Goal: Task Accomplishment & Management: Manage account settings

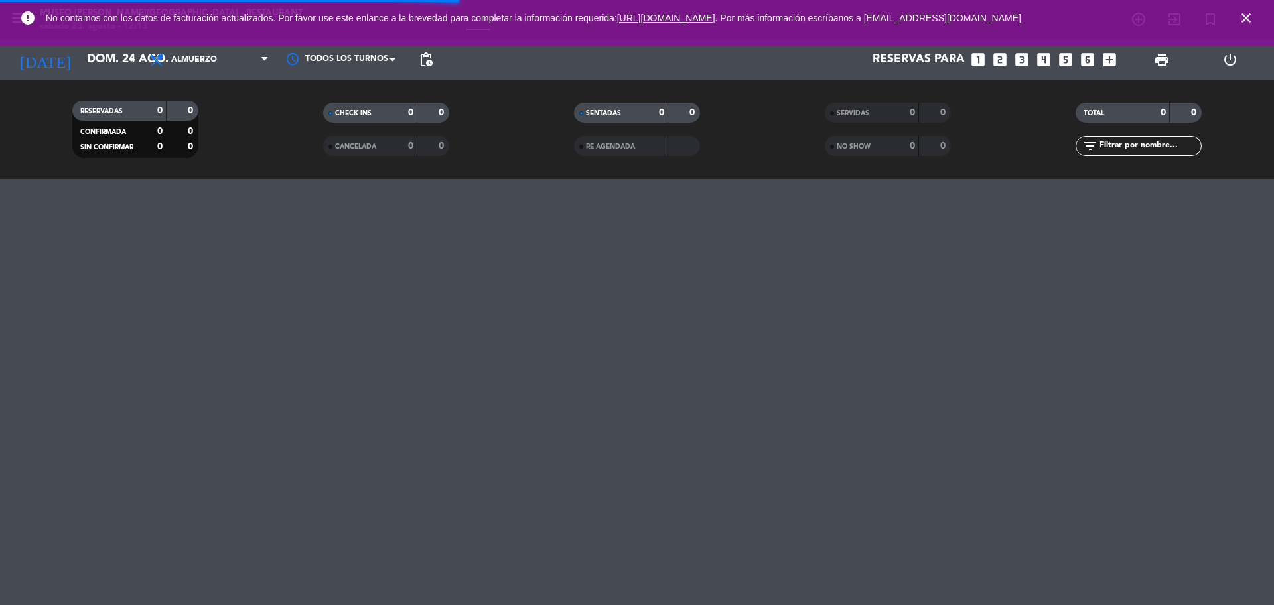
click at [1248, 17] on icon "close" at bounding box center [1247, 18] width 16 height 16
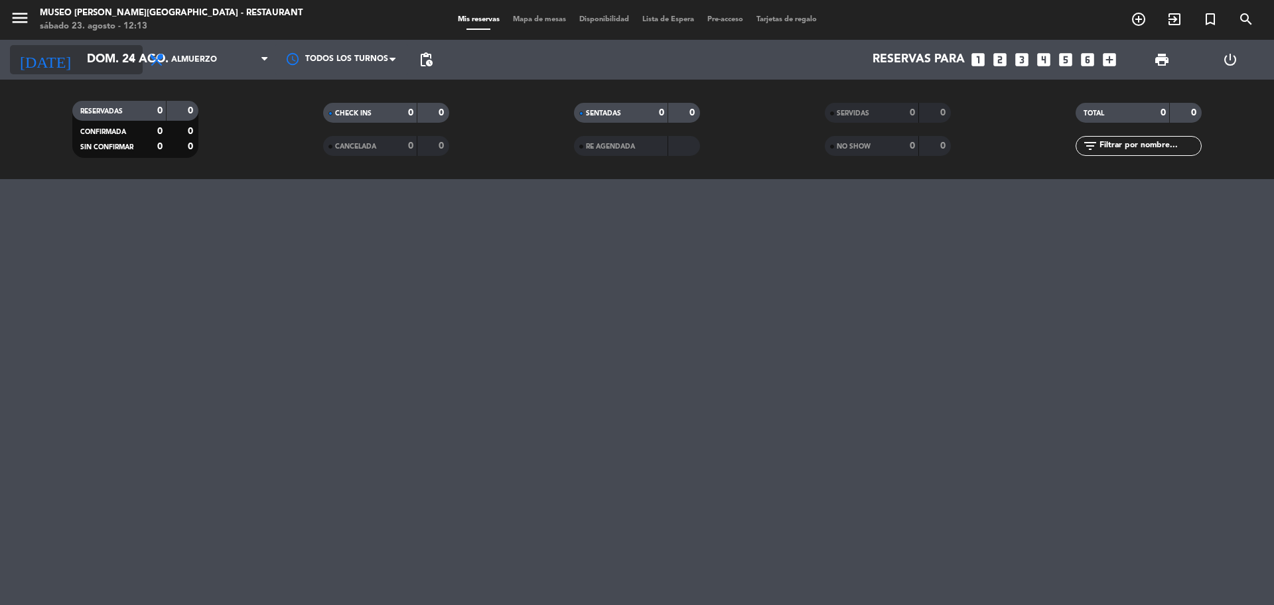
click at [80, 58] on input "dom. 24 ago." at bounding box center [157, 59] width 154 height 27
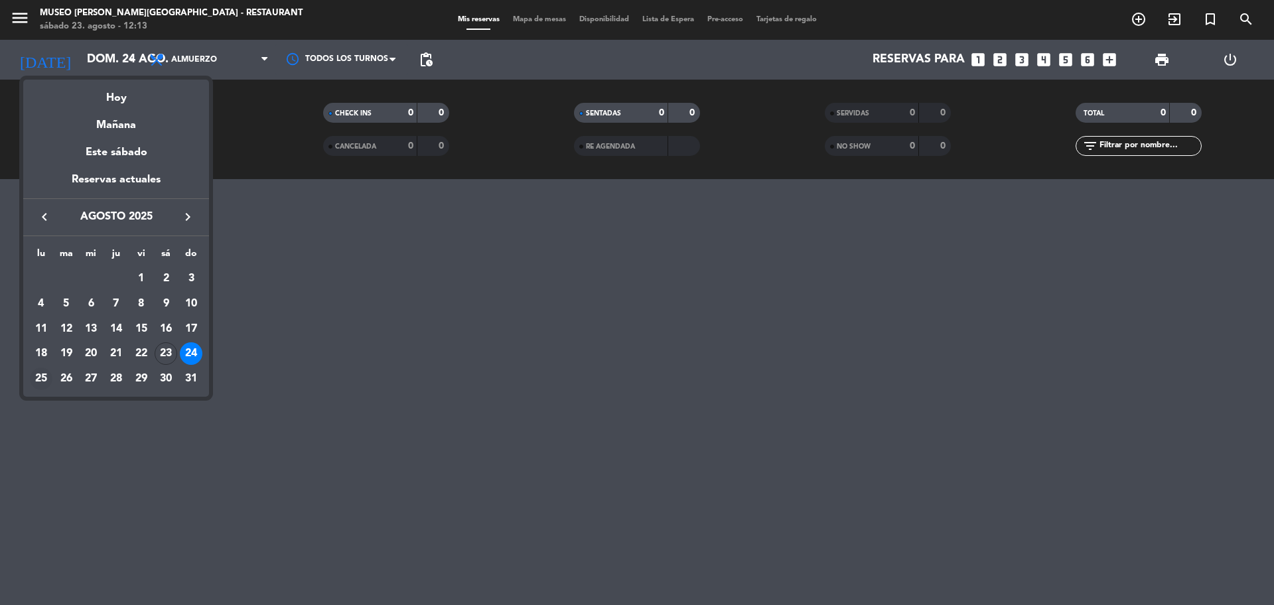
click at [38, 383] on div "25" at bounding box center [41, 379] width 23 height 23
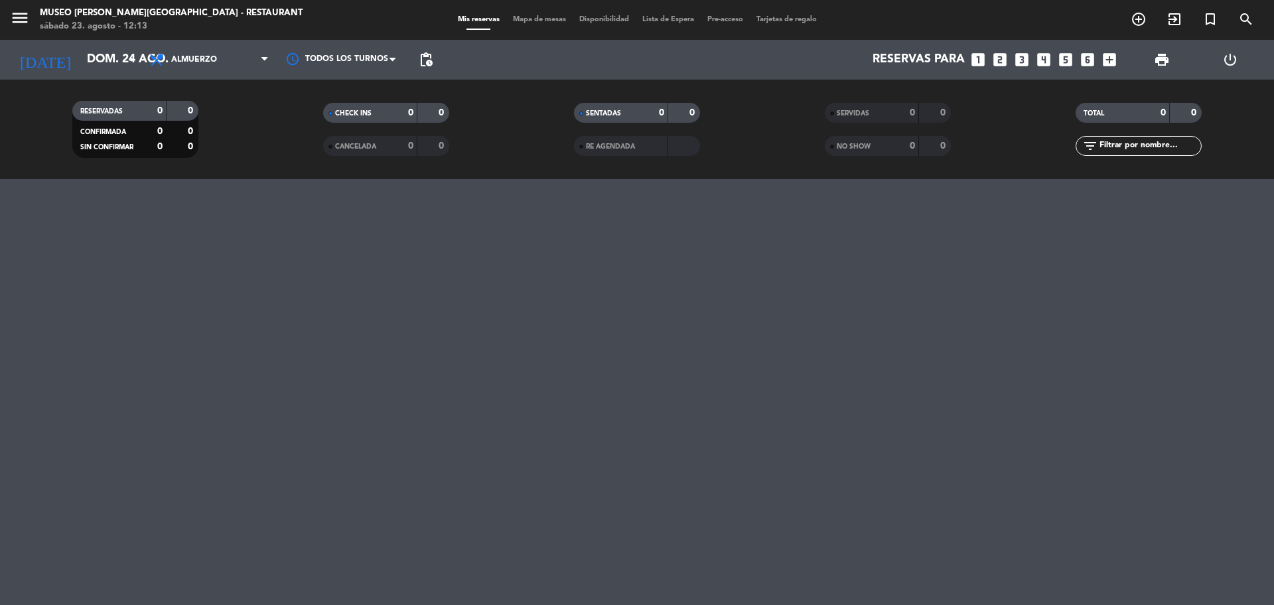
type input "lun. 25 ago."
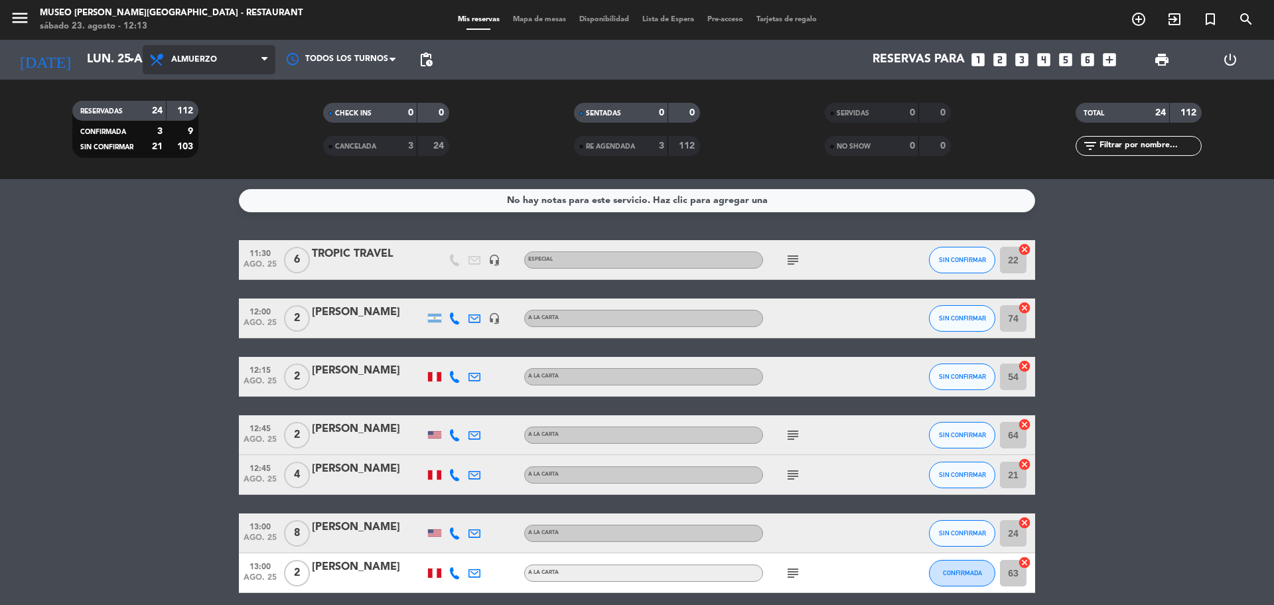
drag, startPoint x: 178, startPoint y: 72, endPoint x: 187, endPoint y: 66, distance: 10.9
click at [181, 68] on span "Almuerzo" at bounding box center [209, 59] width 133 height 29
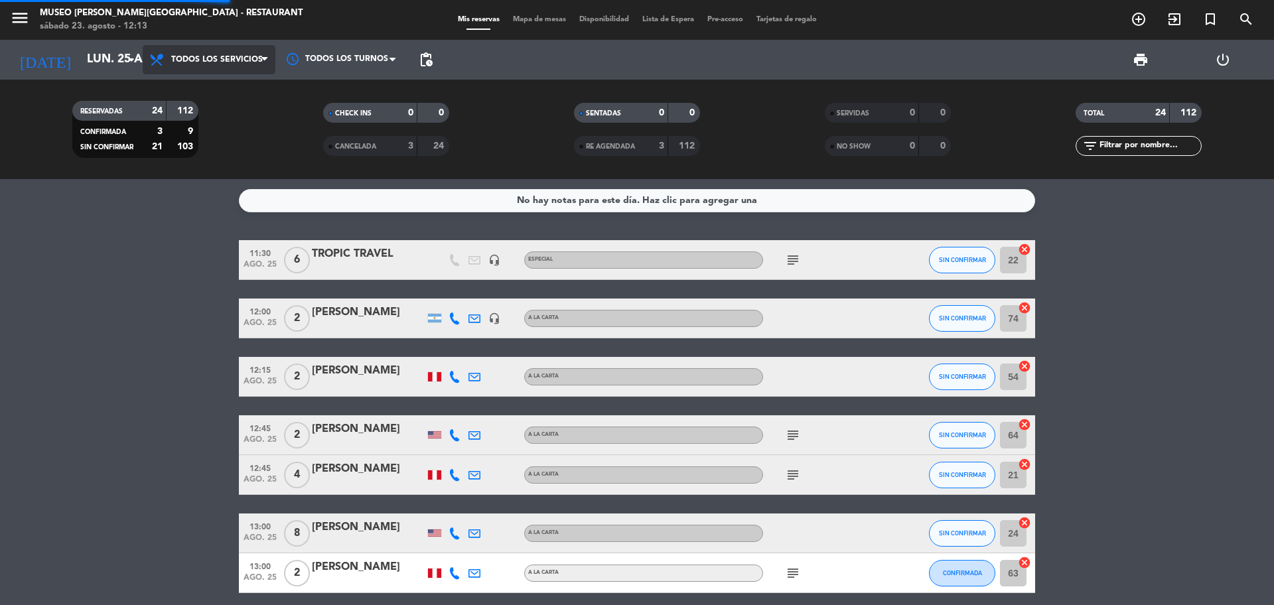
click at [212, 83] on div "menu [GEOGRAPHIC_DATA][PERSON_NAME] - Restaurant [DATE] 23. agosto - 12:13 Mis …" at bounding box center [637, 89] width 1274 height 179
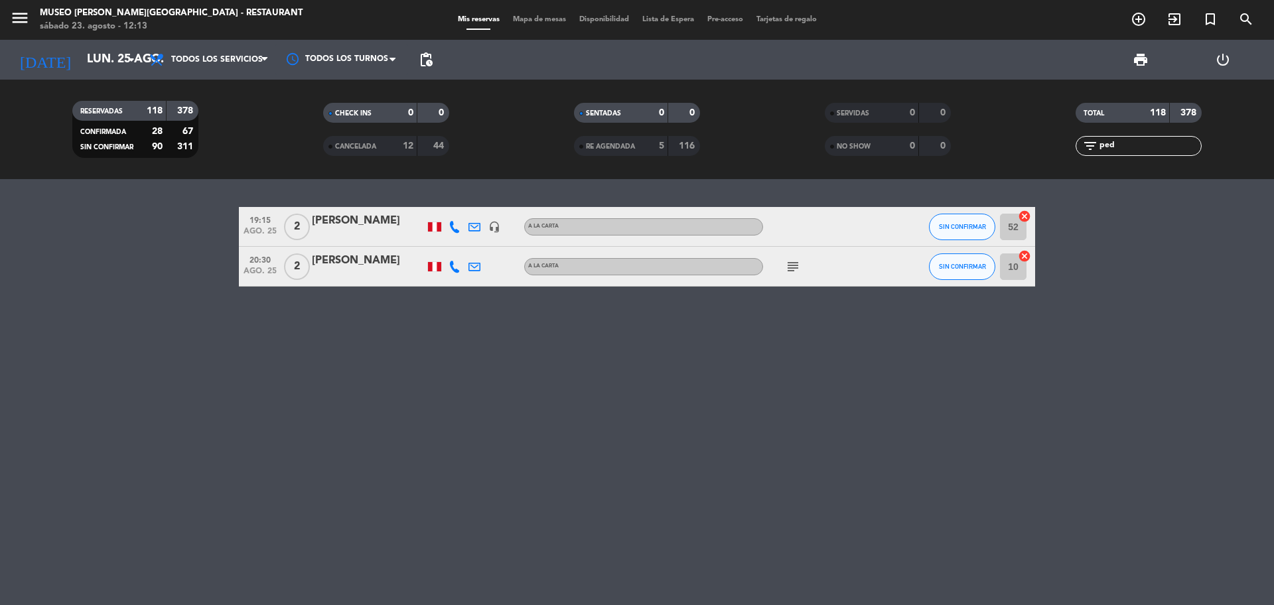
click at [1126, 147] on input "ped" at bounding box center [1149, 146] width 103 height 15
type input "ped"
click at [347, 216] on div "[PERSON_NAME]" at bounding box center [368, 220] width 113 height 17
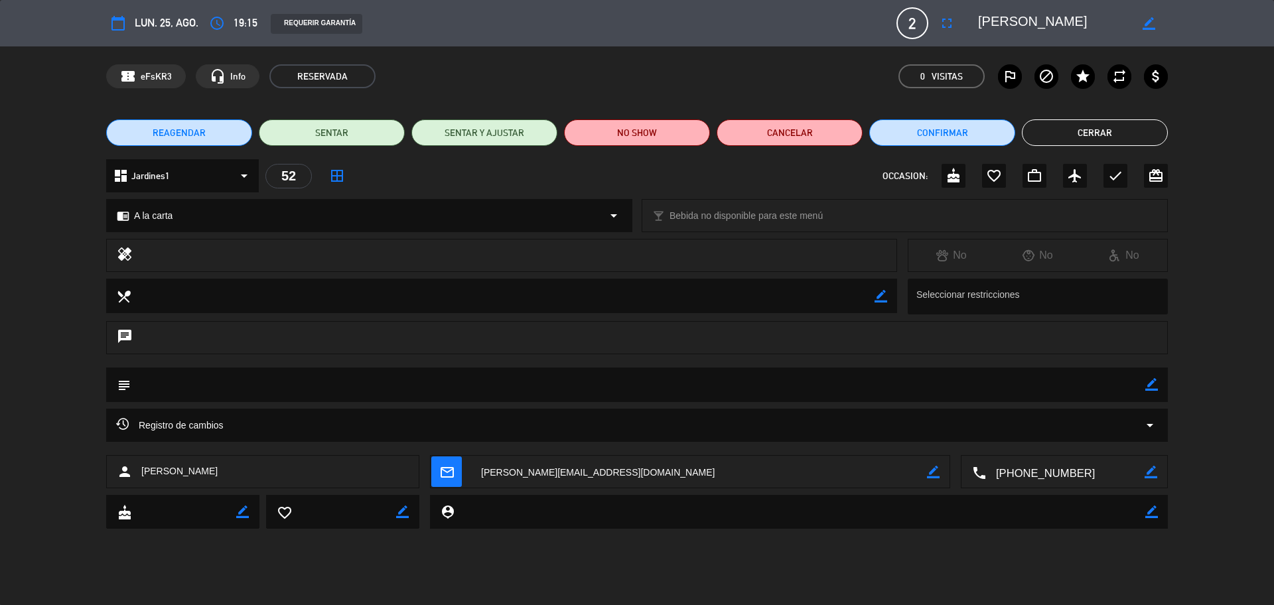
click at [1153, 21] on icon "border_color" at bounding box center [1149, 23] width 13 height 13
click at [1121, 22] on textarea at bounding box center [1054, 23] width 152 height 24
type textarea "[PERSON_NAME]"
click at [1150, 26] on icon at bounding box center [1149, 23] width 13 height 13
click at [1145, 389] on textarea at bounding box center [638, 385] width 1015 height 34
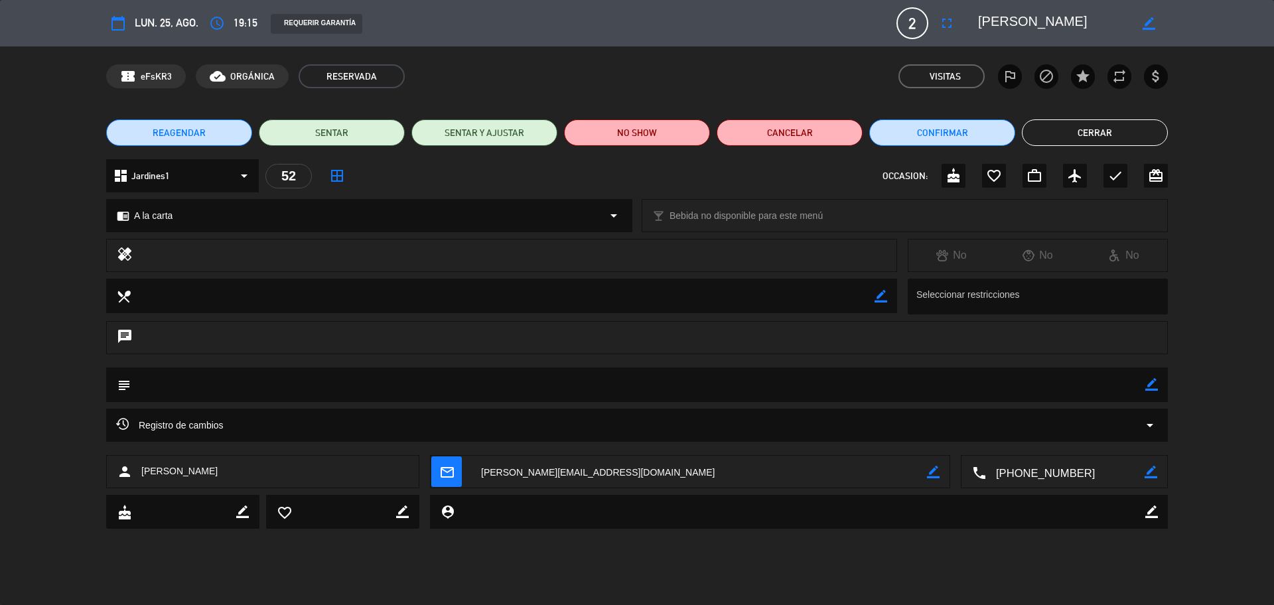
click at [1148, 383] on icon "border_color" at bounding box center [1152, 384] width 13 height 13
click at [1111, 382] on textarea at bounding box center [638, 385] width 1015 height 34
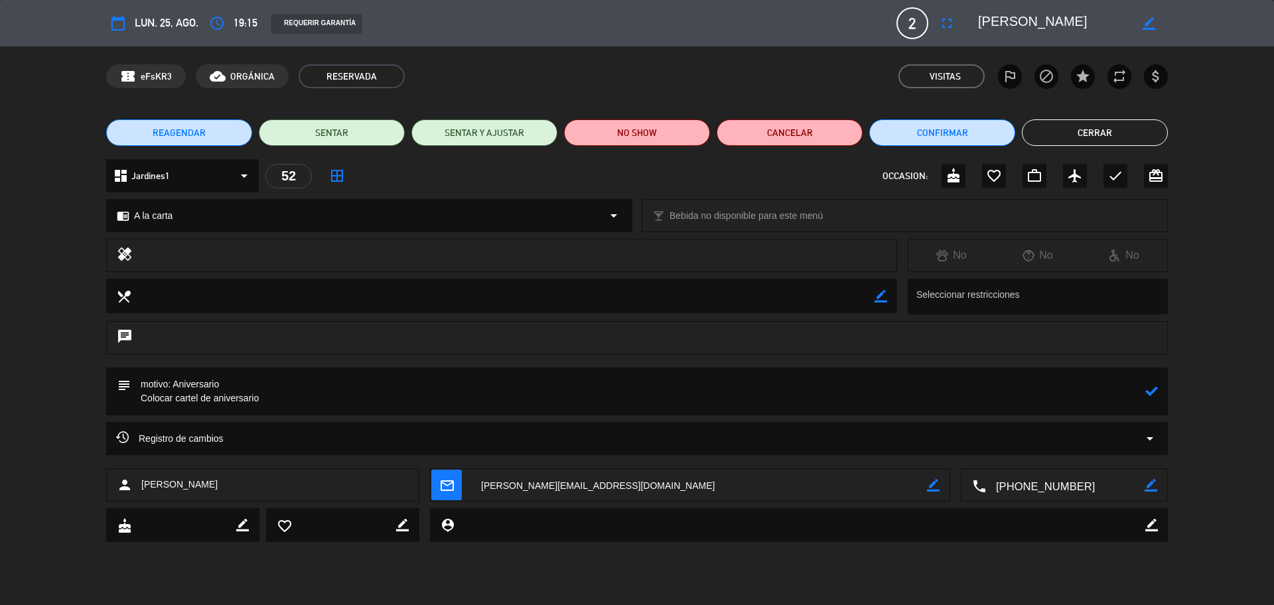
type textarea "motivo: Aniversario Colocar cartel de aniversario"
click at [1152, 387] on icon at bounding box center [1152, 391] width 13 height 13
click at [1149, 392] on icon "border_color" at bounding box center [1152, 391] width 13 height 13
click at [1117, 176] on icon "check" at bounding box center [1116, 176] width 16 height 16
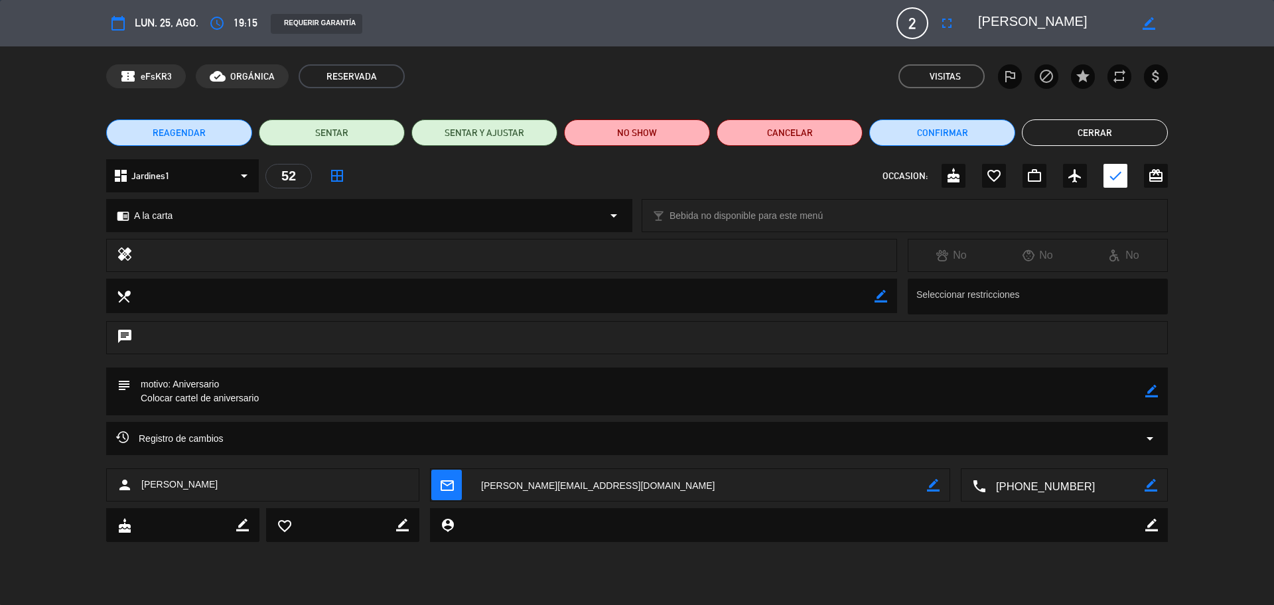
click at [1085, 135] on button "Cerrar" at bounding box center [1095, 132] width 146 height 27
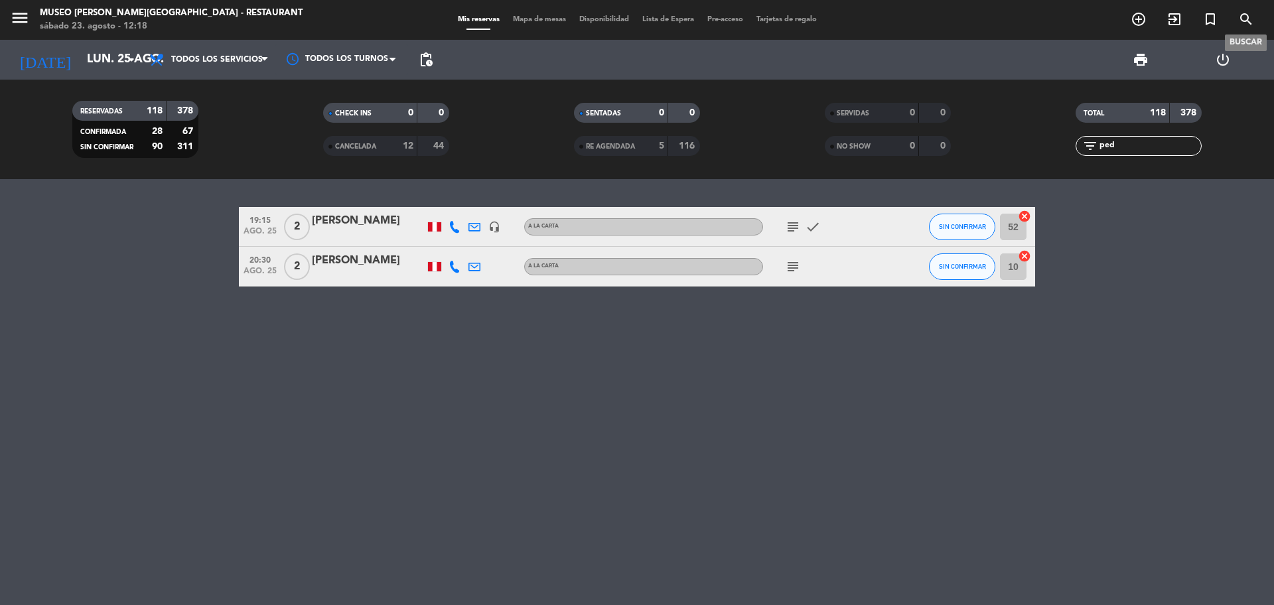
click at [1249, 18] on icon "search" at bounding box center [1247, 19] width 16 height 16
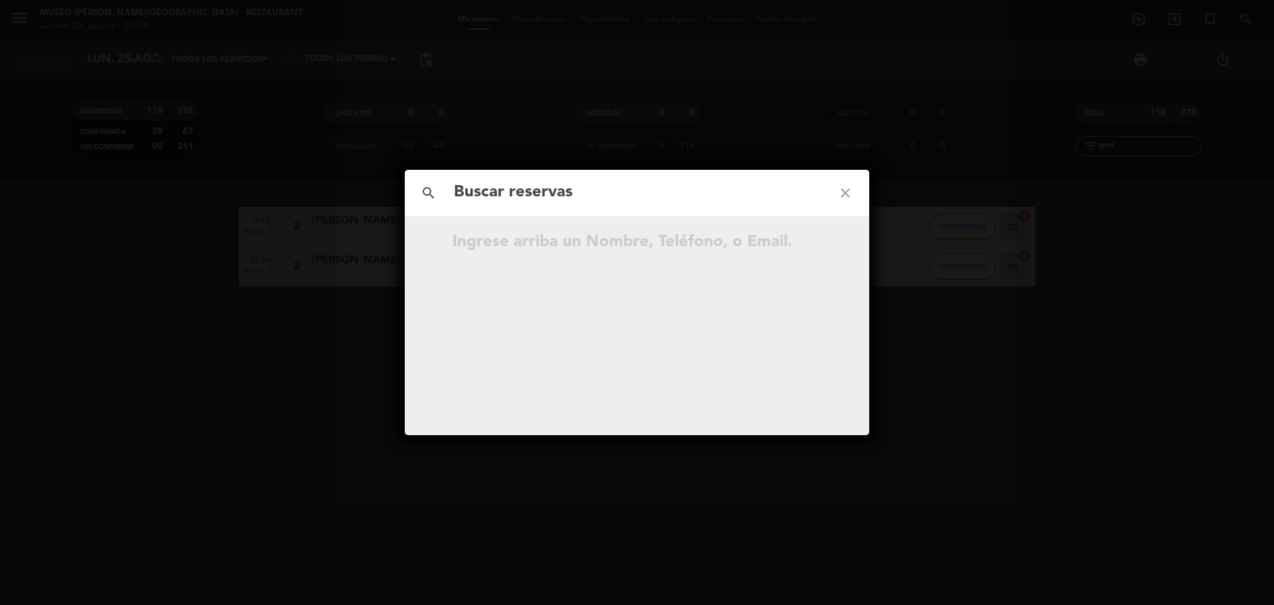
click at [631, 201] on input "text" at bounding box center [637, 192] width 369 height 27
drag, startPoint x: 518, startPoint y: 192, endPoint x: 528, endPoint y: 188, distance: 11.0
click at [522, 193] on input "933 236 830" at bounding box center [637, 192] width 369 height 27
type input "933236830"
click at [553, 200] on input "933236830" at bounding box center [637, 192] width 369 height 27
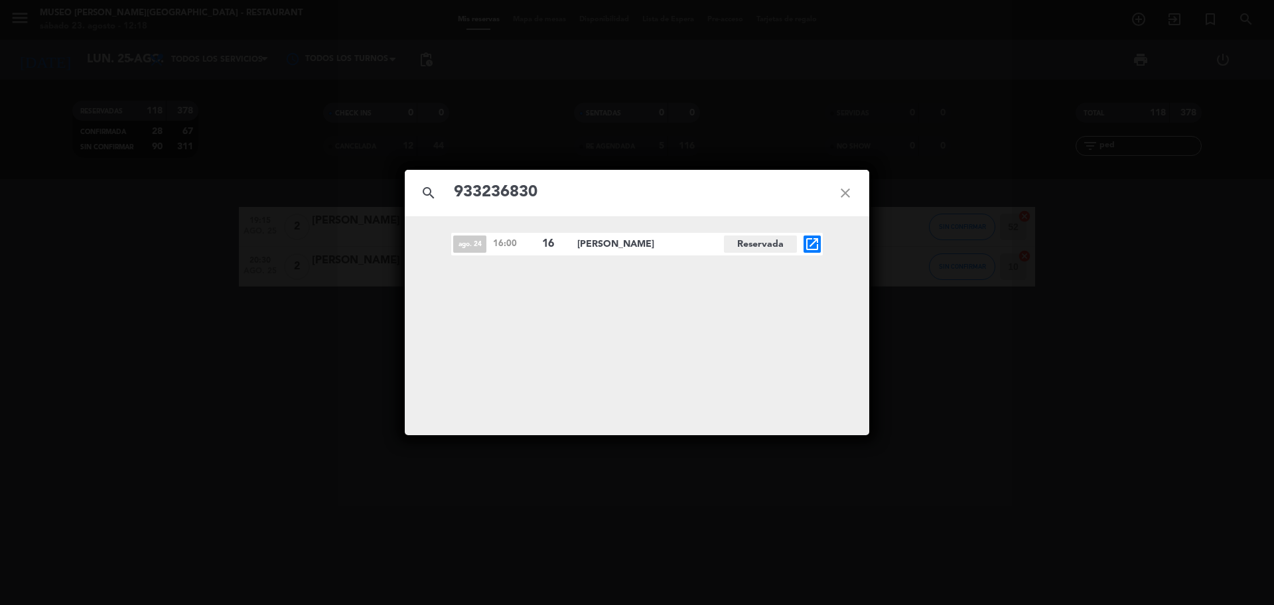
click at [809, 247] on icon "open_in_new" at bounding box center [812, 244] width 16 height 16
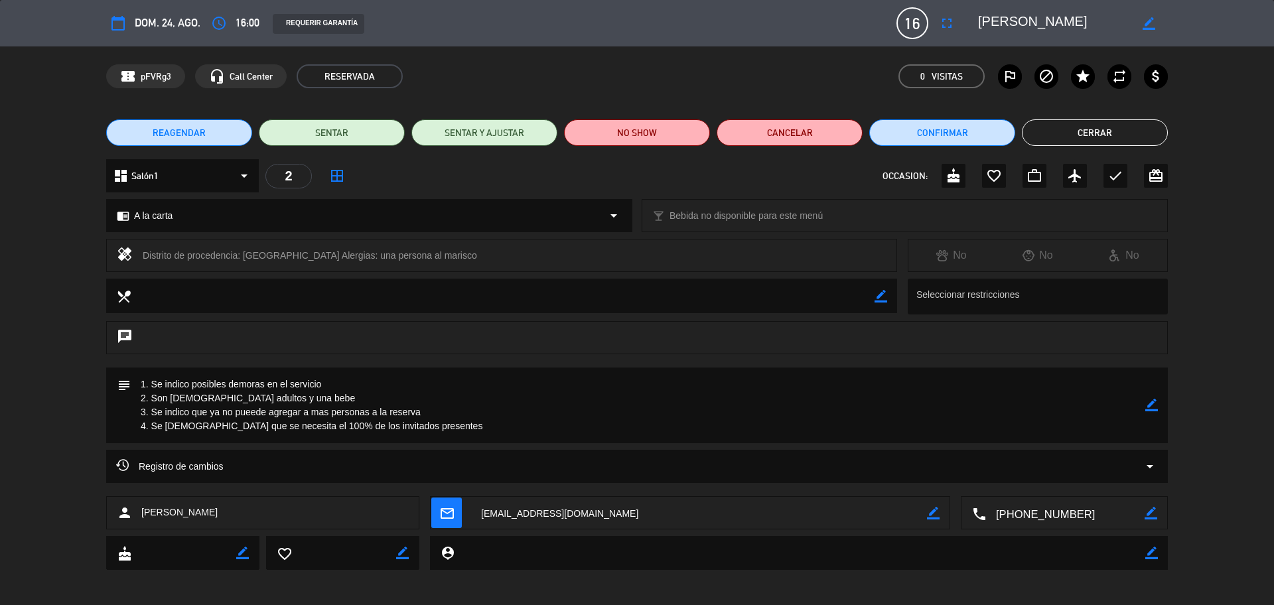
drag, startPoint x: 1154, startPoint y: 407, endPoint x: 976, endPoint y: 432, distance: 179.7
click at [1154, 407] on icon "border_color" at bounding box center [1152, 405] width 13 height 13
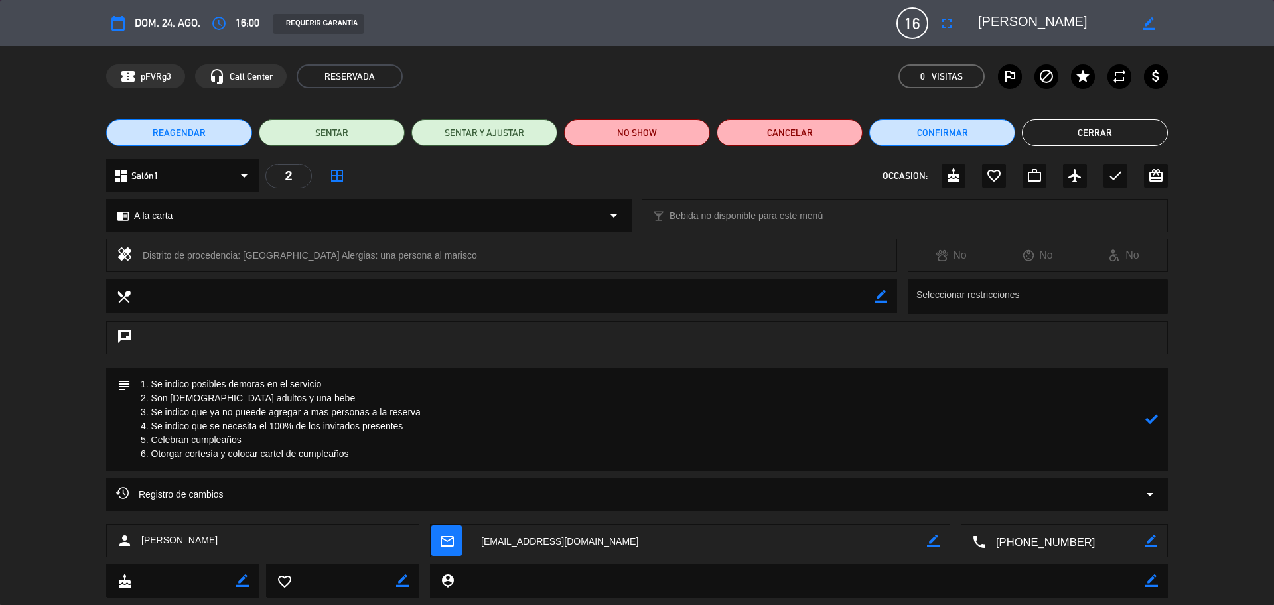
type textarea "1. Se indico posibles demoras en el servicio 2. Son [DEMOGRAPHIC_DATA] adultos …"
click at [1149, 427] on div at bounding box center [1152, 420] width 13 height 104
click at [1149, 423] on icon at bounding box center [1152, 419] width 13 height 13
click at [1109, 181] on icon "check" at bounding box center [1116, 176] width 16 height 16
click at [1069, 123] on button "Cerrar" at bounding box center [1095, 132] width 146 height 27
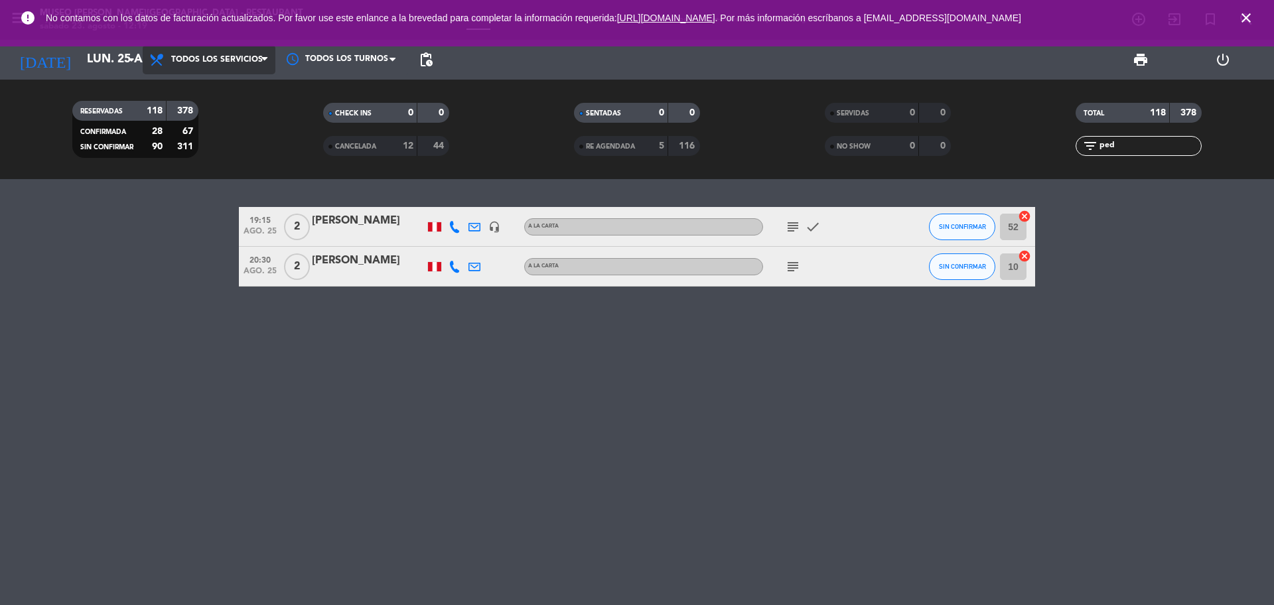
click at [222, 62] on span "Todos los servicios" at bounding box center [217, 59] width 92 height 9
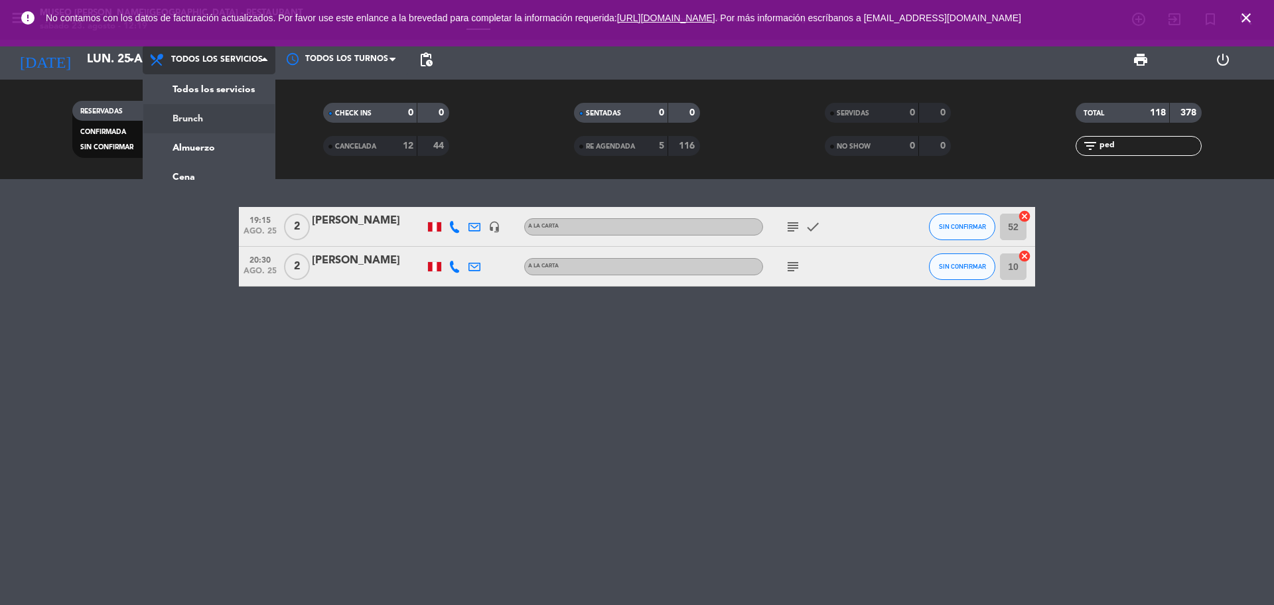
click at [239, 133] on div "menu [GEOGRAPHIC_DATA][PERSON_NAME] - Restaurant [DATE] 23. agosto - 12:19 Mis …" at bounding box center [637, 89] width 1274 height 179
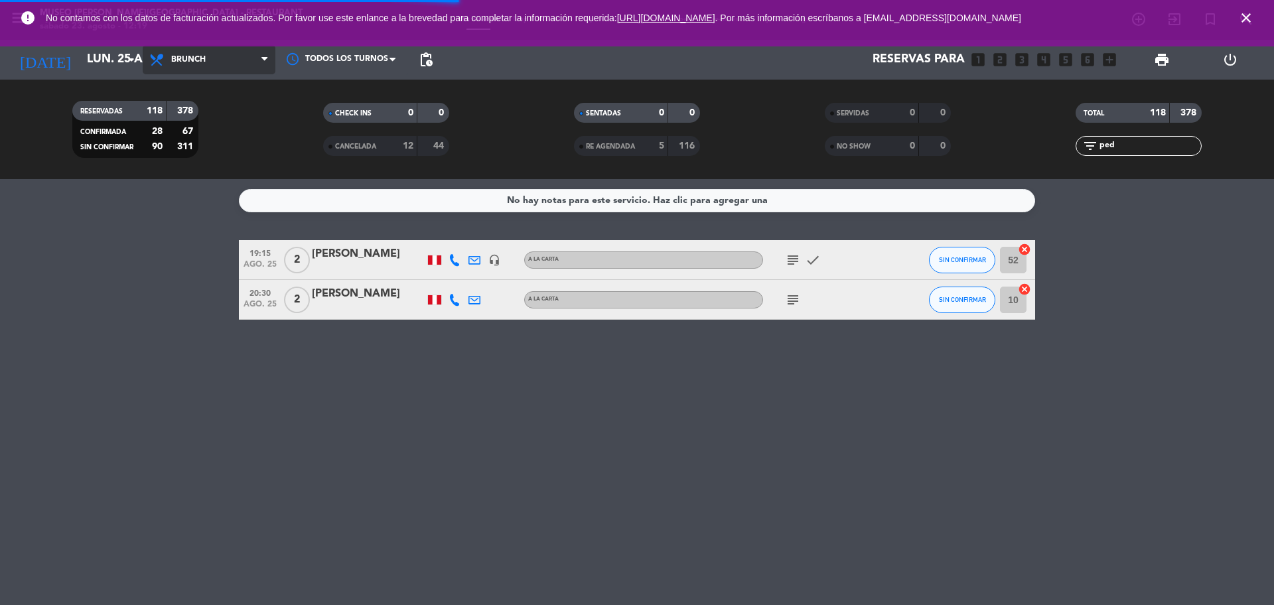
click at [210, 62] on span "Brunch" at bounding box center [209, 59] width 133 height 29
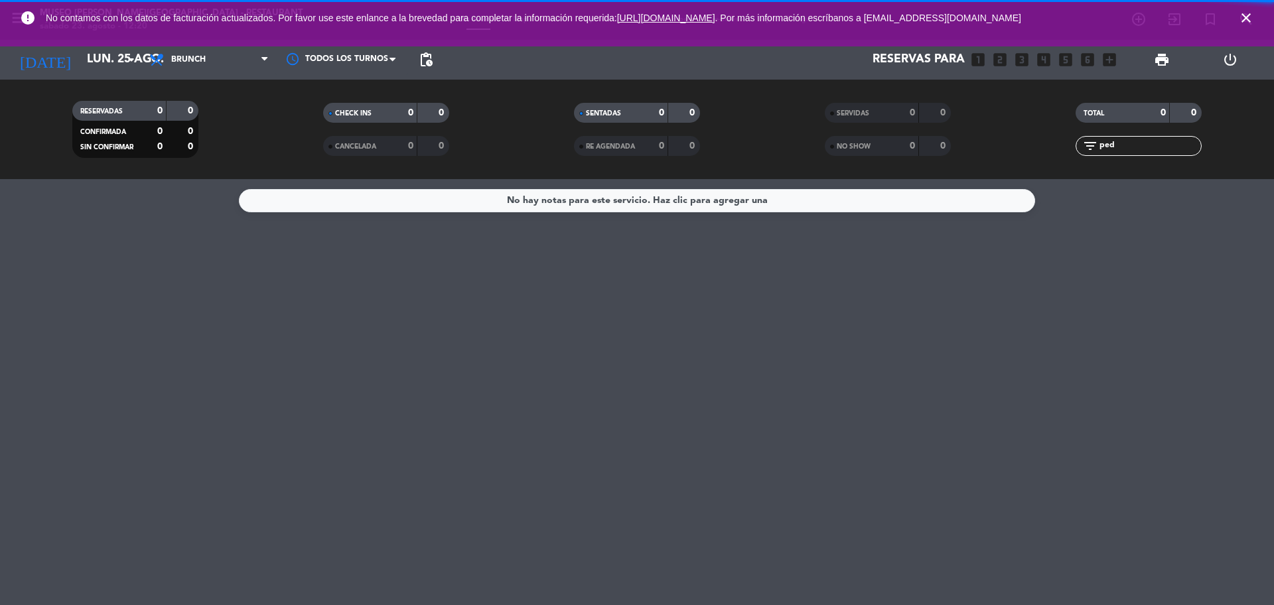
click at [194, 154] on div "0" at bounding box center [182, 146] width 25 height 15
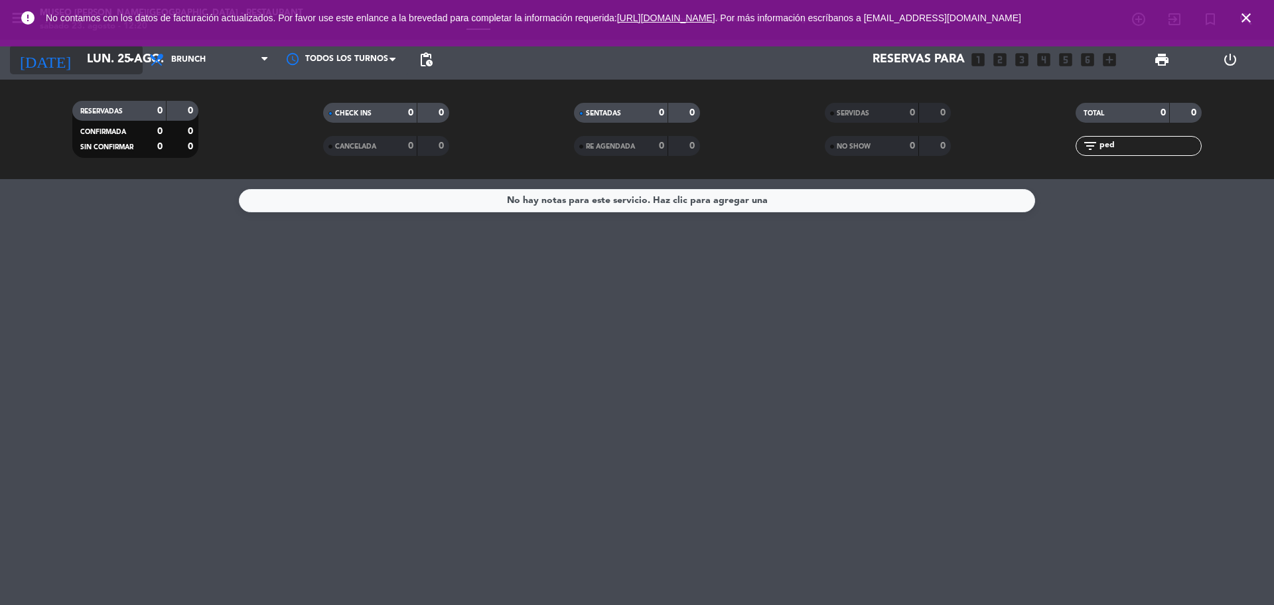
click at [86, 64] on input "lun. 25 ago." at bounding box center [157, 59] width 154 height 27
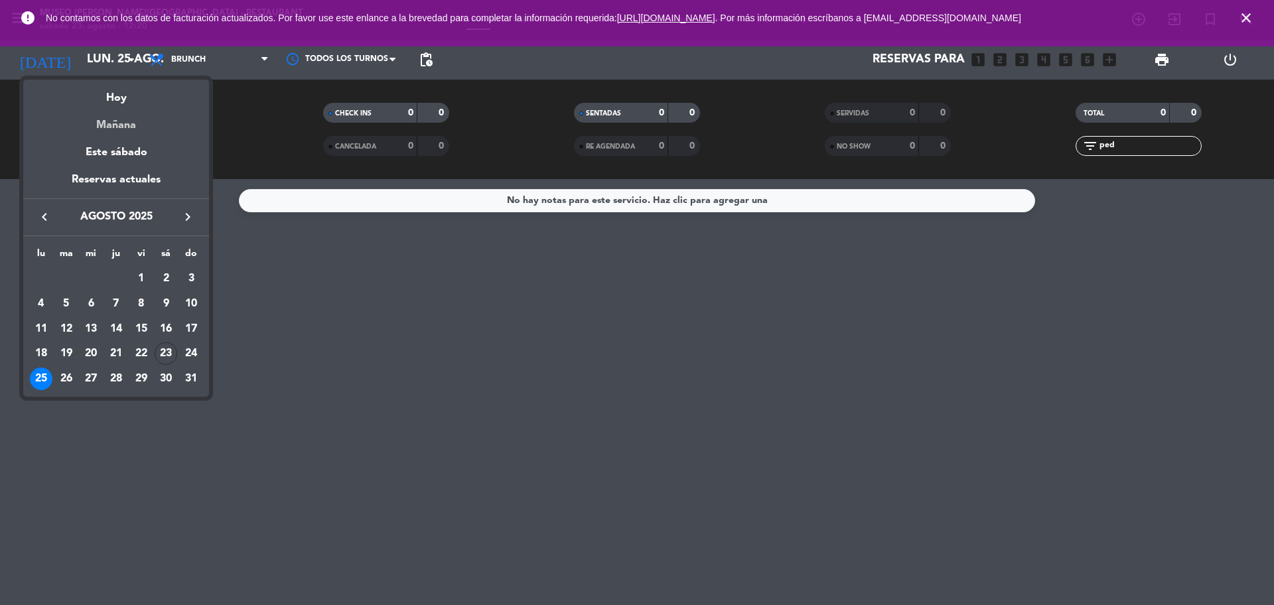
click at [96, 107] on div "Mañana" at bounding box center [116, 120] width 186 height 27
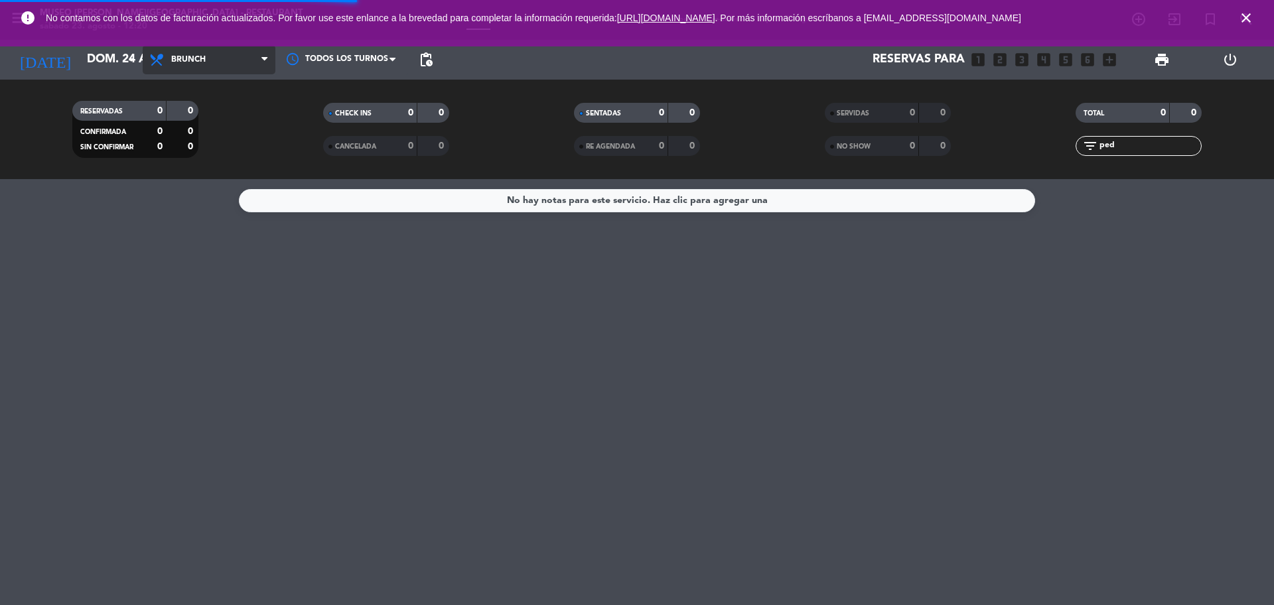
click at [216, 51] on span "Brunch" at bounding box center [209, 59] width 133 height 29
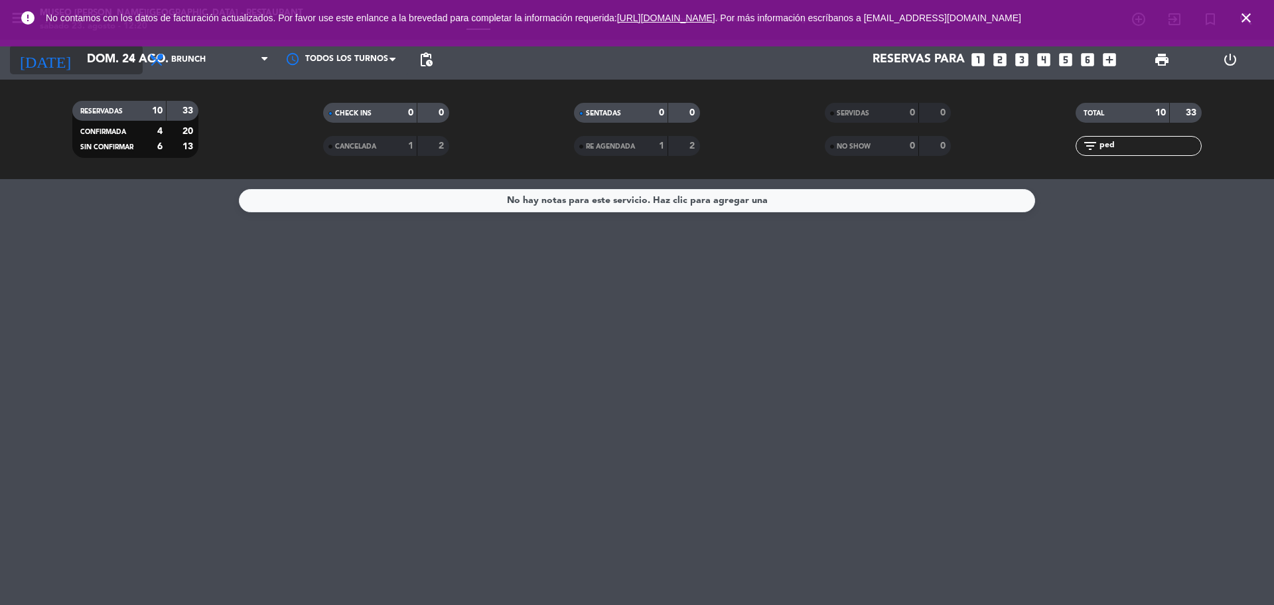
click at [106, 61] on input "dom. 24 ago." at bounding box center [157, 59] width 154 height 27
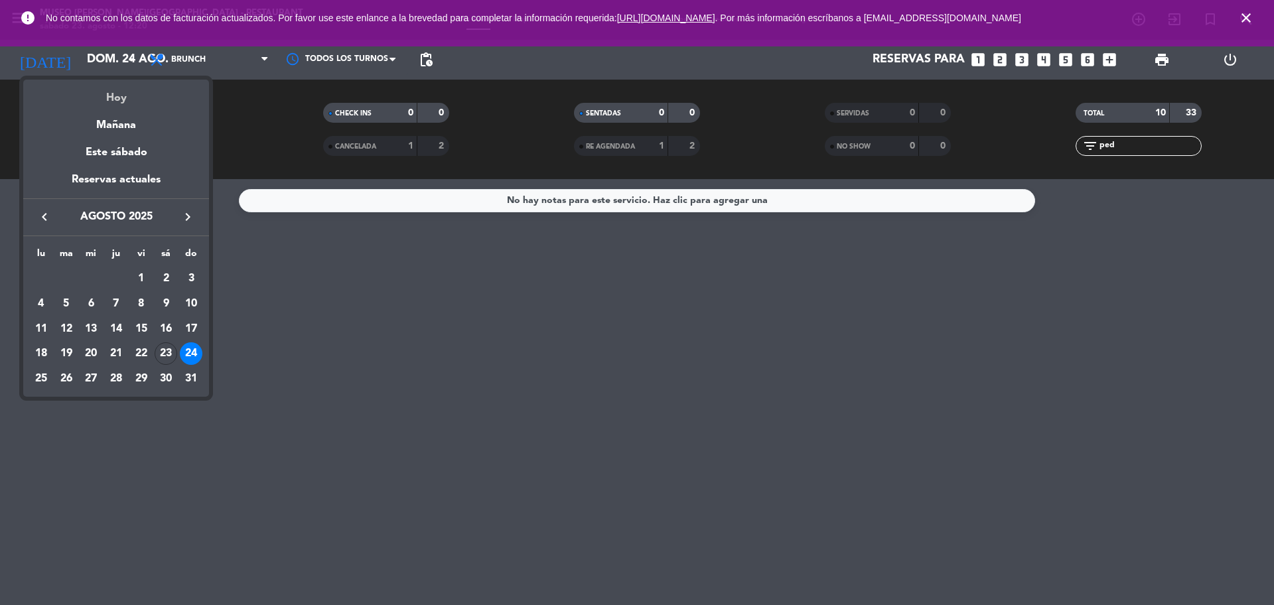
click at [113, 102] on div "Hoy" at bounding box center [116, 93] width 186 height 27
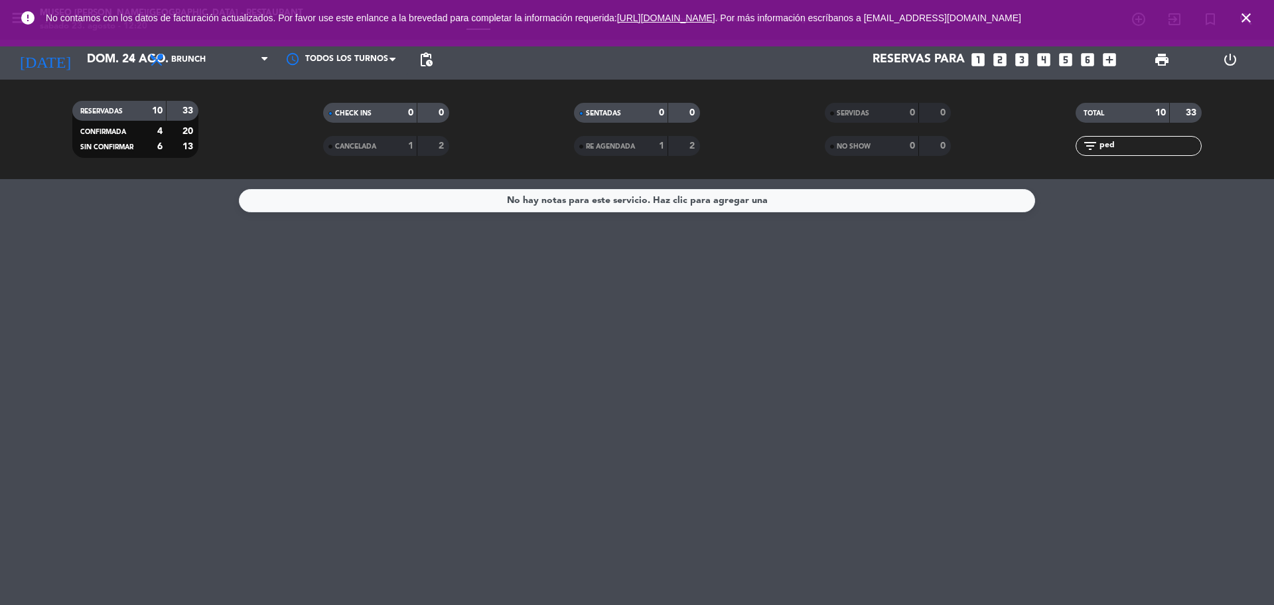
type input "sáb. 23 ago."
click at [204, 62] on span "Brunch" at bounding box center [188, 59] width 35 height 9
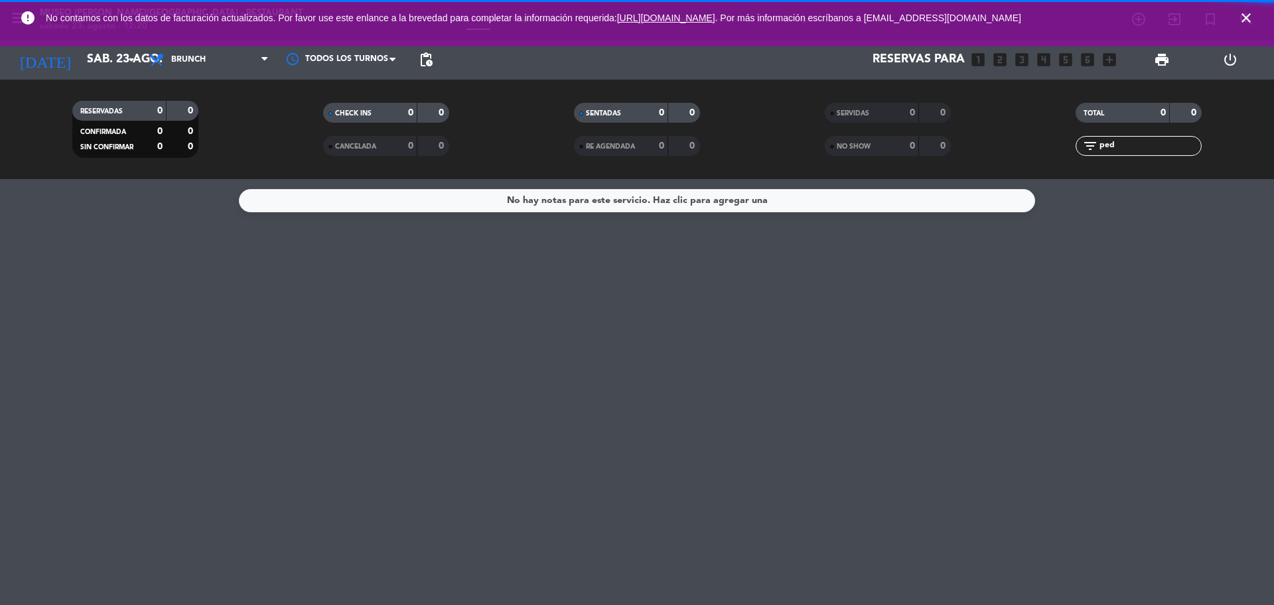
click at [232, 146] on filter-checkbox "RESERVADAS 0 0 CONFIRMADA 0 0 SIN CONFIRMAR 0 0" at bounding box center [135, 129] width 251 height 57
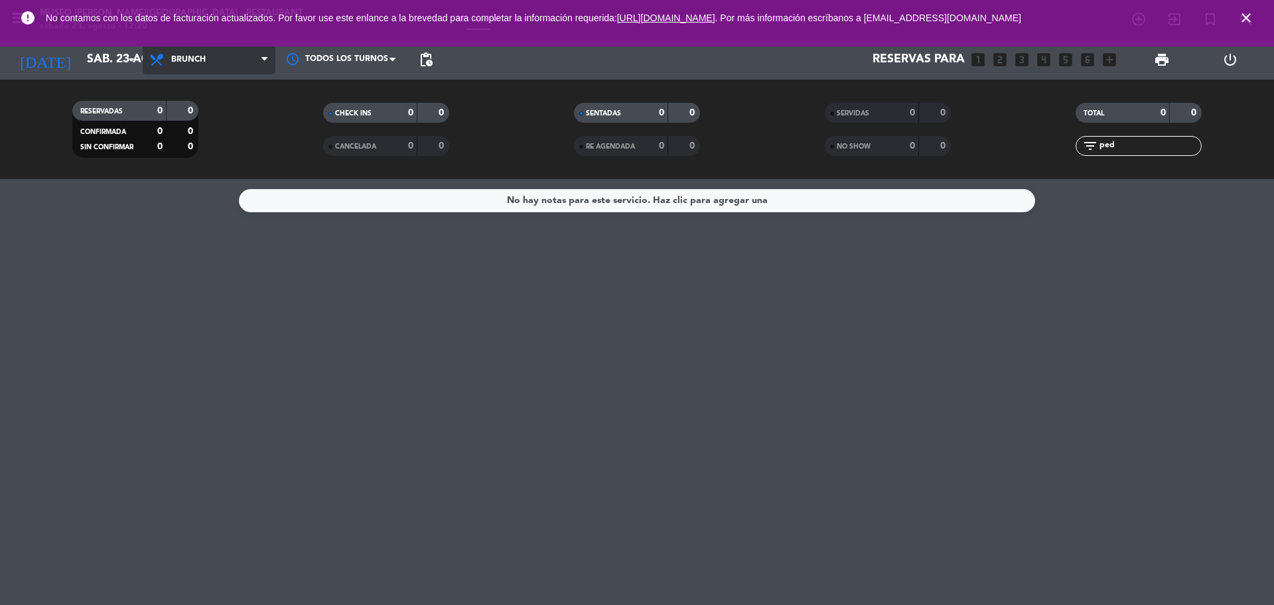
click at [220, 64] on span "Brunch" at bounding box center [209, 59] width 133 height 29
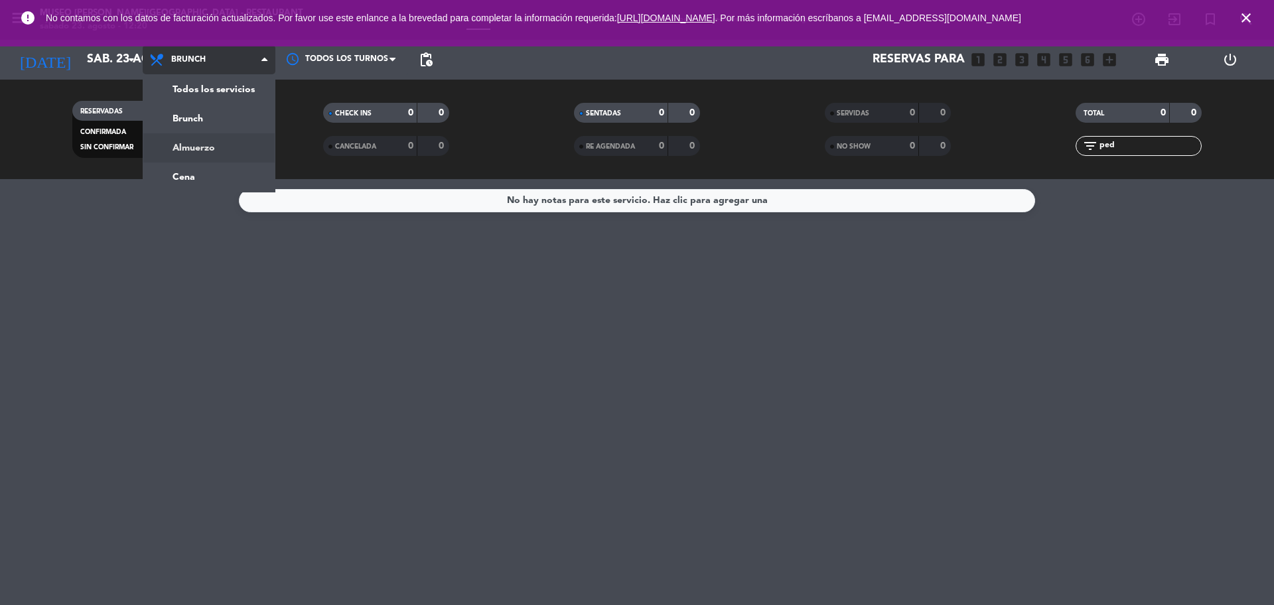
click at [219, 142] on div "menu [GEOGRAPHIC_DATA][PERSON_NAME] - Restaurant [DATE] 23. agosto - 12:20 Mis …" at bounding box center [637, 89] width 1274 height 179
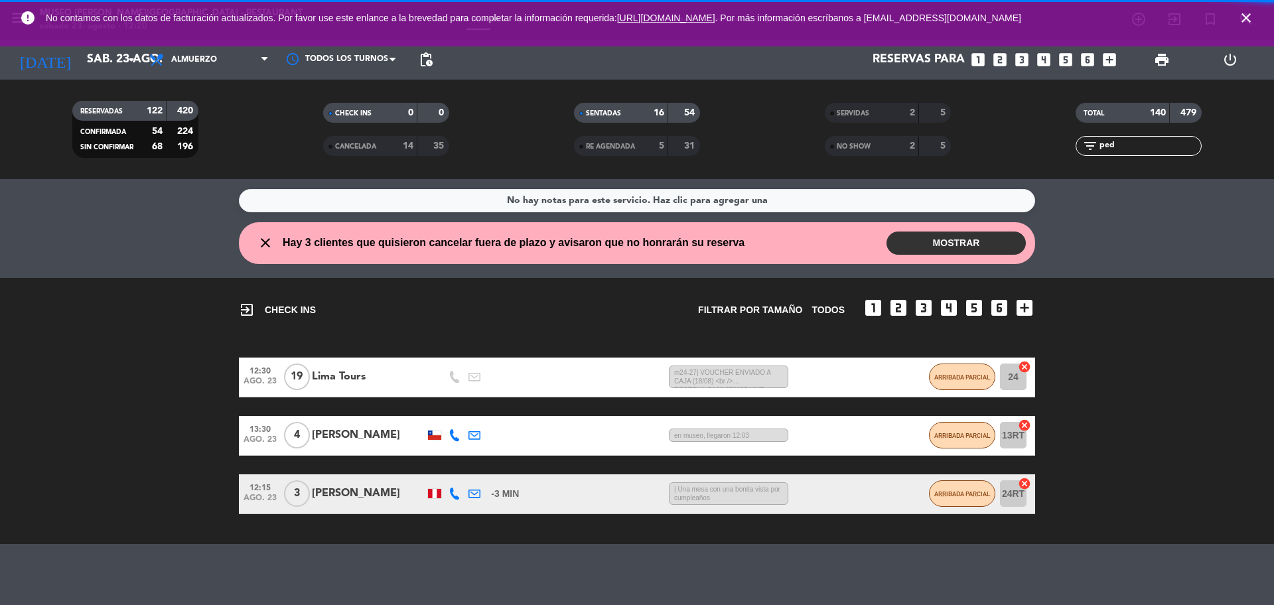
click at [1087, 67] on icon "looks_6" at bounding box center [1087, 59] width 17 height 17
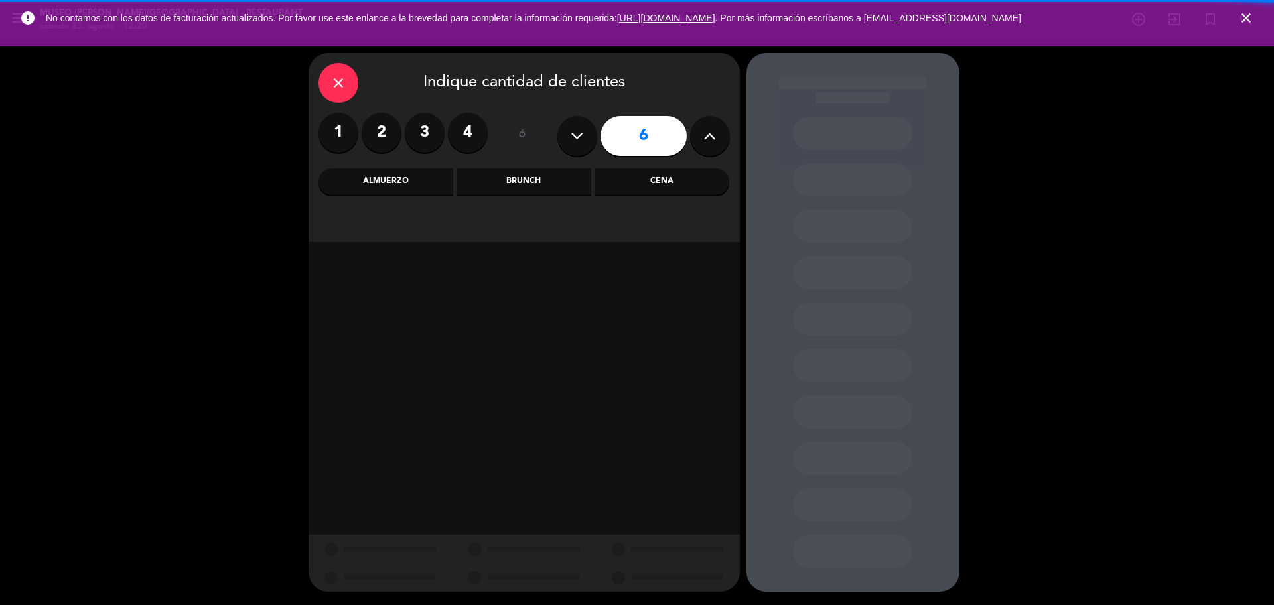
click at [376, 178] on div "Almuerzo" at bounding box center [386, 182] width 135 height 27
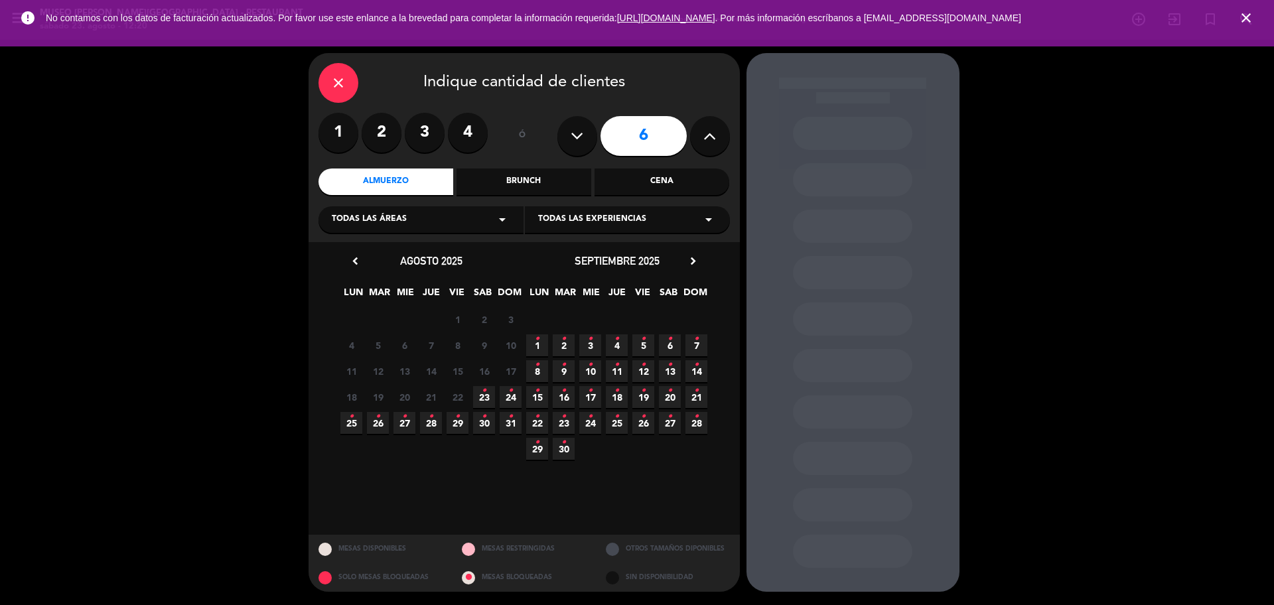
click at [489, 393] on span "23 •" at bounding box center [484, 397] width 22 height 22
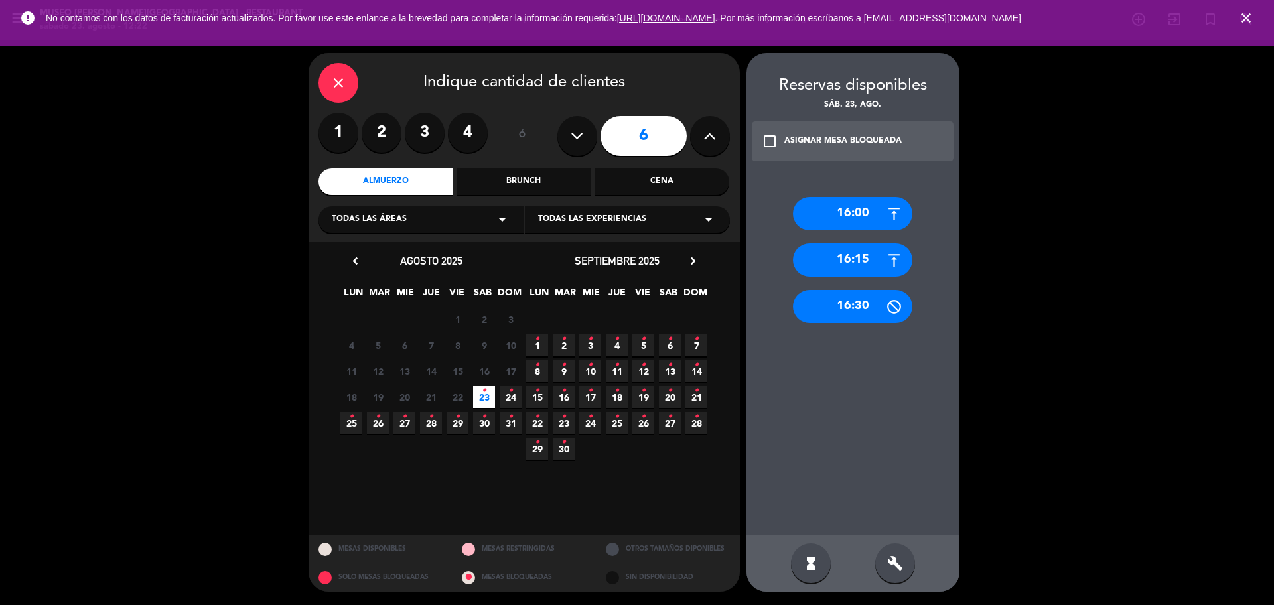
click at [864, 218] on div "16:00" at bounding box center [852, 213] width 119 height 33
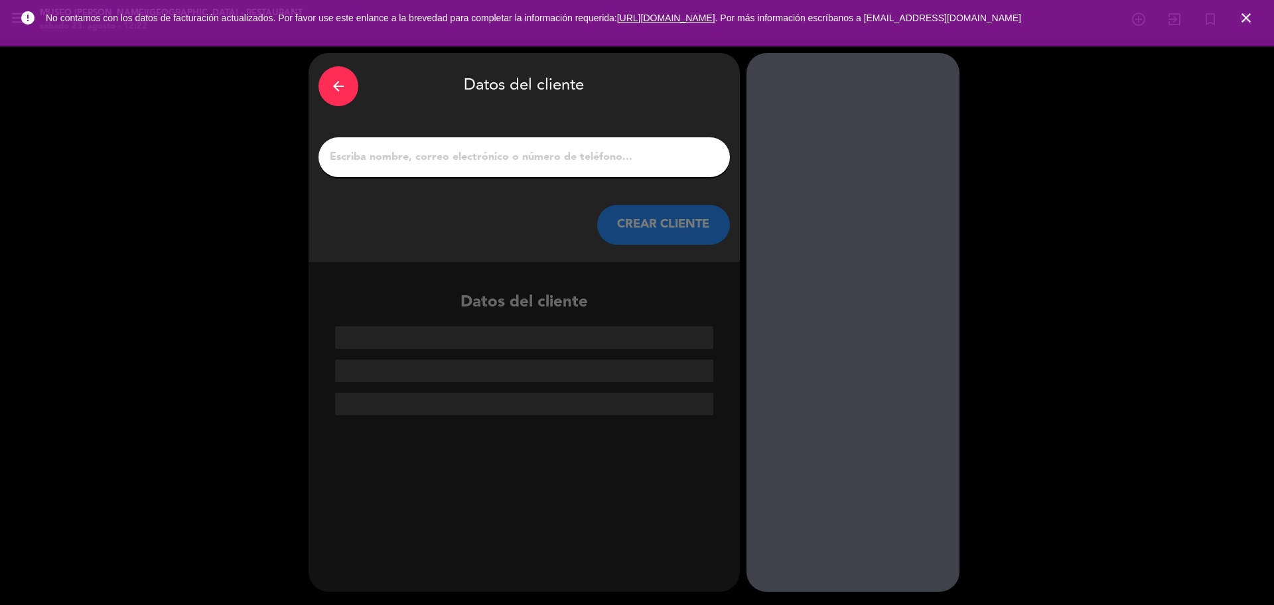
click at [589, 179] on div "arrow_back Datos del cliente CREAR CLIENTE" at bounding box center [524, 157] width 431 height 209
click at [583, 169] on div at bounding box center [525, 157] width 412 height 40
click at [576, 158] on input "1" at bounding box center [525, 157] width 392 height 19
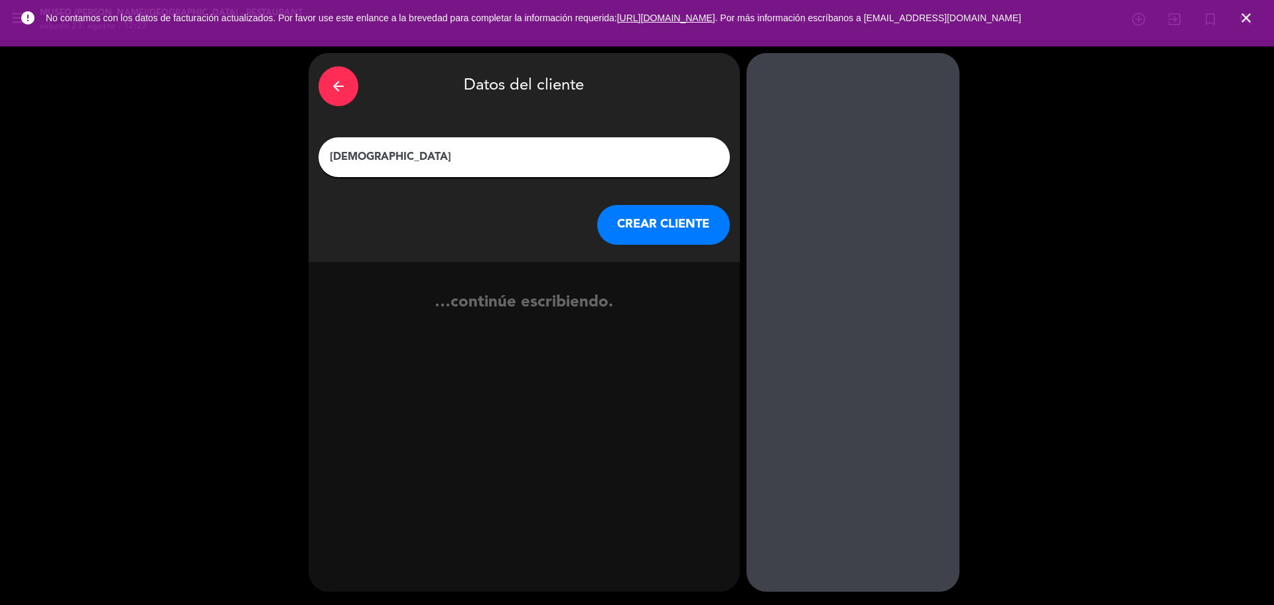
type input "[DEMOGRAPHIC_DATA]"
click at [335, 94] on div "arrow_back" at bounding box center [339, 86] width 40 height 40
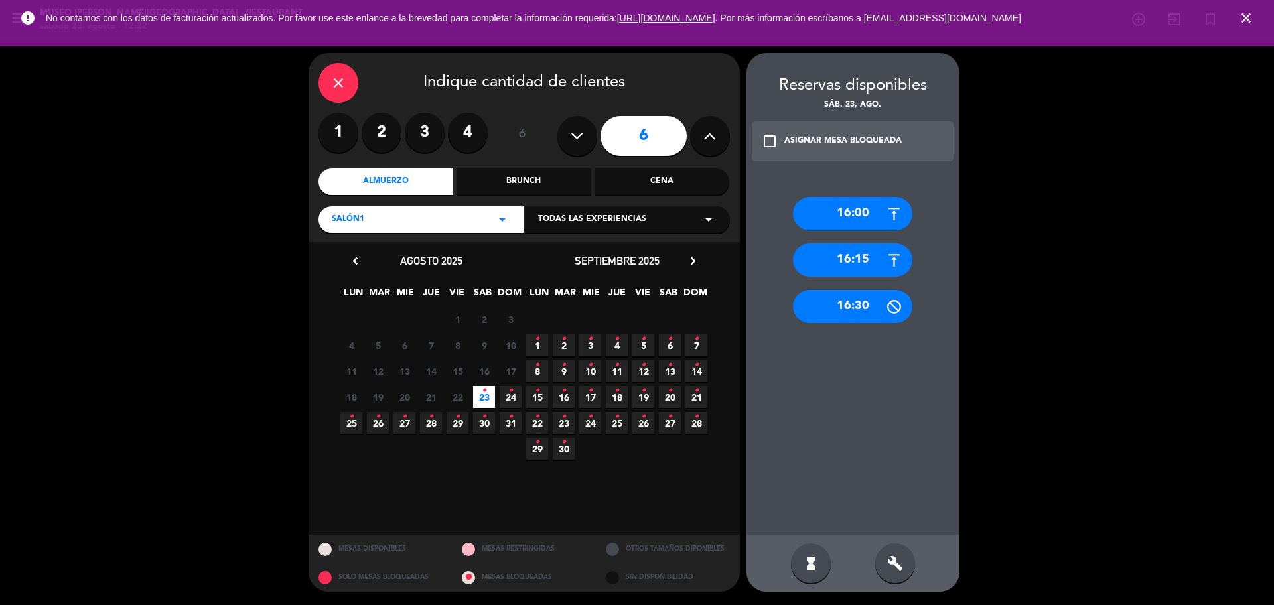
click at [713, 134] on icon at bounding box center [710, 136] width 13 height 20
type input "7"
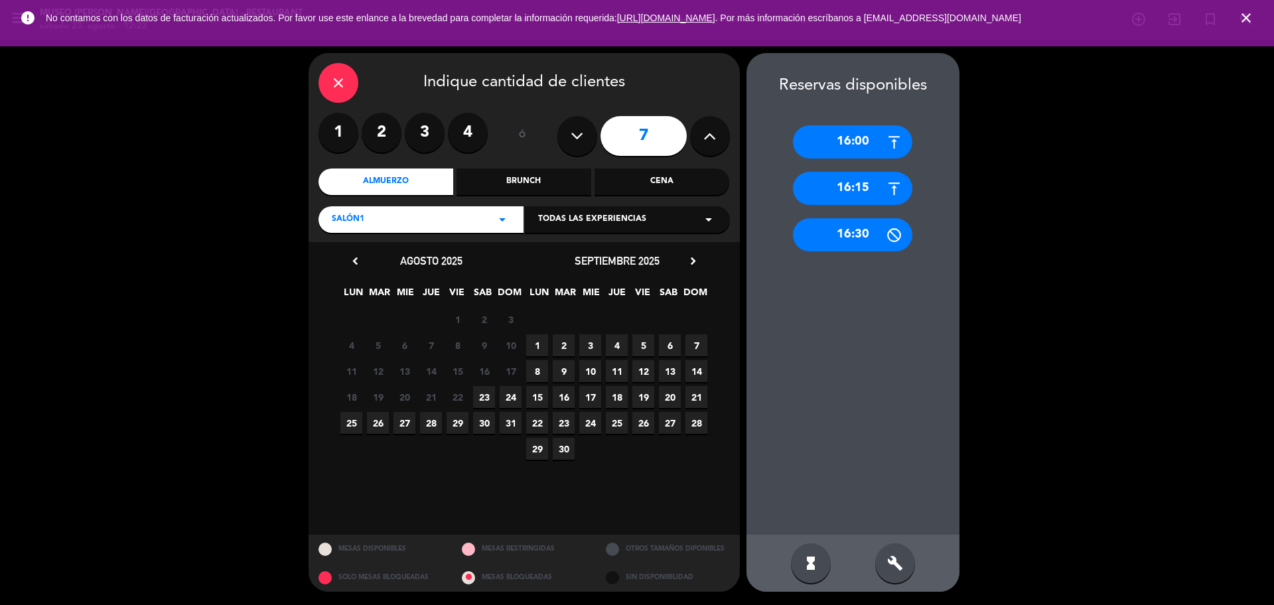
click at [480, 396] on span "23" at bounding box center [484, 397] width 22 height 22
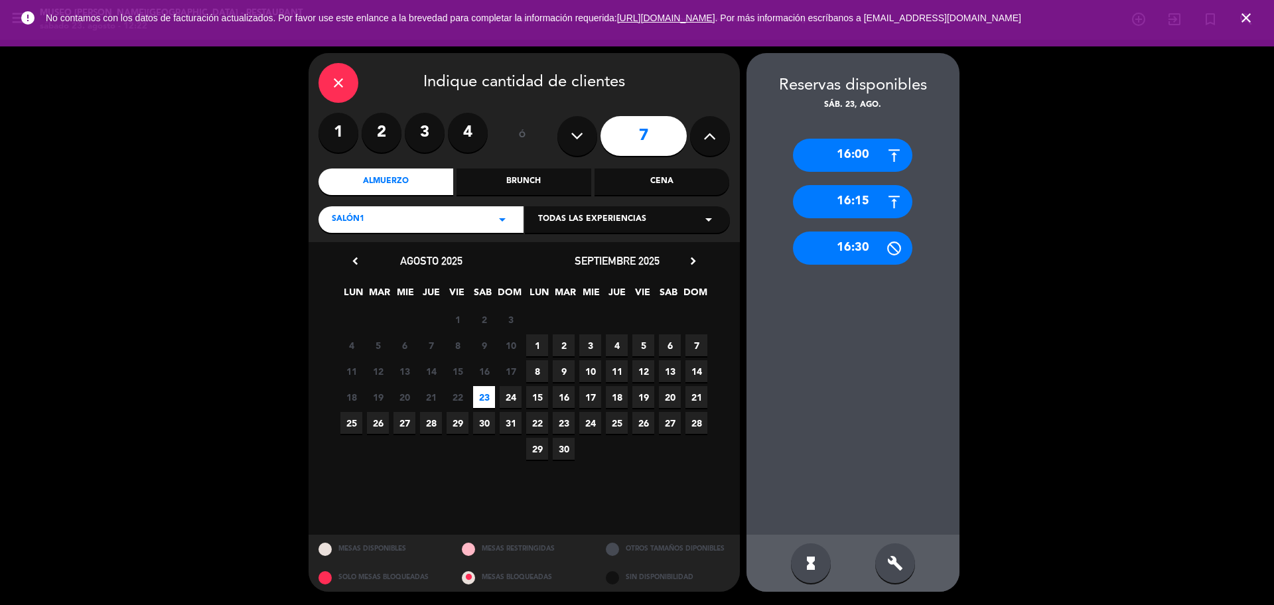
click at [832, 150] on div "16:00" at bounding box center [852, 155] width 119 height 33
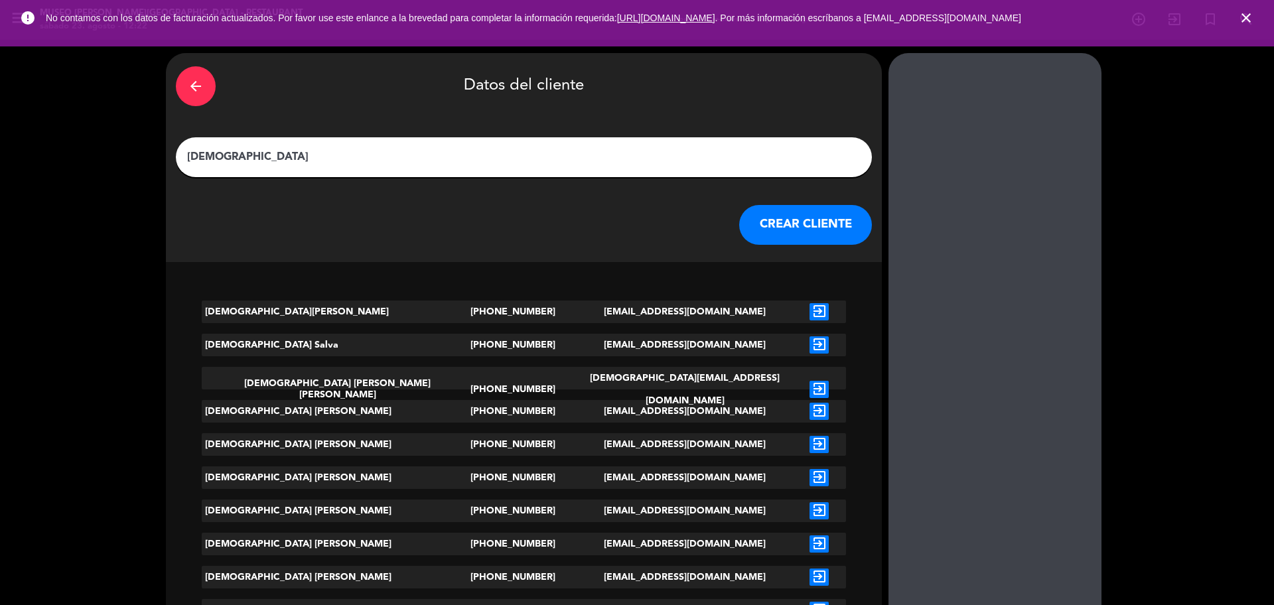
click at [629, 158] on input "[DEMOGRAPHIC_DATA]" at bounding box center [524, 157] width 676 height 19
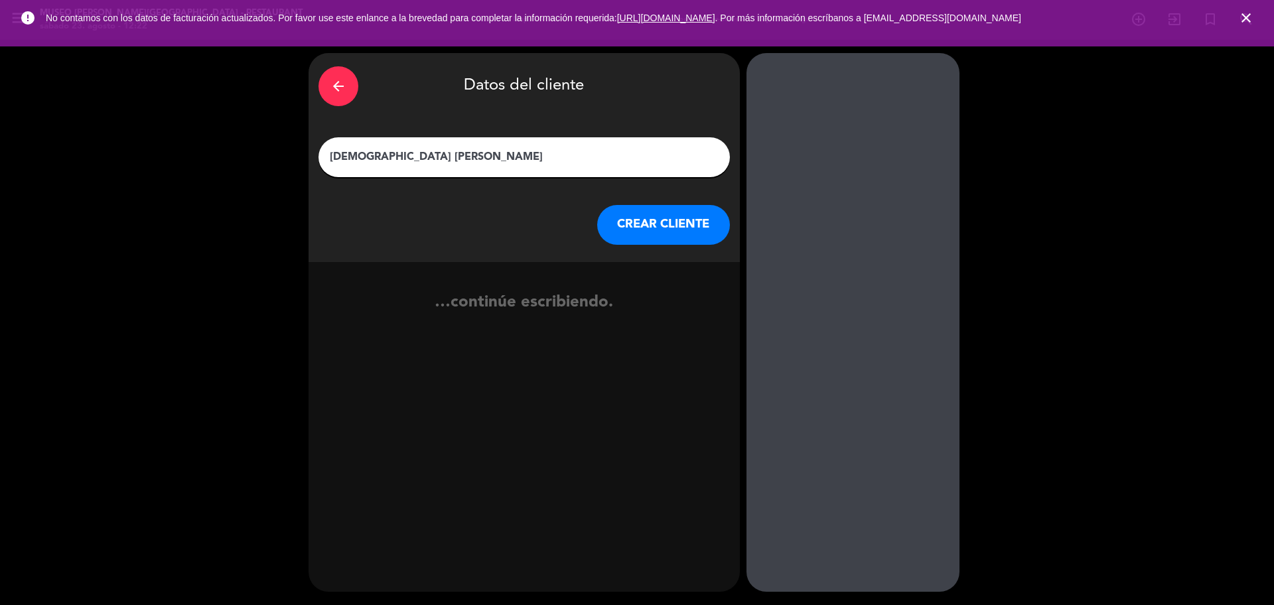
type input "[DEMOGRAPHIC_DATA] [PERSON_NAME]"
click at [653, 238] on button "CREAR CLIENTE" at bounding box center [663, 225] width 133 height 40
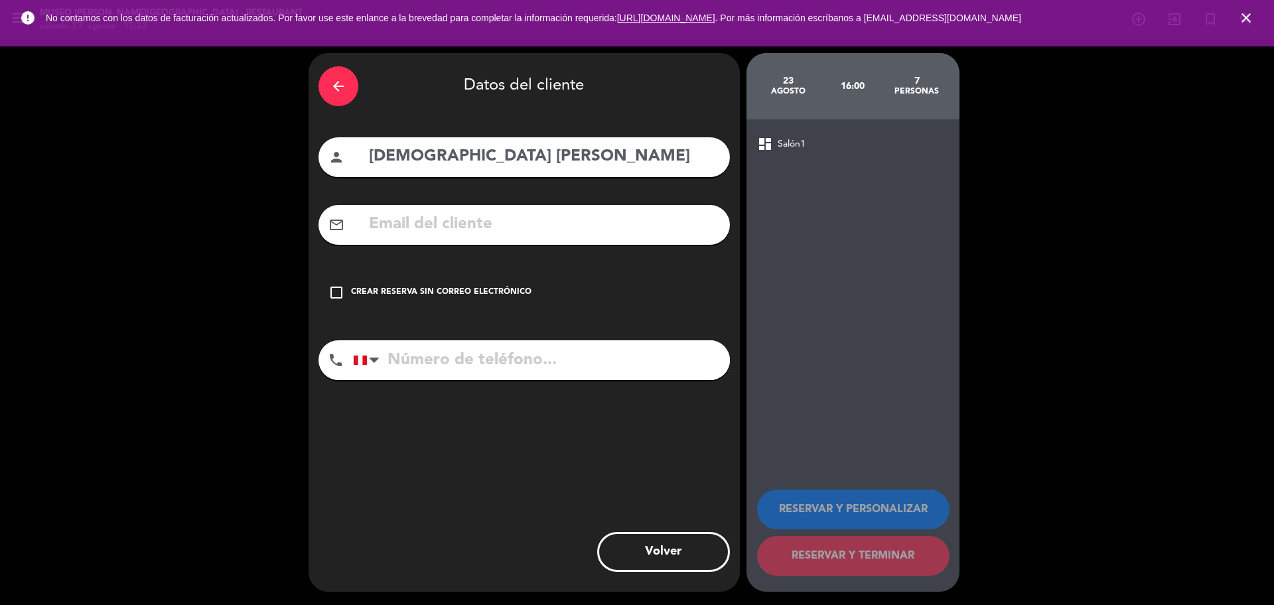
click at [650, 236] on input "text" at bounding box center [544, 224] width 352 height 27
type input "B"
click at [406, 226] on input "EINVONAS" at bounding box center [544, 224] width 352 height 27
click at [436, 230] on input "EINNONAS" at bounding box center [544, 224] width 352 height 27
click at [465, 230] on input "EINNOVAS" at bounding box center [544, 224] width 352 height 27
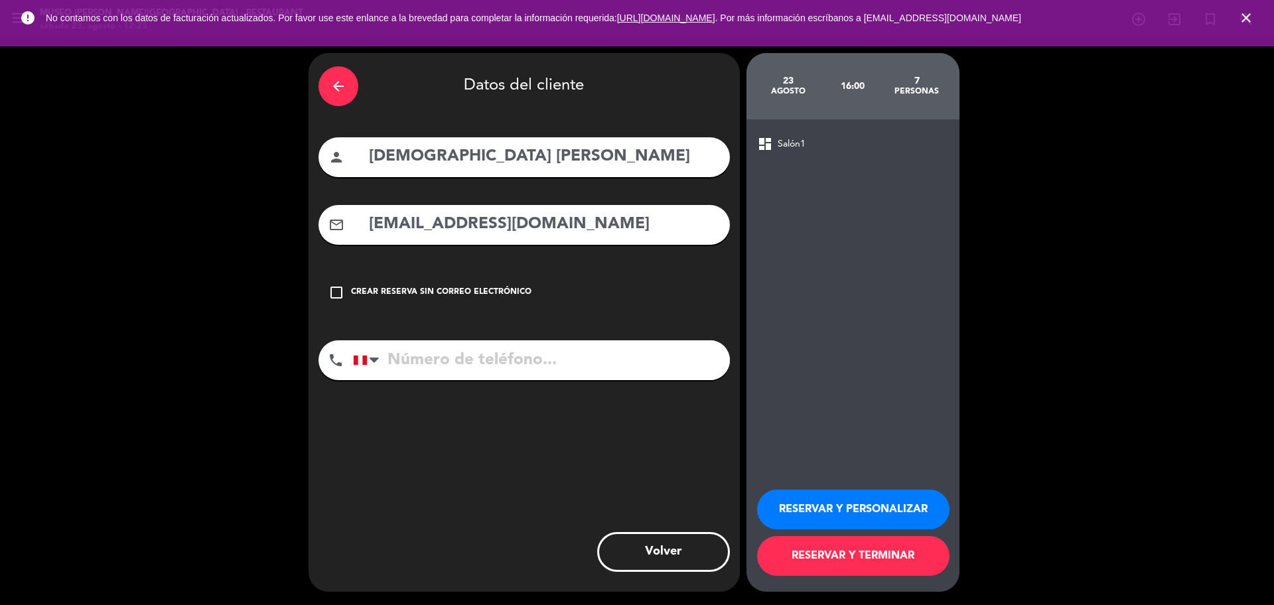
type input "[EMAIL_ADDRESS][DOMAIN_NAME]"
click at [489, 357] on input "tel" at bounding box center [541, 360] width 377 height 40
type input "955249049"
click at [879, 518] on button "RESERVAR Y PERSONALIZAR" at bounding box center [853, 510] width 192 height 40
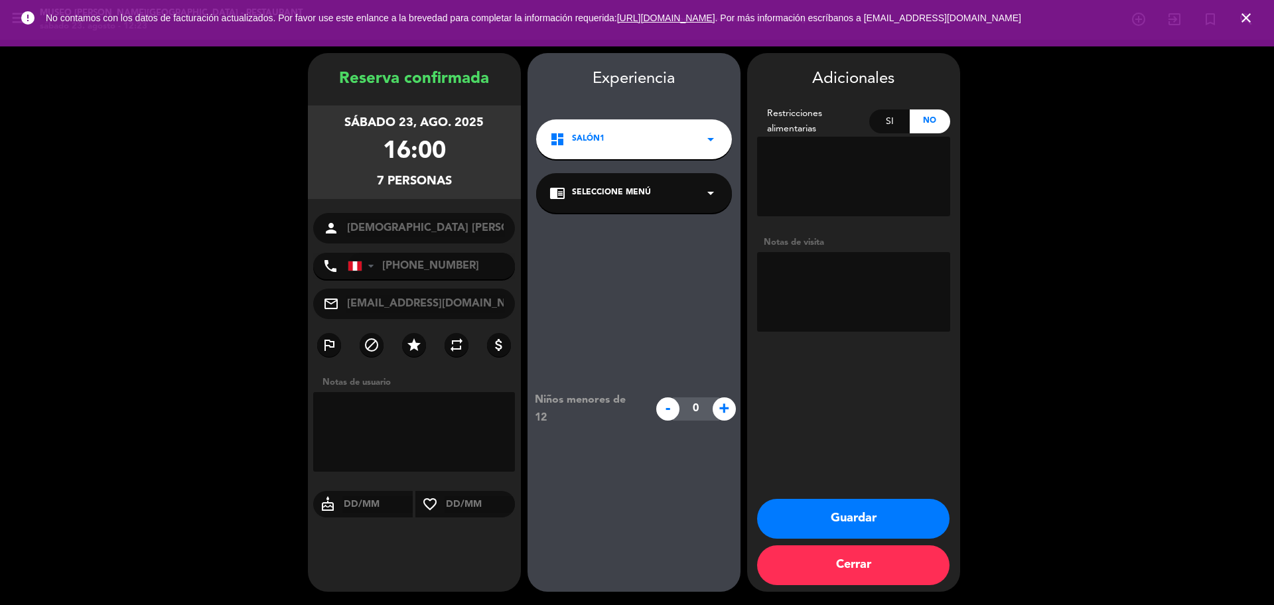
click at [675, 187] on div "chrome_reader_mode Seleccione Menú arrow_drop_down" at bounding box center [634, 193] width 196 height 40
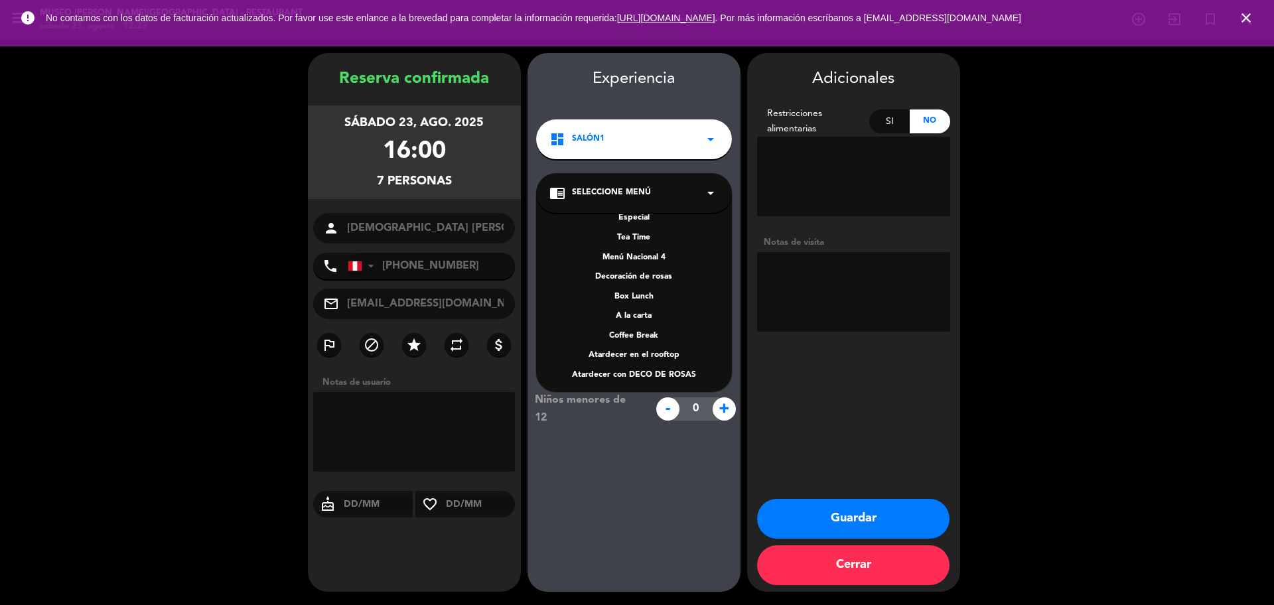
scroll to position [190, 0]
click at [646, 316] on div "A la carta" at bounding box center [634, 313] width 169 height 13
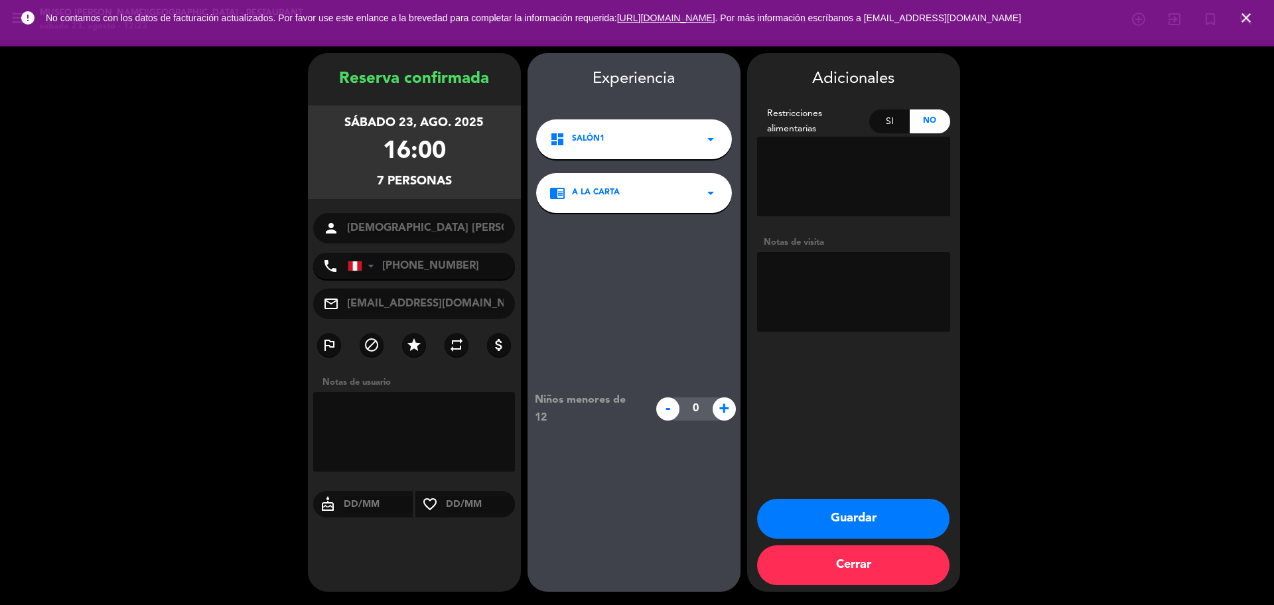
click at [798, 268] on textarea at bounding box center [853, 292] width 193 height 80
type textarea "Vendrán 6 adultos y un menor"
click at [845, 514] on button "Guardar" at bounding box center [853, 519] width 192 height 40
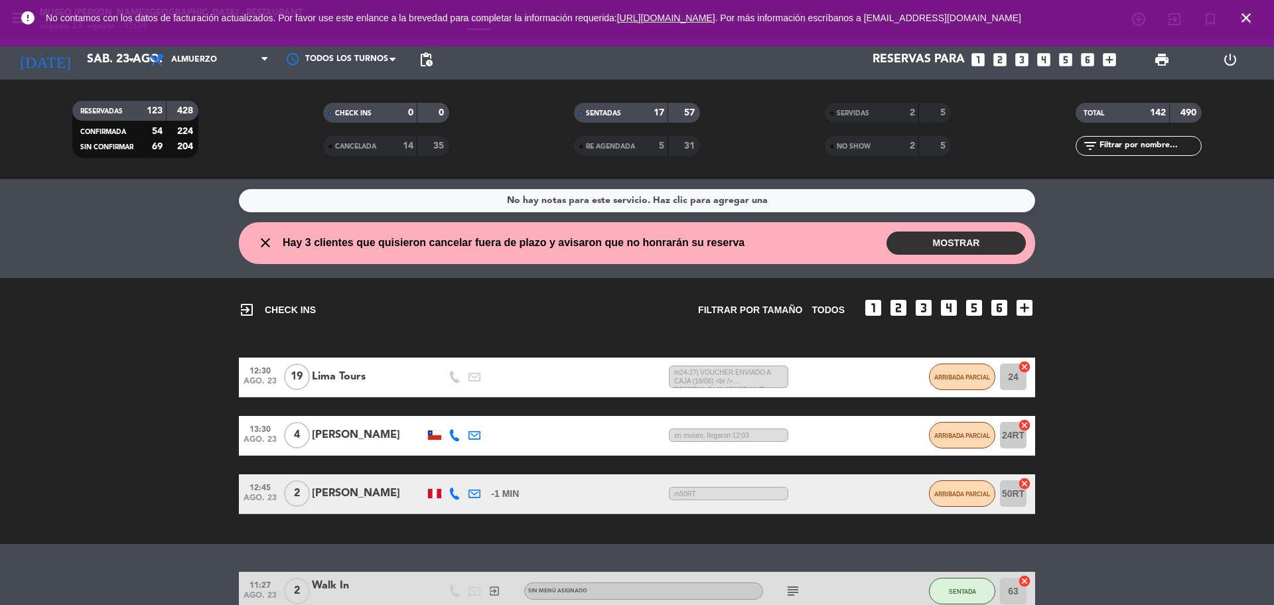
click at [1252, 16] on icon "close" at bounding box center [1247, 18] width 16 height 16
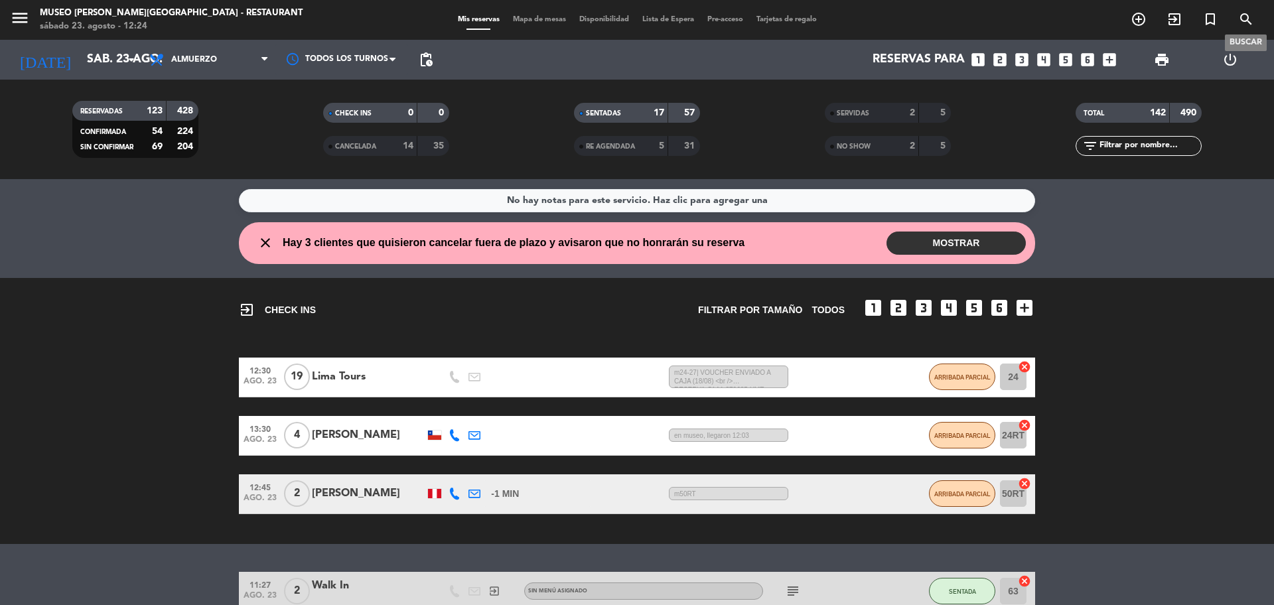
click at [1252, 16] on icon "search" at bounding box center [1247, 19] width 16 height 16
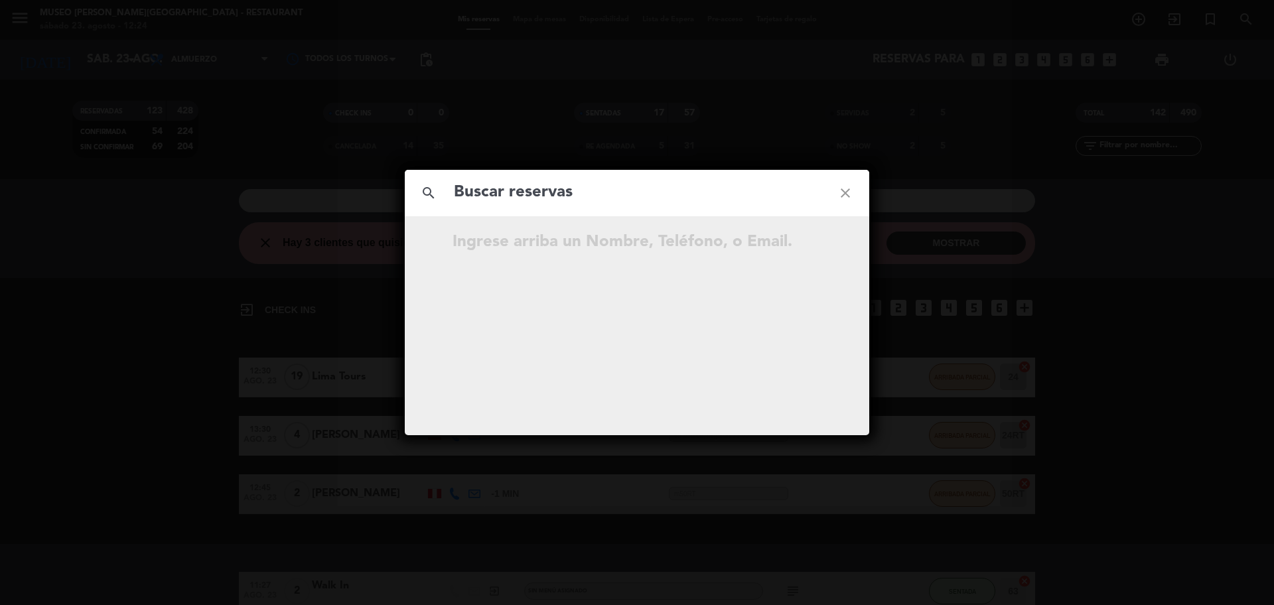
click at [672, 193] on input "text" at bounding box center [637, 192] width 369 height 27
click at [522, 199] on input "961 800 434" at bounding box center [637, 192] width 369 height 27
type input "961800434"
click at [536, 205] on input "961800434" at bounding box center [637, 192] width 369 height 27
drag, startPoint x: 579, startPoint y: 195, endPoint x: 401, endPoint y: 200, distance: 178.6
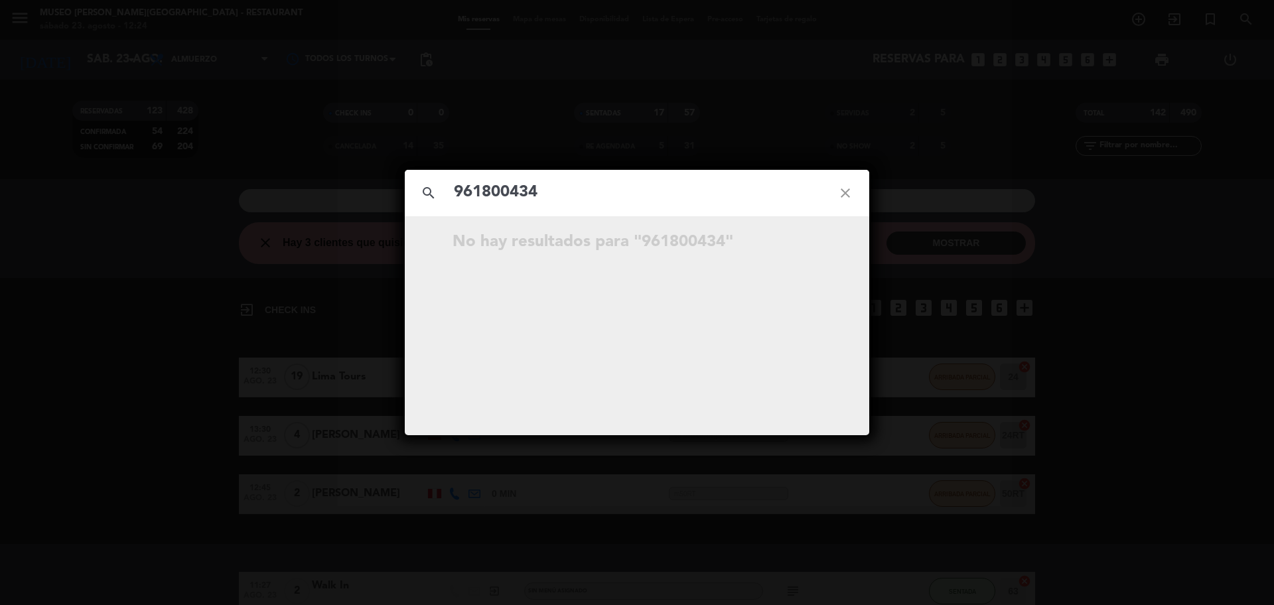
click at [405, 201] on div "search 961800434 close" at bounding box center [637, 193] width 465 height 46
type input "[PERSON_NAME]"
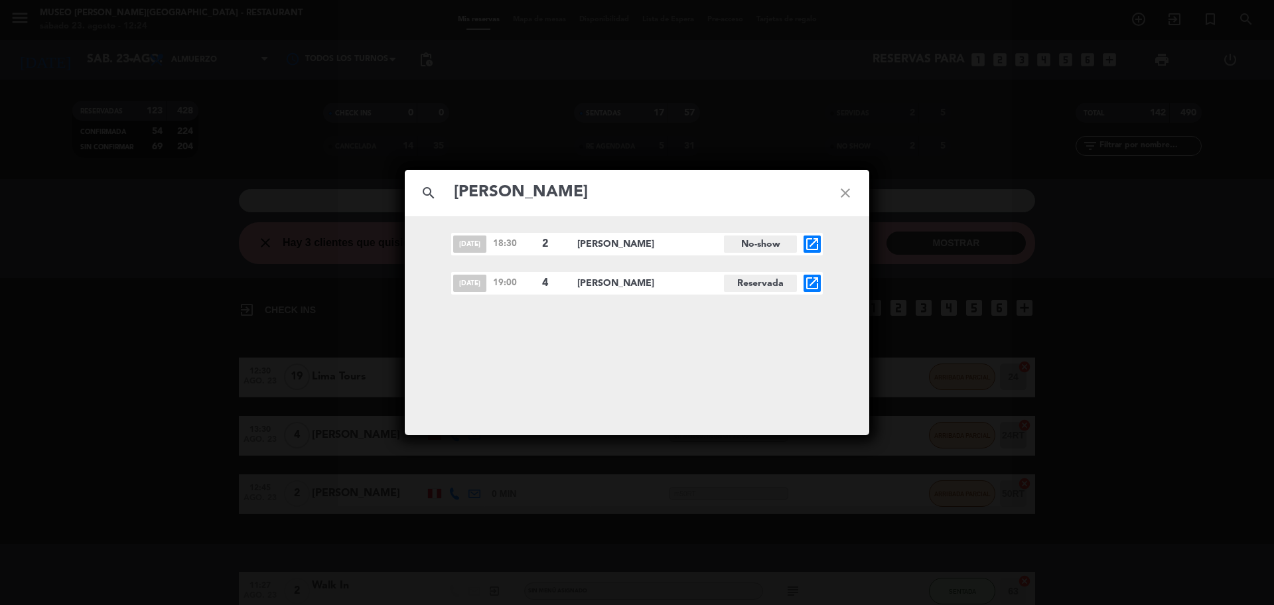
click at [808, 285] on icon "open_in_new" at bounding box center [812, 283] width 16 height 16
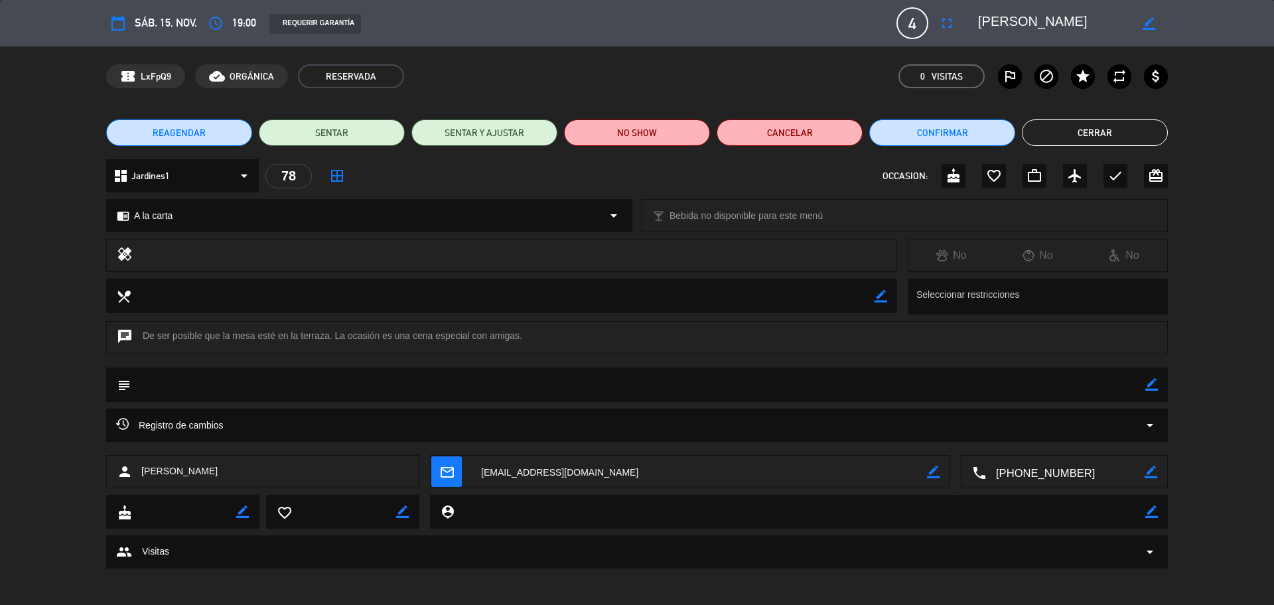
click at [1153, 385] on icon "border_color" at bounding box center [1152, 384] width 13 height 13
click at [1092, 404] on div "subject" at bounding box center [637, 388] width 1274 height 41
click at [1068, 385] on textarea at bounding box center [638, 385] width 1015 height 34
type textarea "1. Tiene preferencia por la zona de terraza del RT"
click at [1152, 380] on icon at bounding box center [1152, 384] width 13 height 13
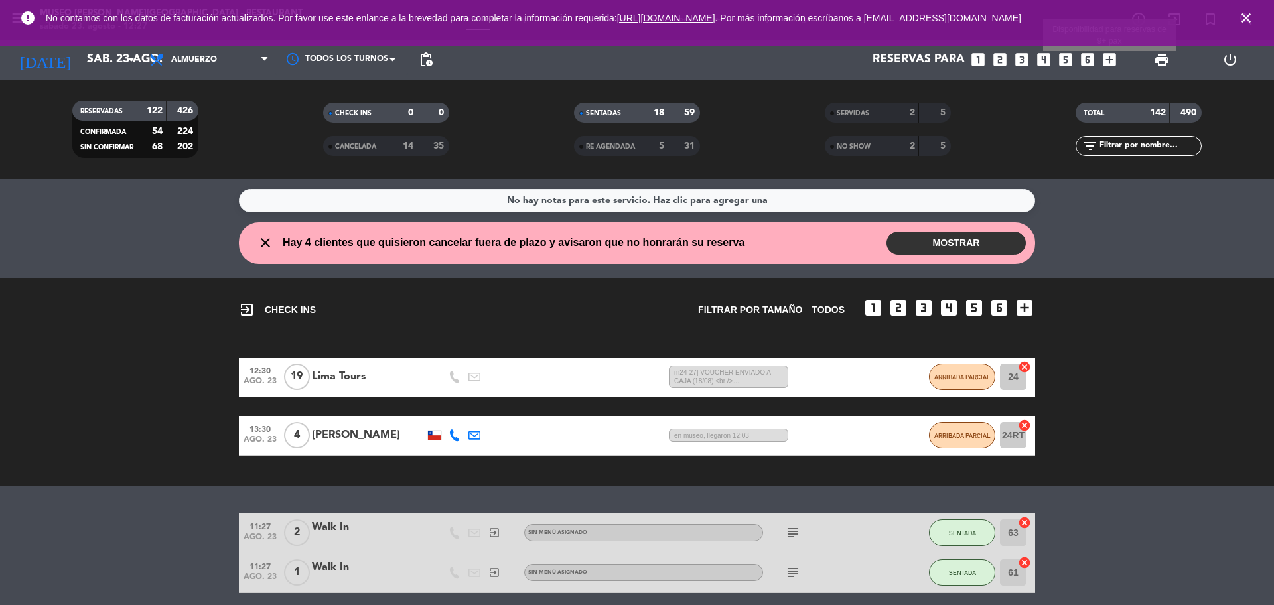
click at [1114, 55] on icon "add_box" at bounding box center [1109, 59] width 17 height 17
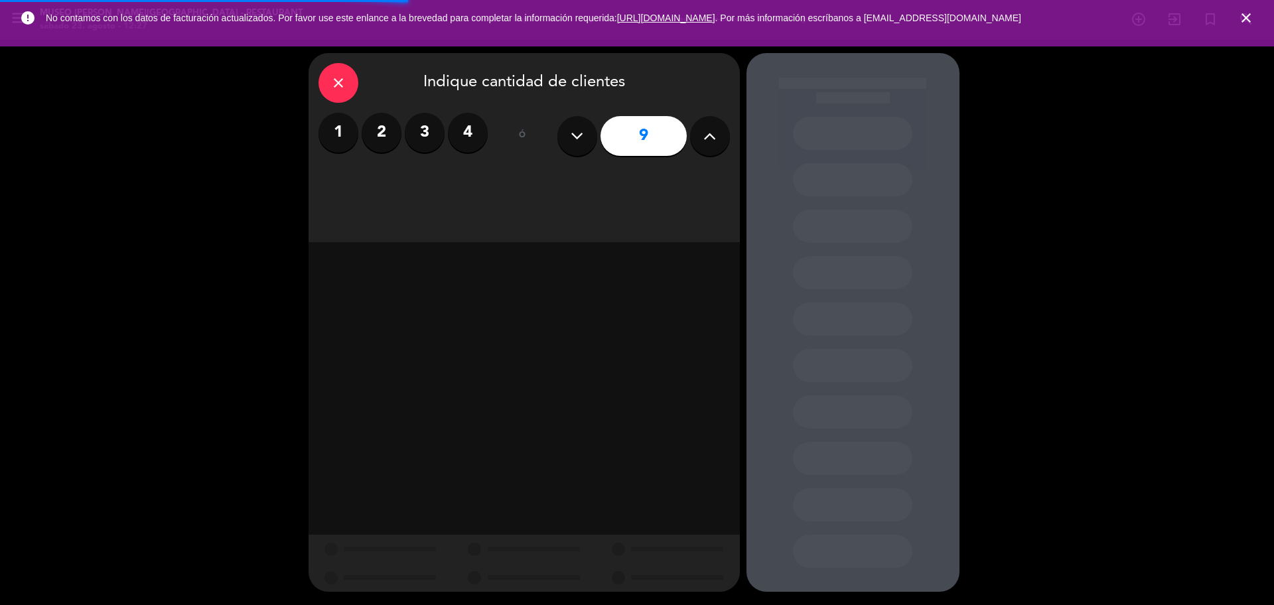
click at [714, 131] on icon at bounding box center [710, 136] width 13 height 20
type input "10"
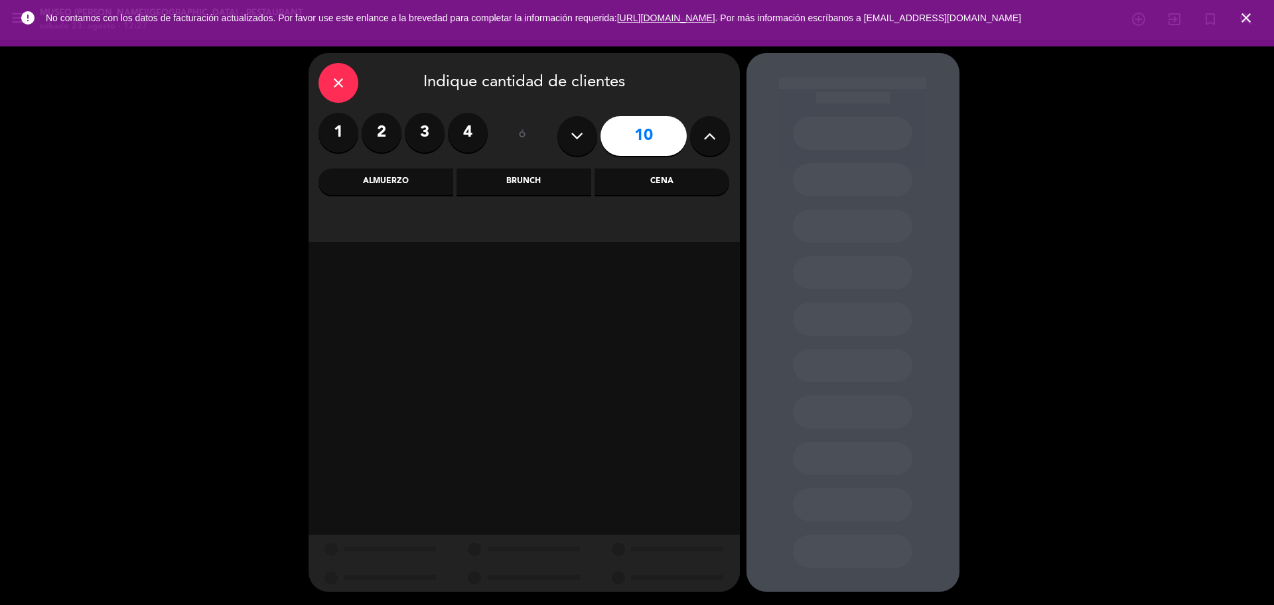
drag, startPoint x: 678, startPoint y: 177, endPoint x: 648, endPoint y: 188, distance: 32.2
click at [677, 177] on div "Cena" at bounding box center [662, 182] width 135 height 27
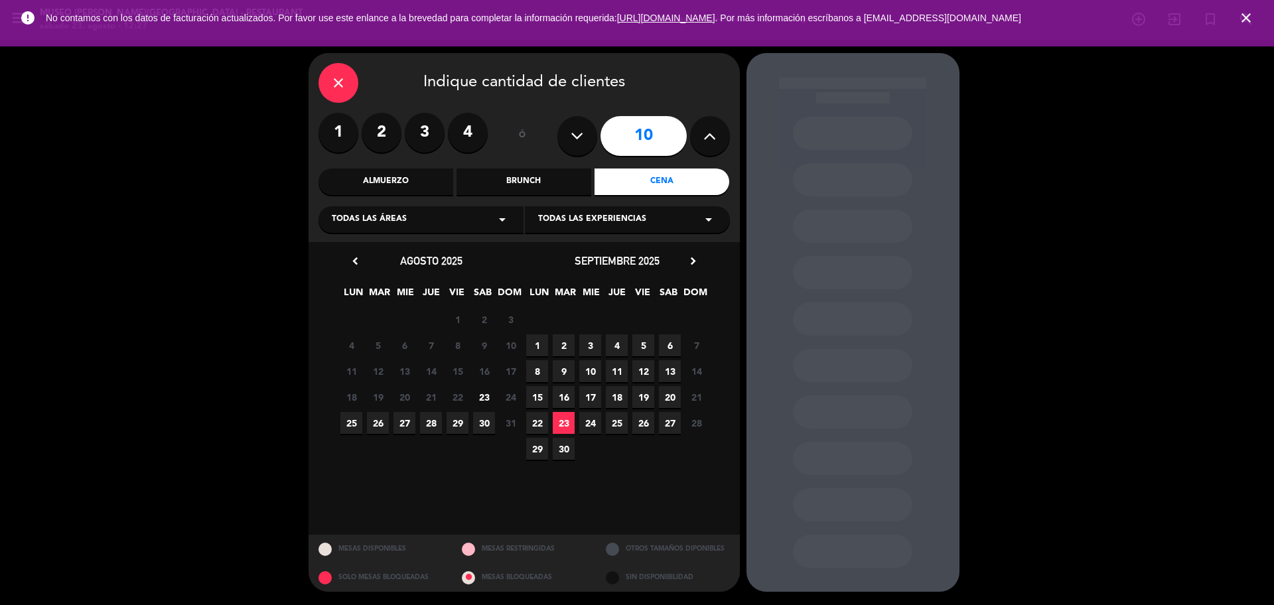
click at [433, 422] on span "28" at bounding box center [431, 423] width 22 height 22
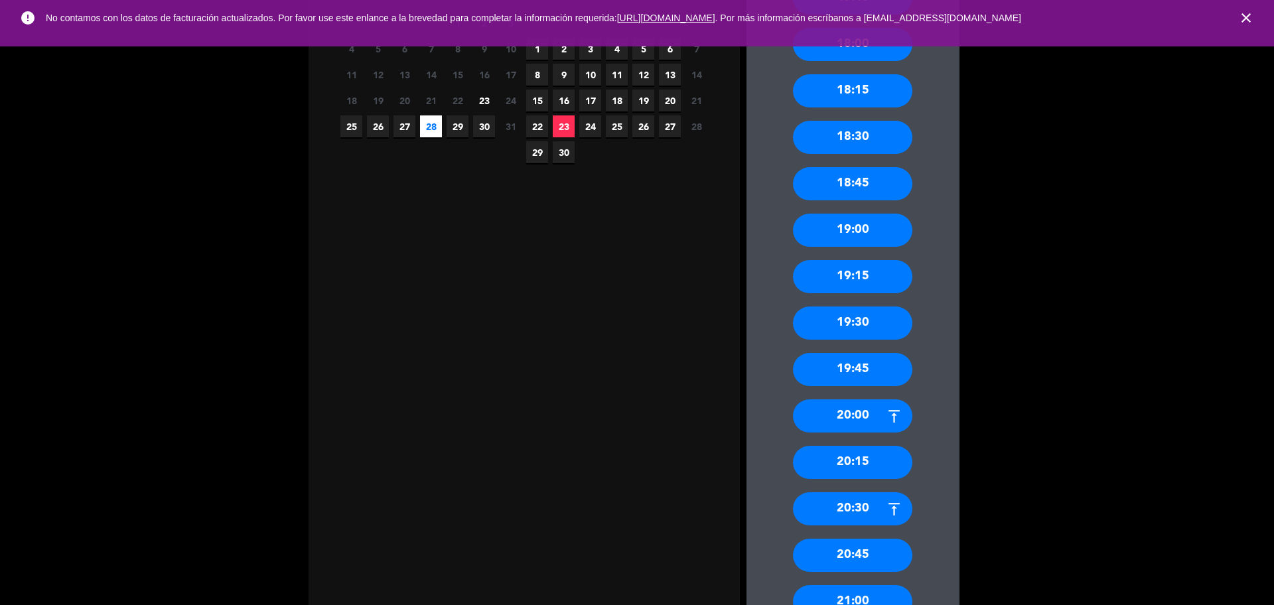
scroll to position [394, 0]
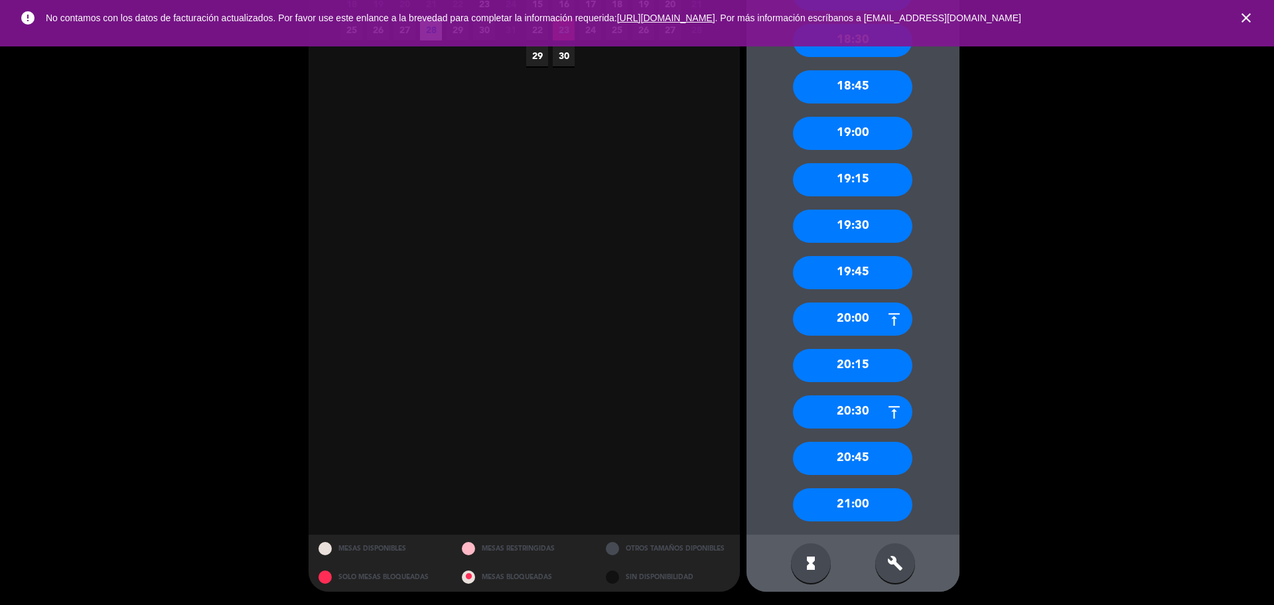
click at [838, 504] on div "21:00" at bounding box center [852, 505] width 119 height 33
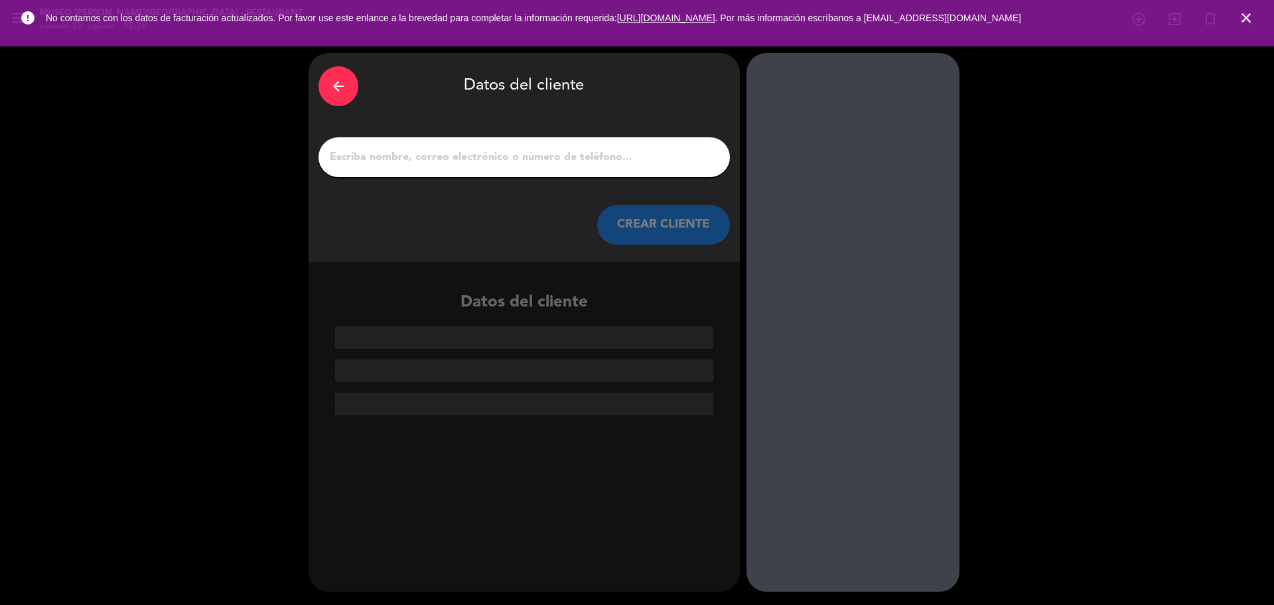
scroll to position [0, 0]
click at [411, 150] on input "1" at bounding box center [525, 157] width 392 height 19
click at [410, 156] on input "1" at bounding box center [525, 157] width 392 height 19
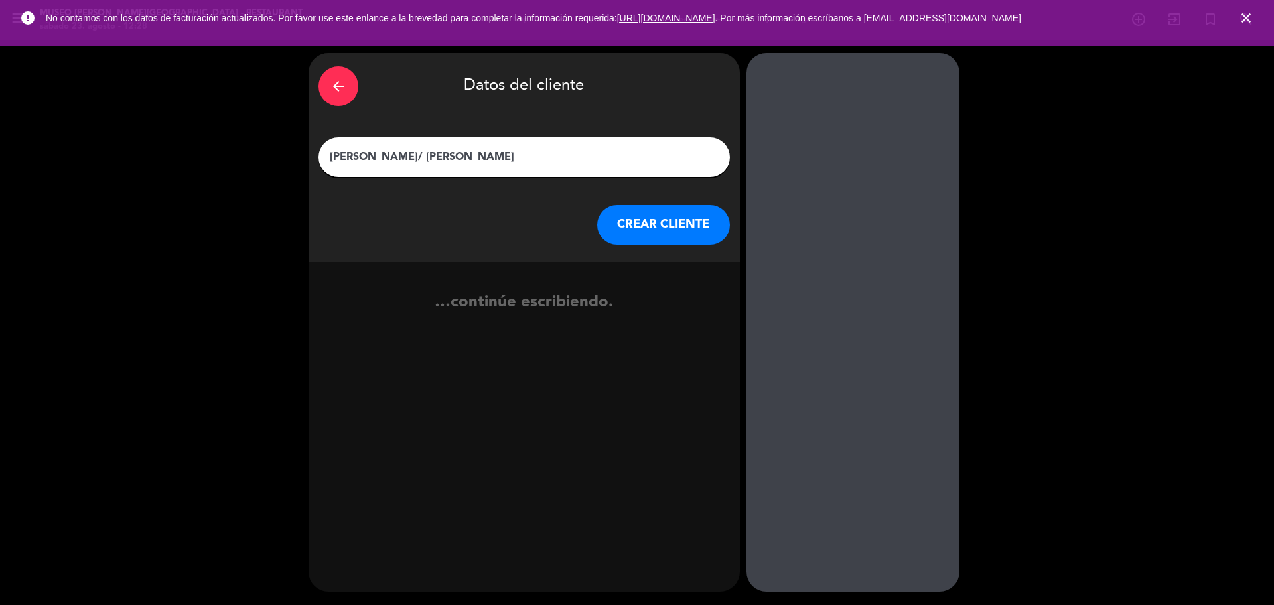
type input "LILIANA LA TORRE/ JORGE CABRERA"
click at [646, 228] on button "CREAR CLIENTE" at bounding box center [663, 225] width 133 height 40
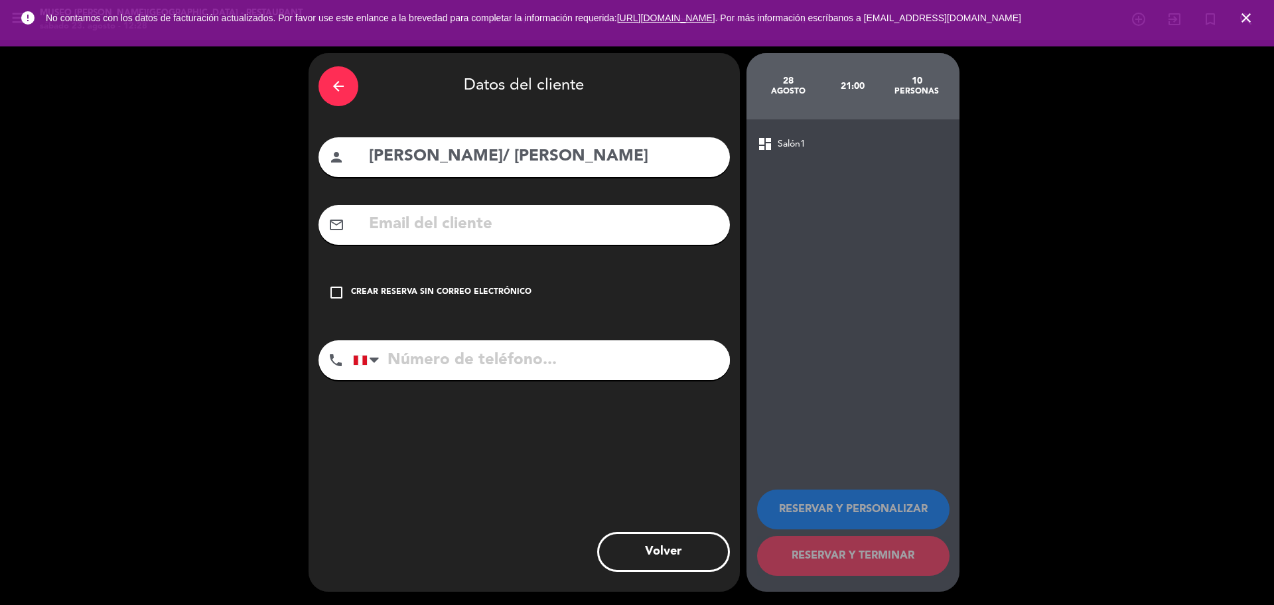
click at [508, 237] on input "text" at bounding box center [544, 224] width 352 height 27
type input "L"
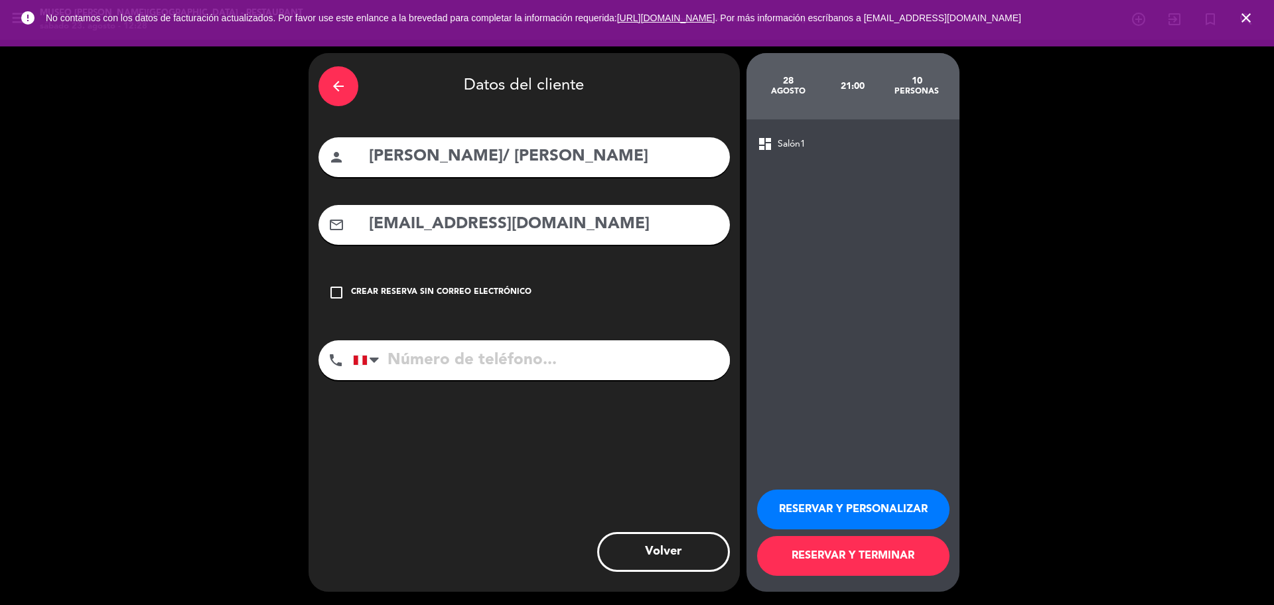
type input "ILIANALATORREREGALADO@GMAIL.COM"
click at [416, 364] on input "tel" at bounding box center [541, 360] width 377 height 40
type input "981044744"
click at [804, 518] on button "RESERVAR Y PERSONALIZAR" at bounding box center [853, 510] width 192 height 40
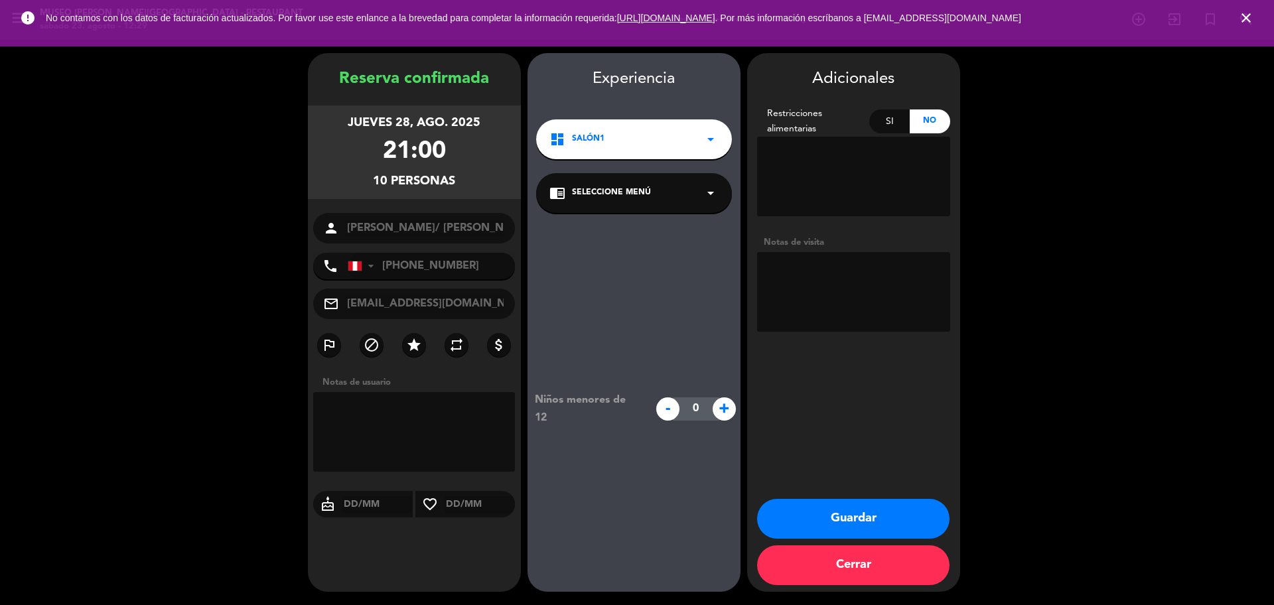
click at [587, 191] on span "Seleccione Menú" at bounding box center [611, 193] width 79 height 13
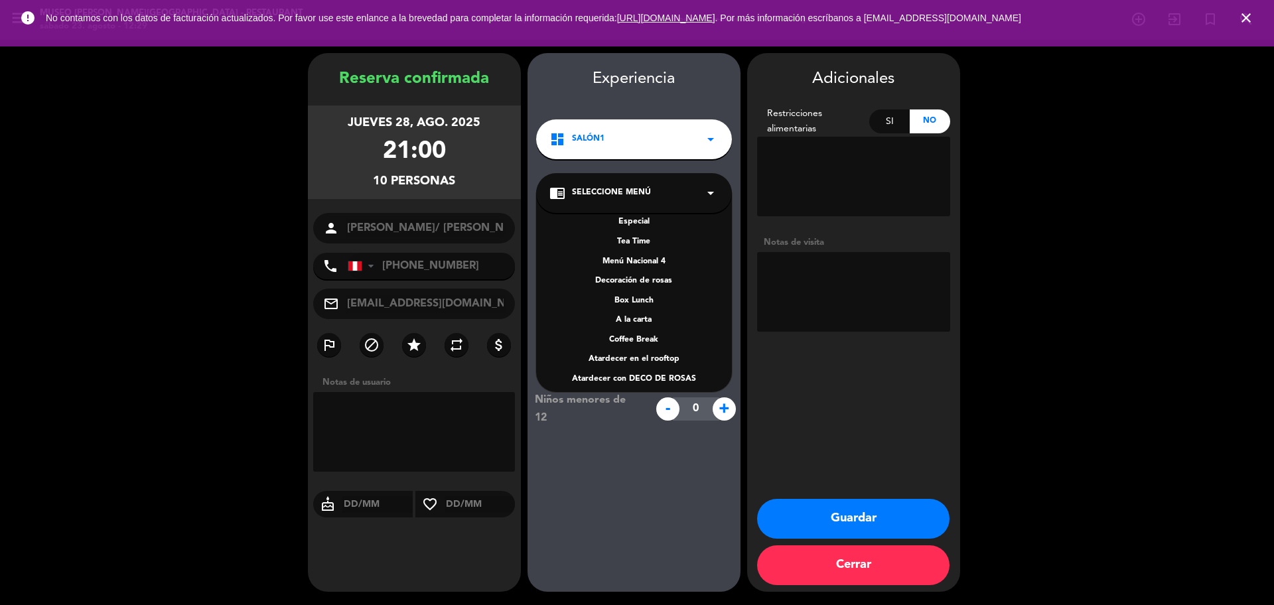
scroll to position [190, 0]
click at [647, 313] on div "A la carta" at bounding box center [634, 313] width 169 height 13
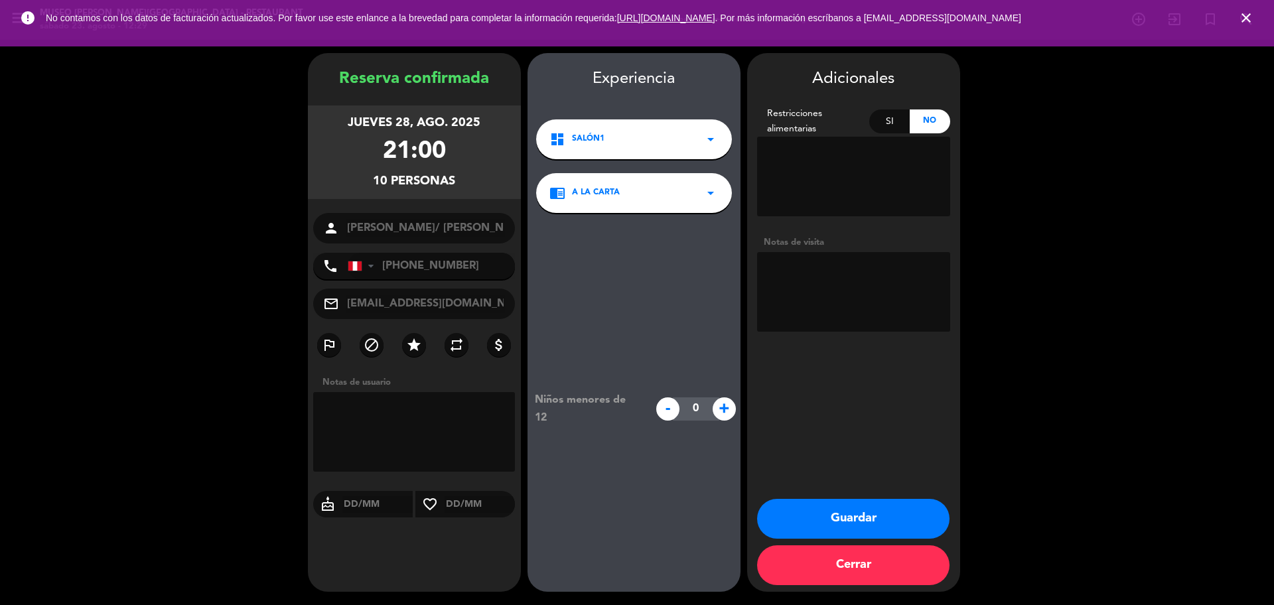
click at [804, 508] on button "Guardar" at bounding box center [853, 519] width 192 height 40
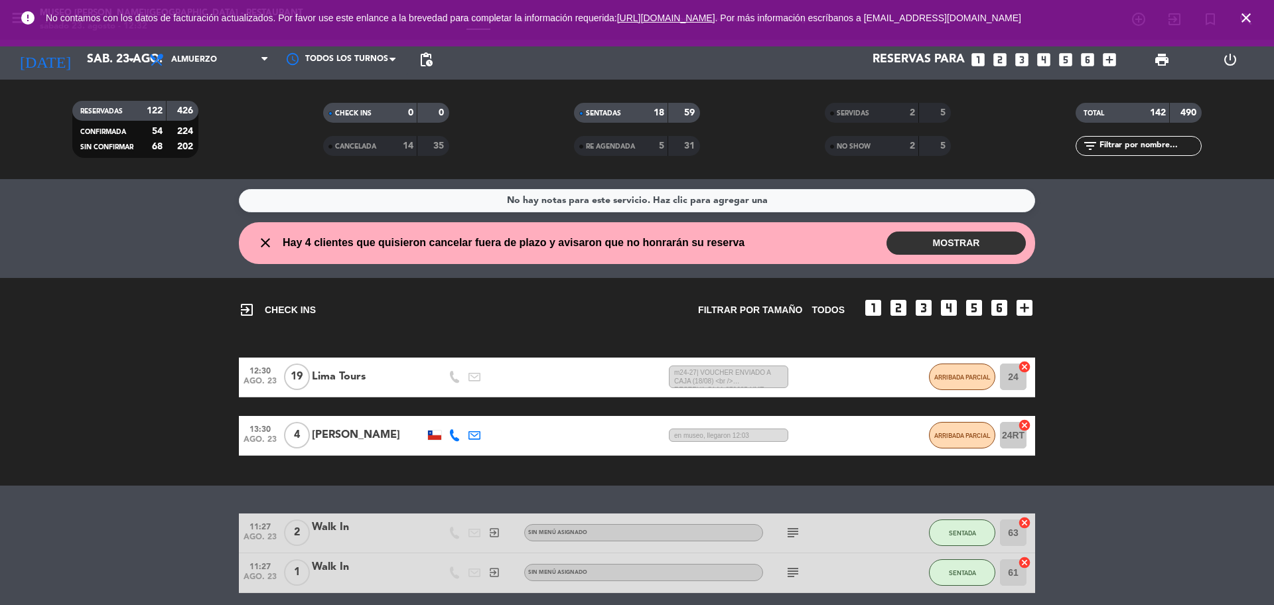
click at [1005, 62] on icon "looks_two" at bounding box center [1000, 59] width 17 height 17
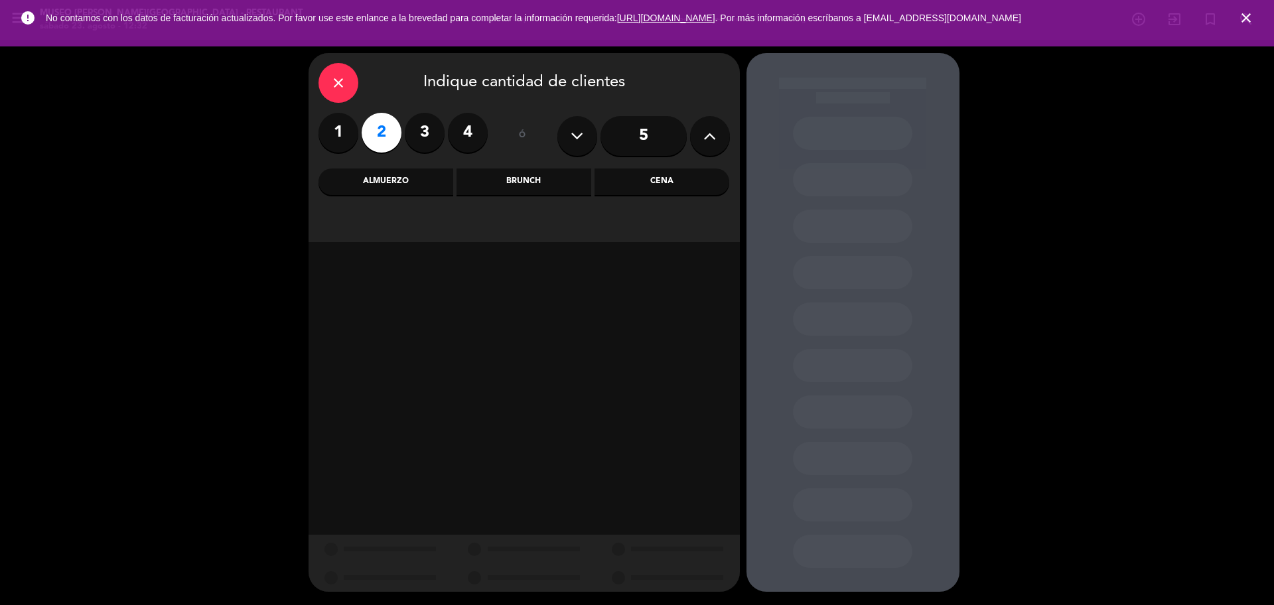
click at [400, 176] on div "Almuerzo" at bounding box center [386, 182] width 135 height 27
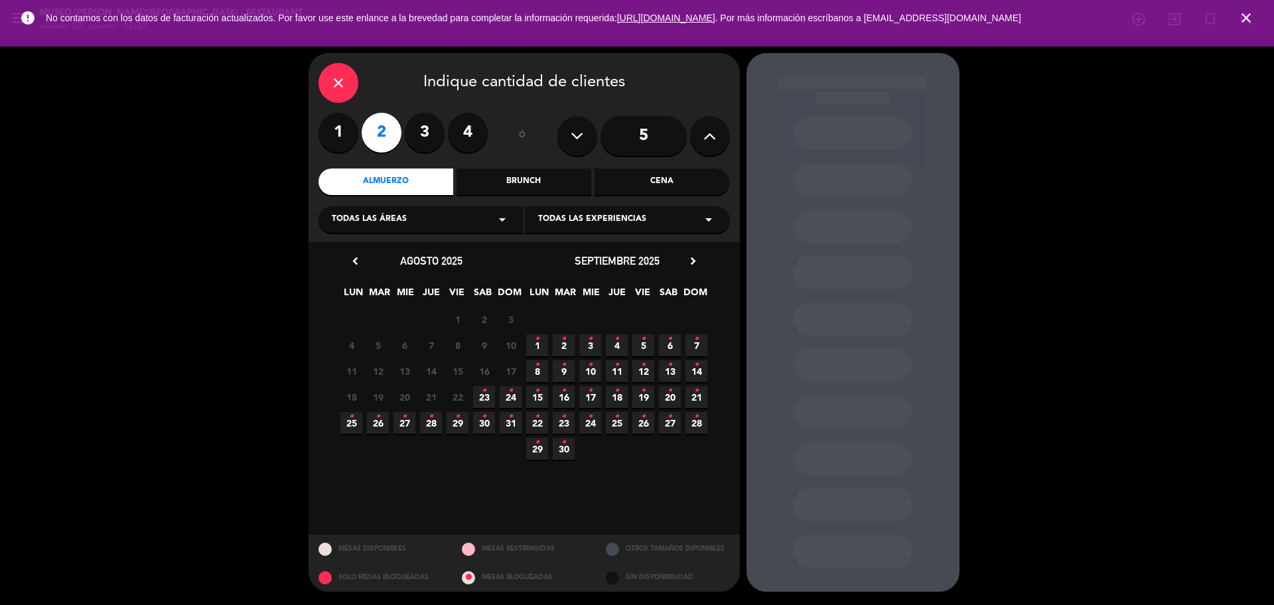
click at [489, 394] on span "23 •" at bounding box center [484, 397] width 22 height 22
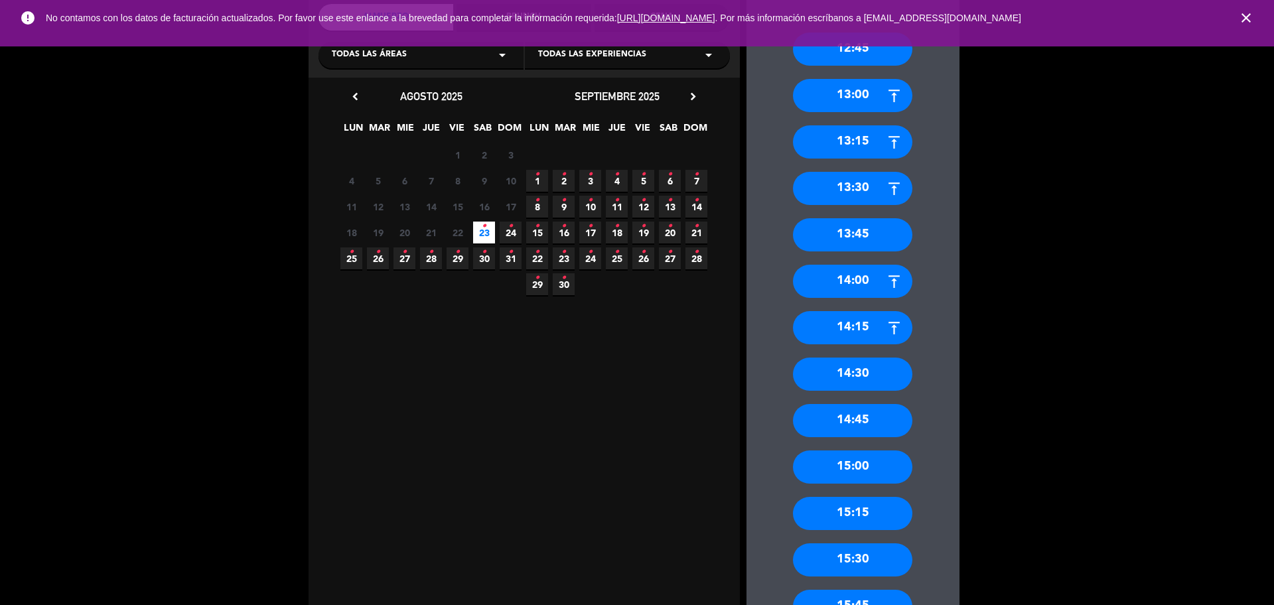
scroll to position [166, 0]
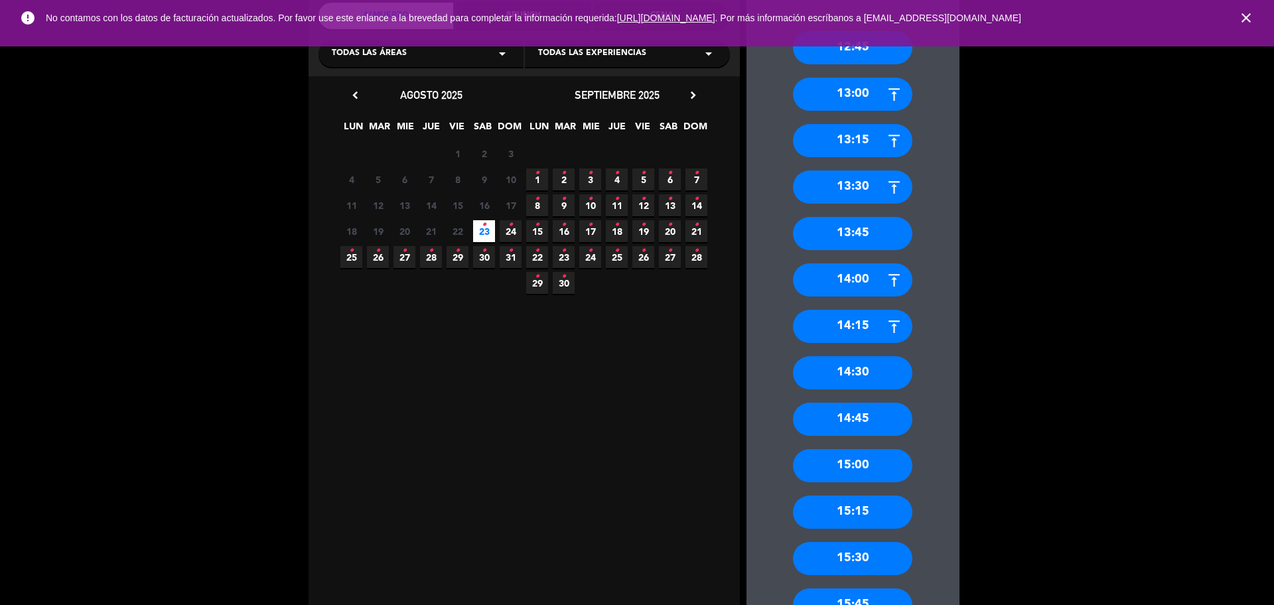
click at [852, 371] on div "14:30" at bounding box center [852, 372] width 119 height 33
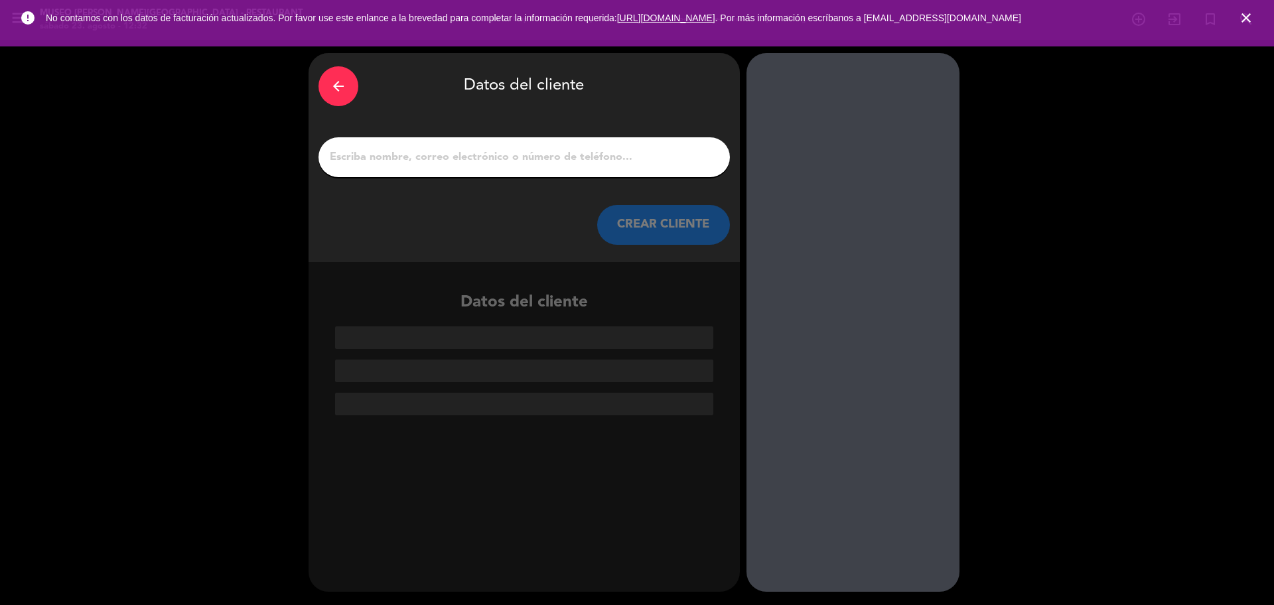
click at [437, 151] on input "1" at bounding box center [525, 157] width 392 height 19
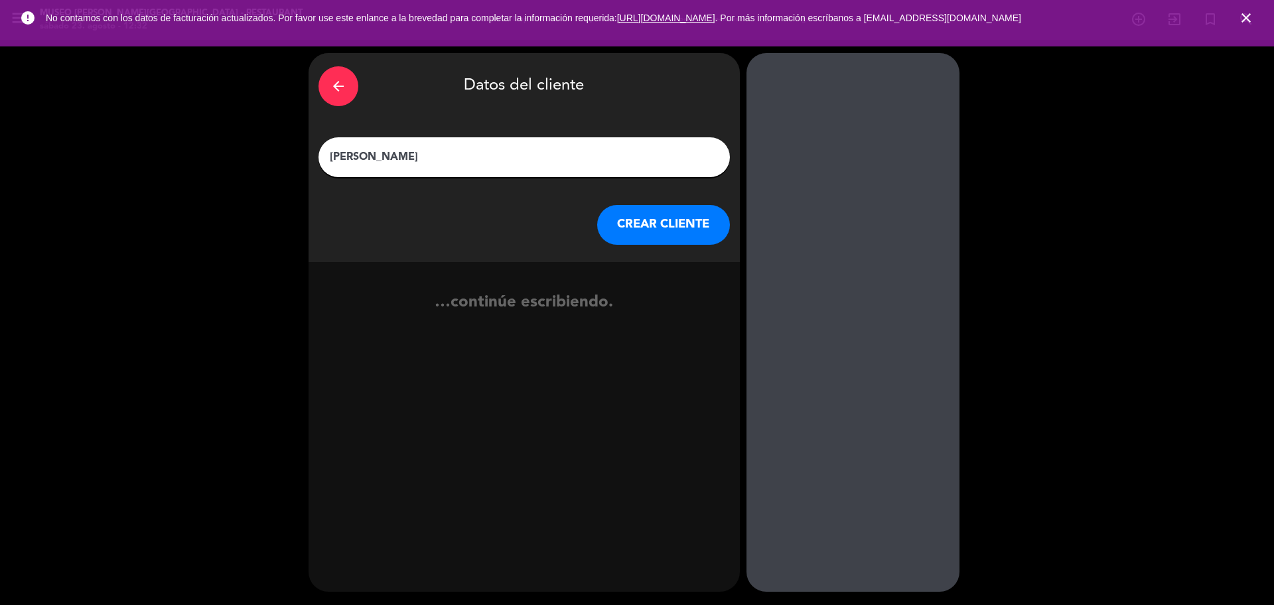
click at [349, 161] on input "WAYAT HUAMAN" at bounding box center [525, 157] width 392 height 19
click at [356, 160] on input "WYAT HUAMAN" at bounding box center [525, 157] width 392 height 19
type input "[PERSON_NAME]"
click at [642, 233] on button "CREAR CLIENTE" at bounding box center [663, 225] width 133 height 40
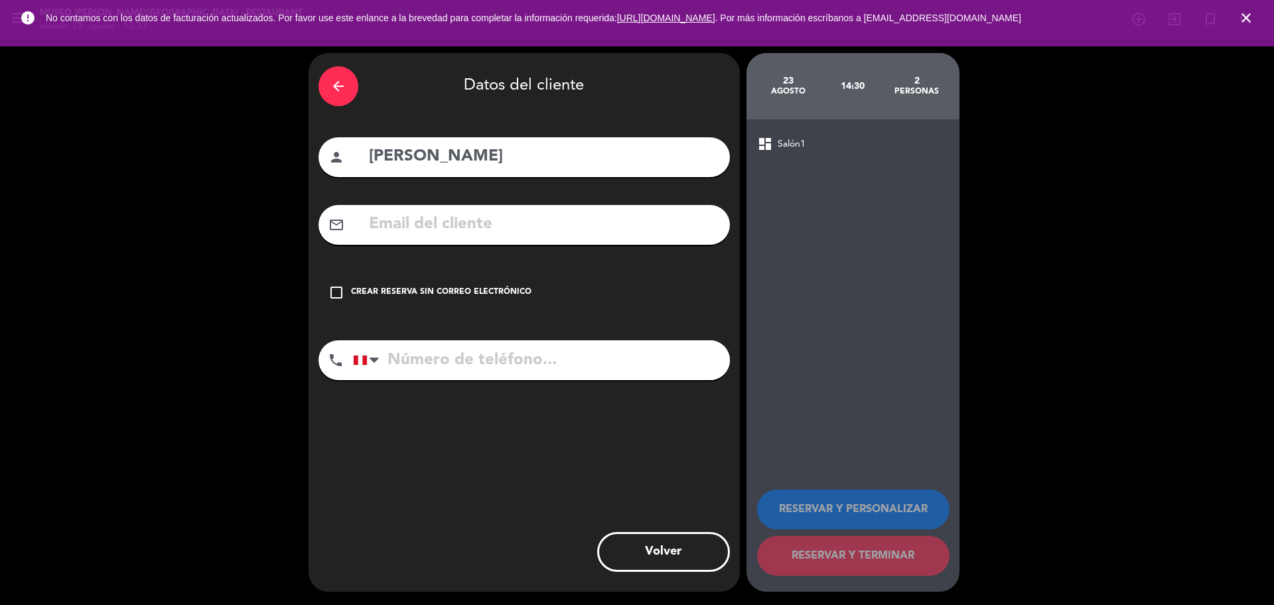
click at [607, 229] on input "text" at bounding box center [544, 224] width 352 height 27
type input "O"
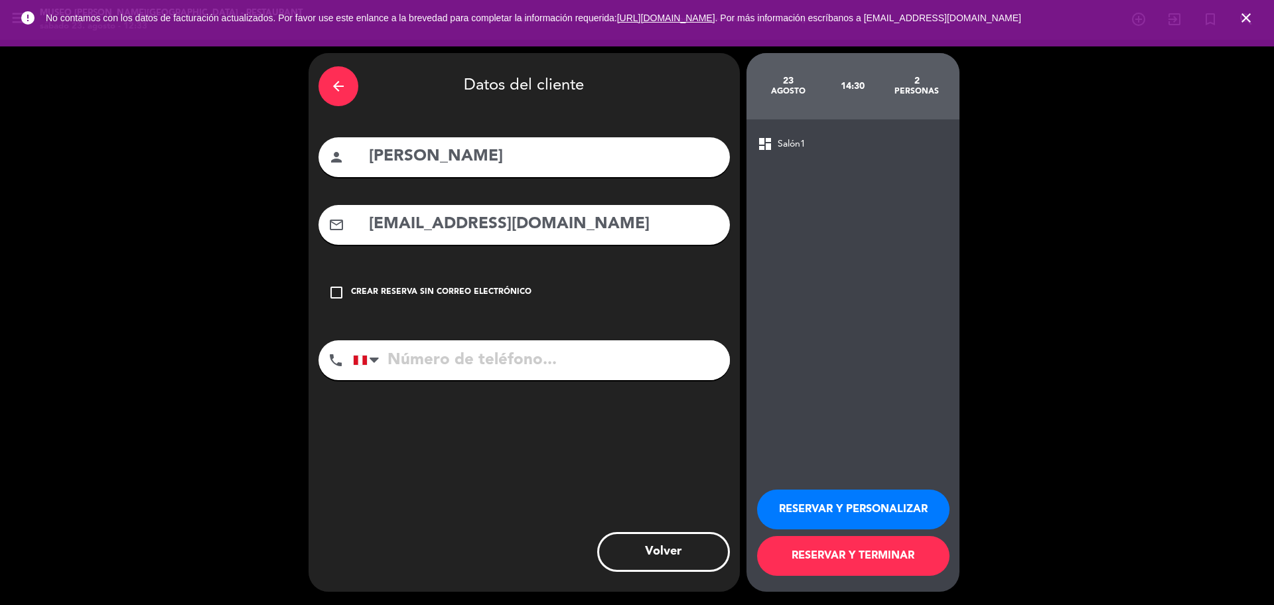
type input "WYATTWHITTEMBURY@GMAIL.COM"
click at [436, 374] on input "tel" at bounding box center [541, 360] width 377 height 40
type input "955821560"
click at [781, 504] on button "RESERVAR Y PERSONALIZAR" at bounding box center [853, 510] width 192 height 40
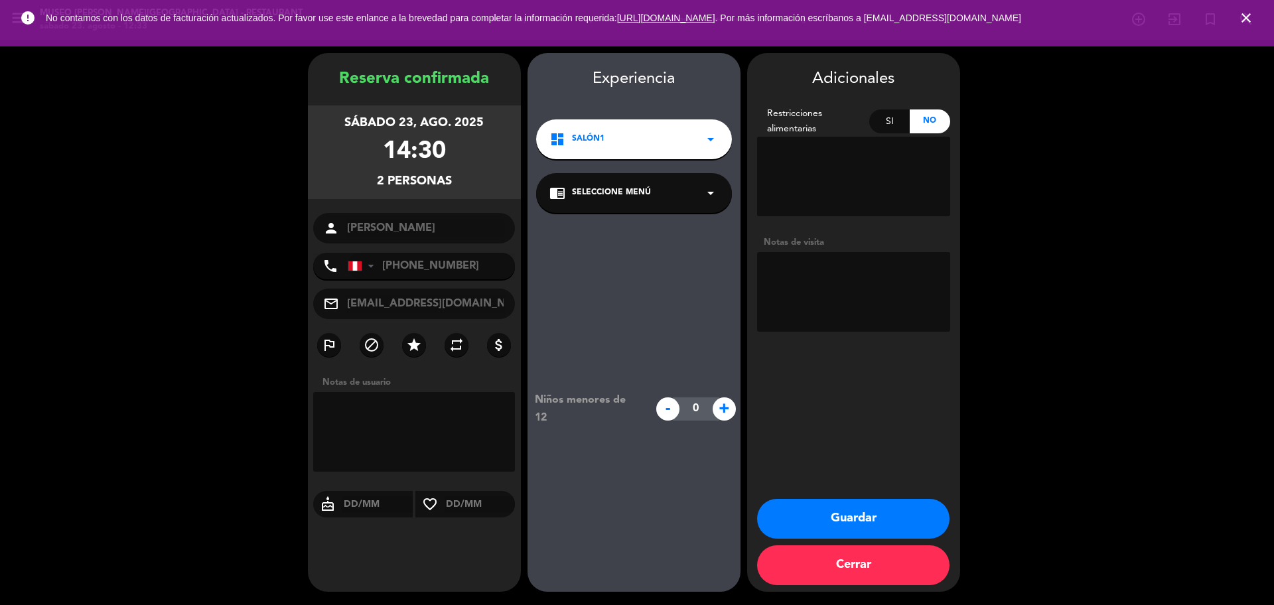
click at [631, 192] on span "Seleccione Menú" at bounding box center [611, 193] width 79 height 13
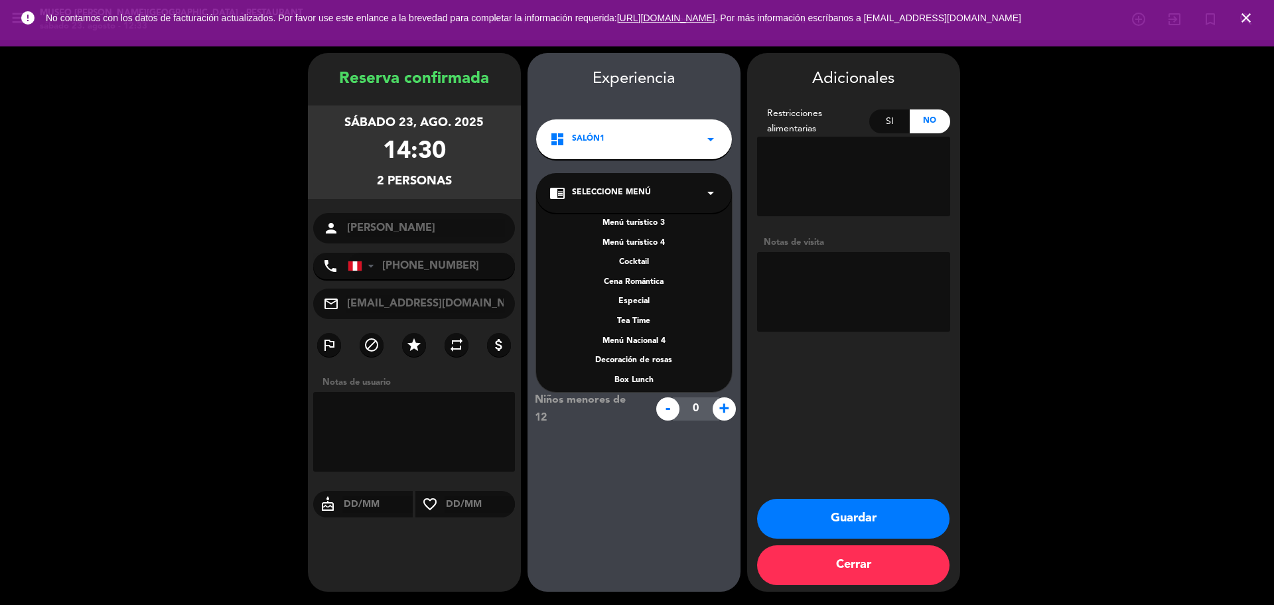
scroll to position [190, 0]
click at [647, 313] on div "A la carta" at bounding box center [634, 313] width 169 height 13
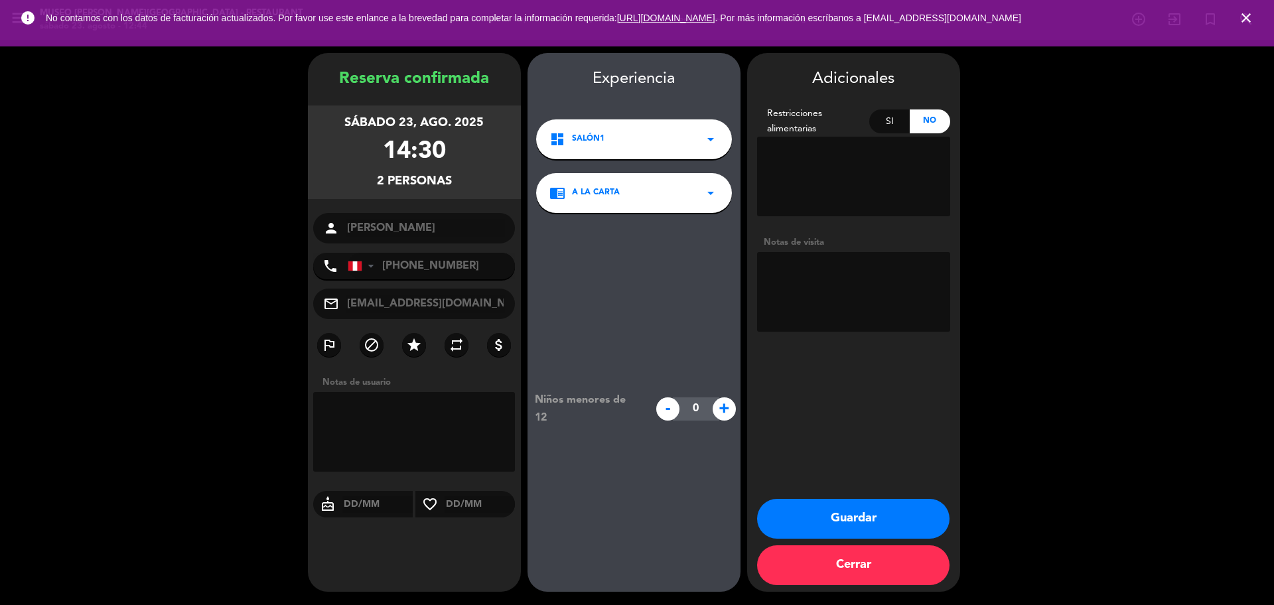
click at [852, 526] on button "Guardar" at bounding box center [853, 519] width 192 height 40
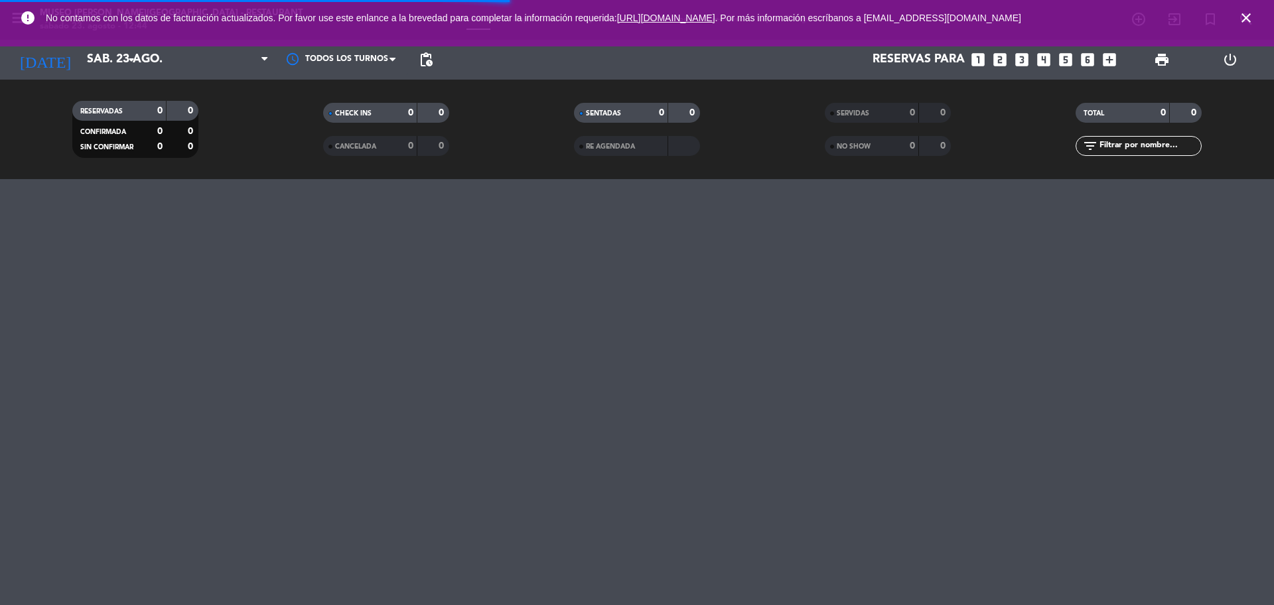
click at [1250, 12] on icon "close" at bounding box center [1247, 18] width 16 height 16
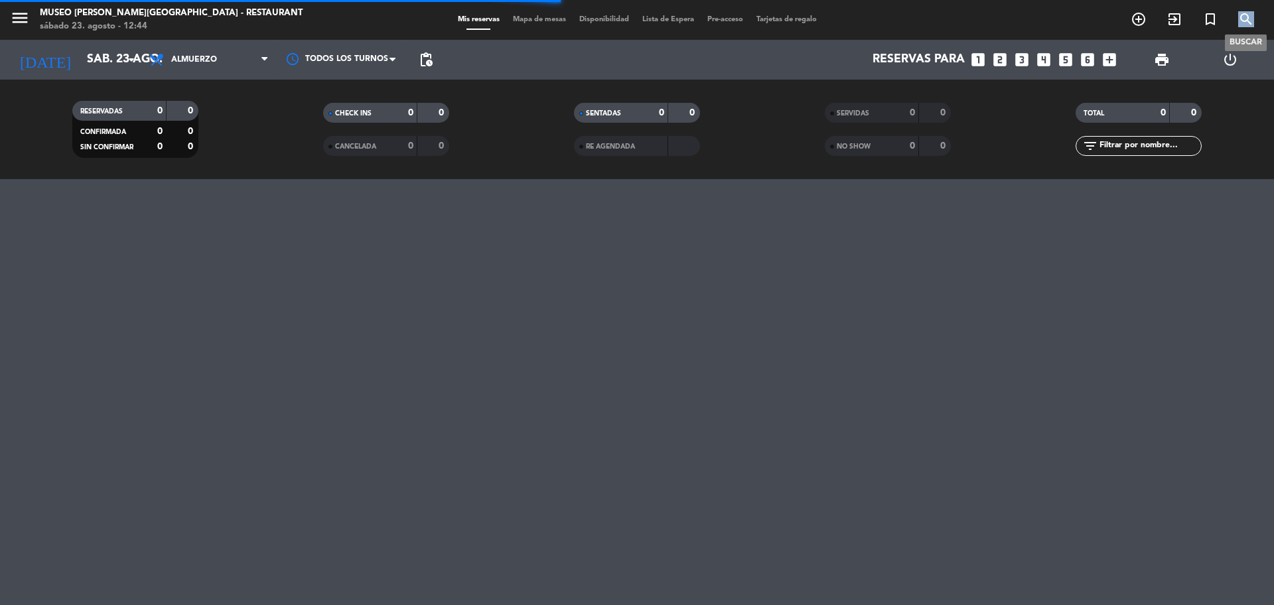
click at [1249, 13] on icon "search" at bounding box center [1247, 19] width 16 height 16
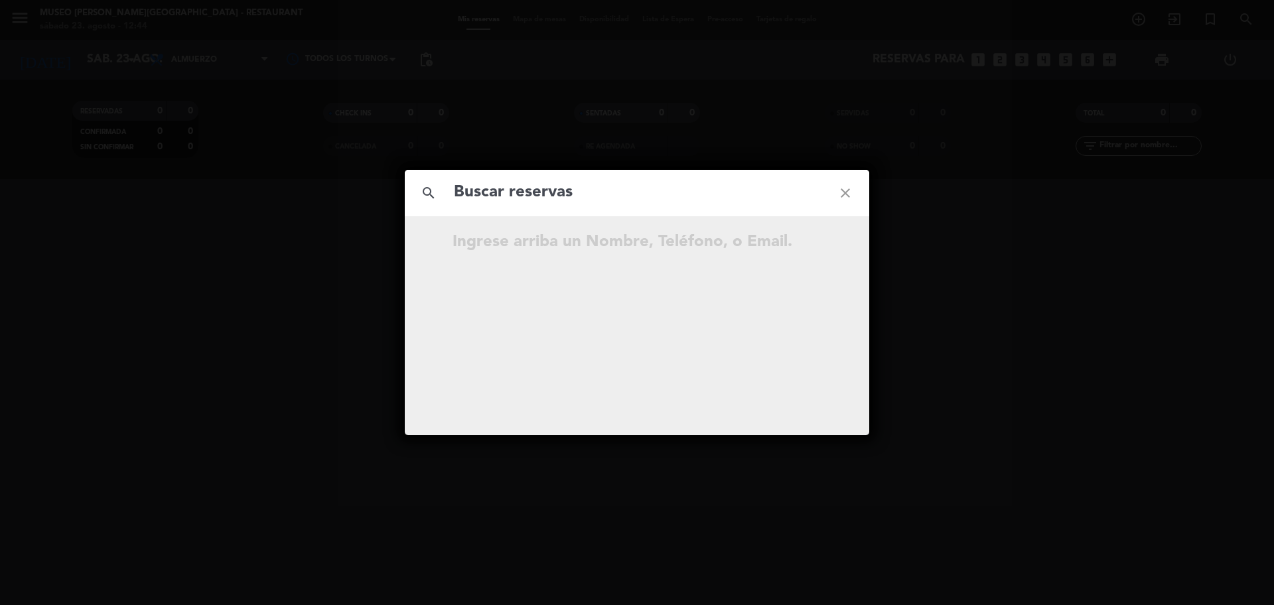
click at [482, 202] on input "text" at bounding box center [637, 192] width 369 height 27
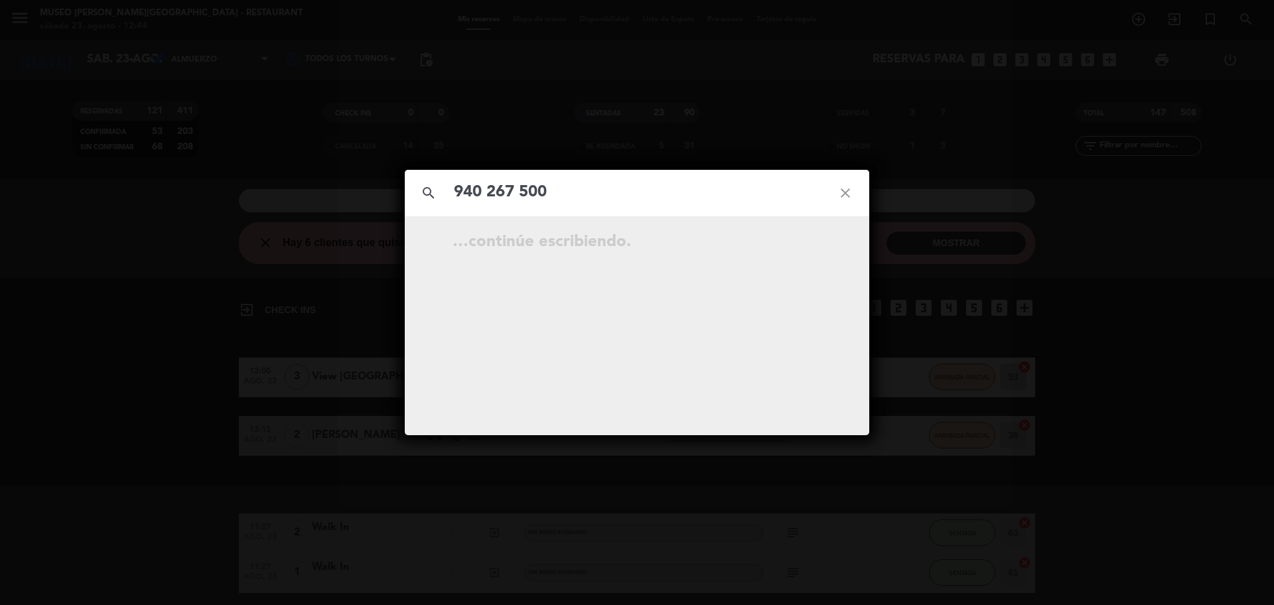
click at [523, 199] on input "940 267 500" at bounding box center [637, 192] width 369 height 27
type input "940267500"
click at [814, 242] on icon "open_in_new" at bounding box center [812, 244] width 16 height 16
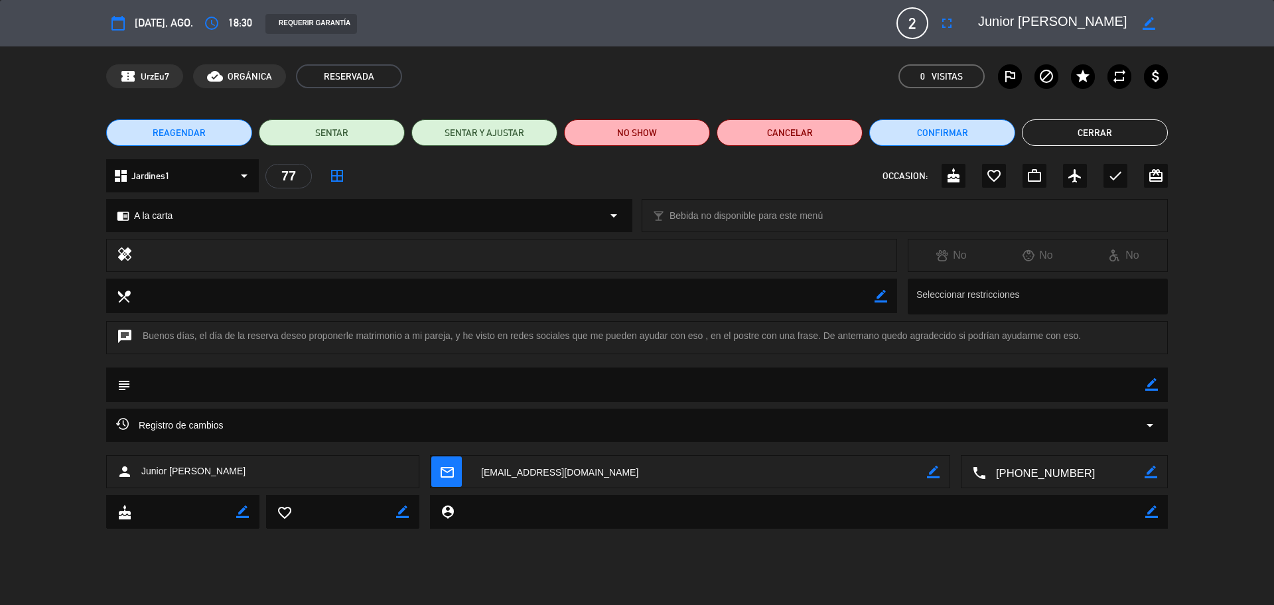
click at [1147, 384] on icon "border_color" at bounding box center [1152, 384] width 13 height 13
click at [1140, 384] on textarea at bounding box center [638, 385] width 1015 height 34
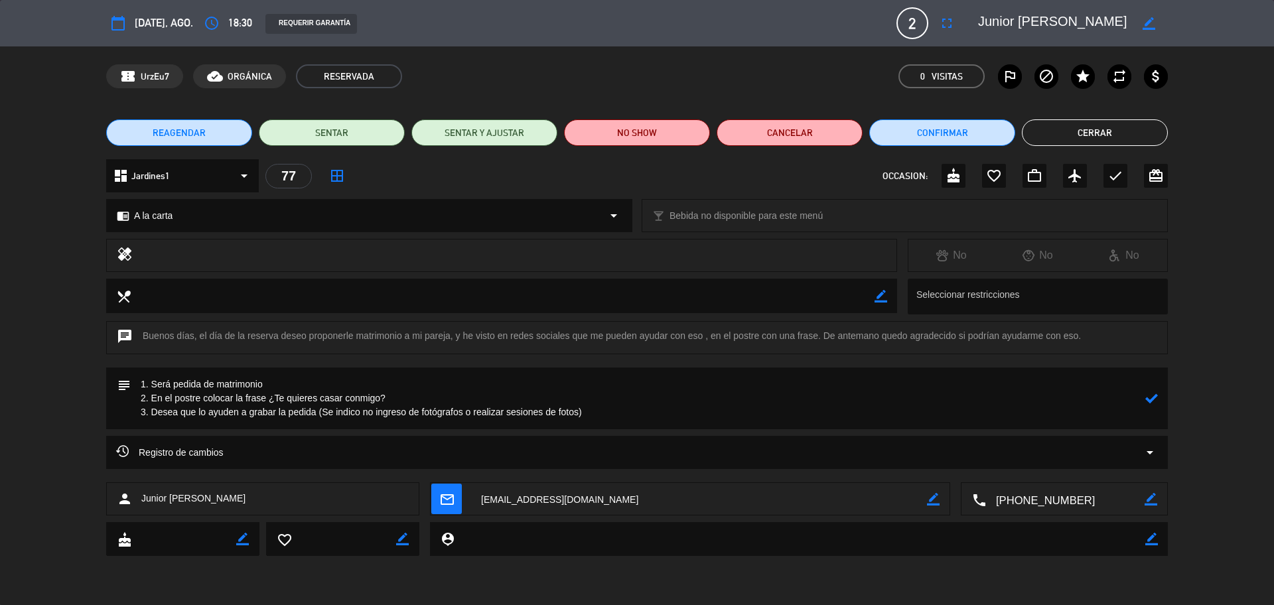
type textarea "1. Será pedida de matrimonio 2. En el postre colocar la frase ¿Te quieres casar…"
click at [1150, 398] on icon at bounding box center [1152, 398] width 13 height 13
click at [1110, 180] on icon "check" at bounding box center [1116, 176] width 16 height 16
click at [1150, 402] on icon "border_color" at bounding box center [1152, 398] width 13 height 13
click at [1150, 404] on icon at bounding box center [1152, 398] width 13 height 13
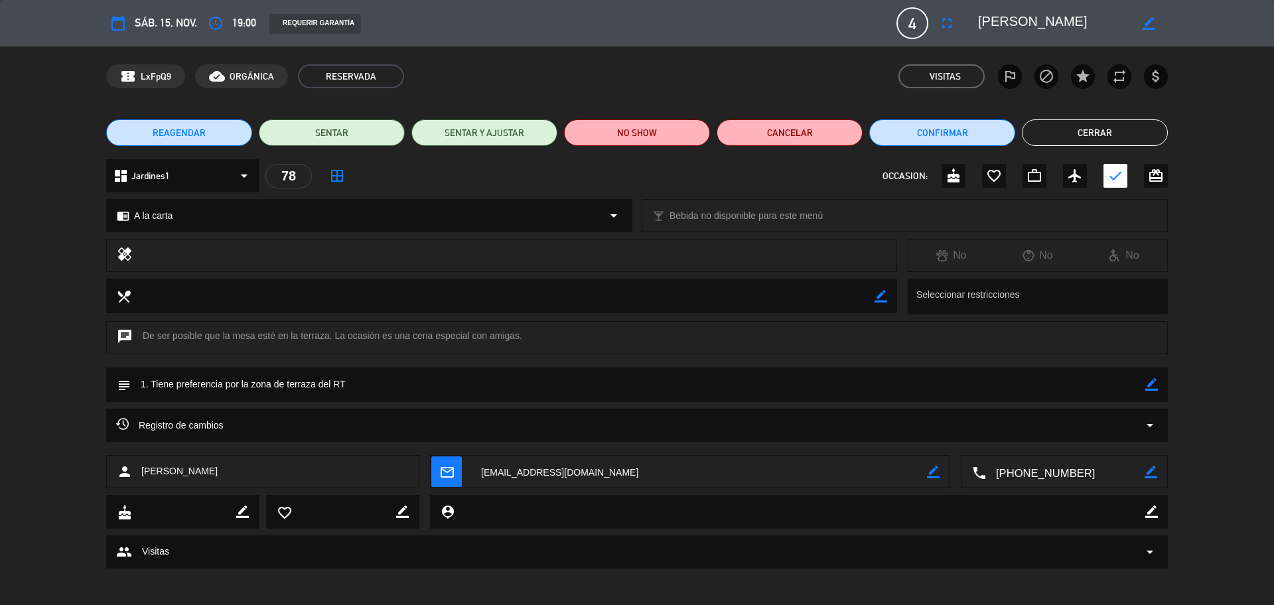
click at [1096, 138] on button "Cerrar" at bounding box center [1095, 132] width 146 height 27
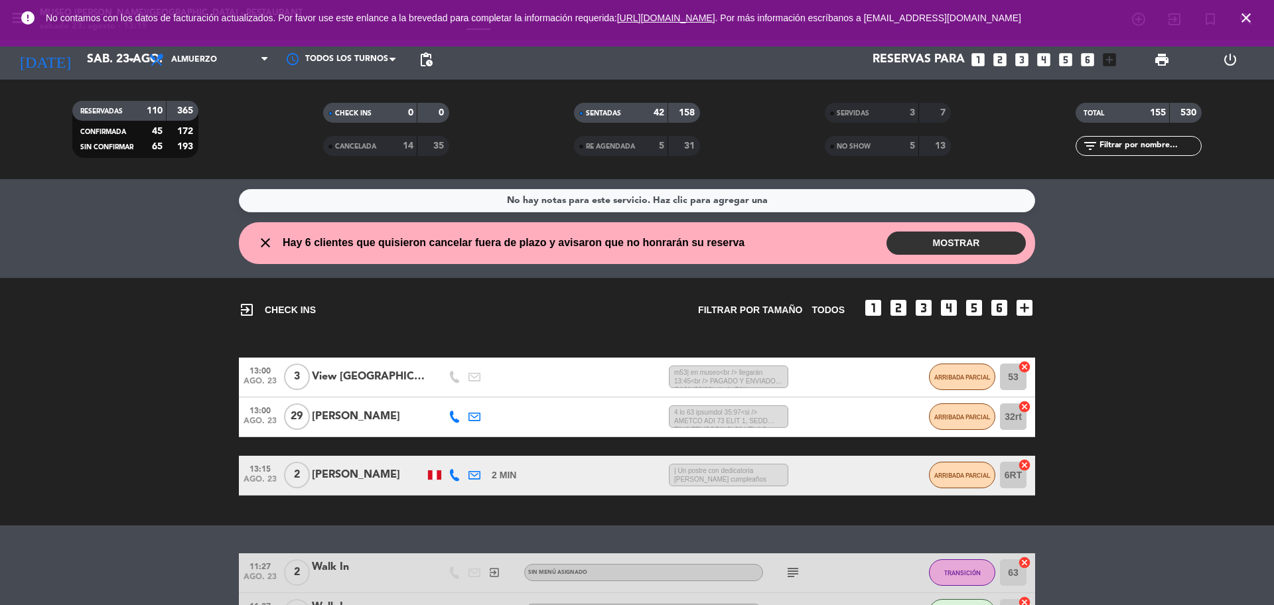
drag, startPoint x: 1142, startPoint y: 150, endPoint x: 1138, endPoint y: 144, distance: 7.2
click at [1143, 149] on input "text" at bounding box center [1149, 146] width 103 height 15
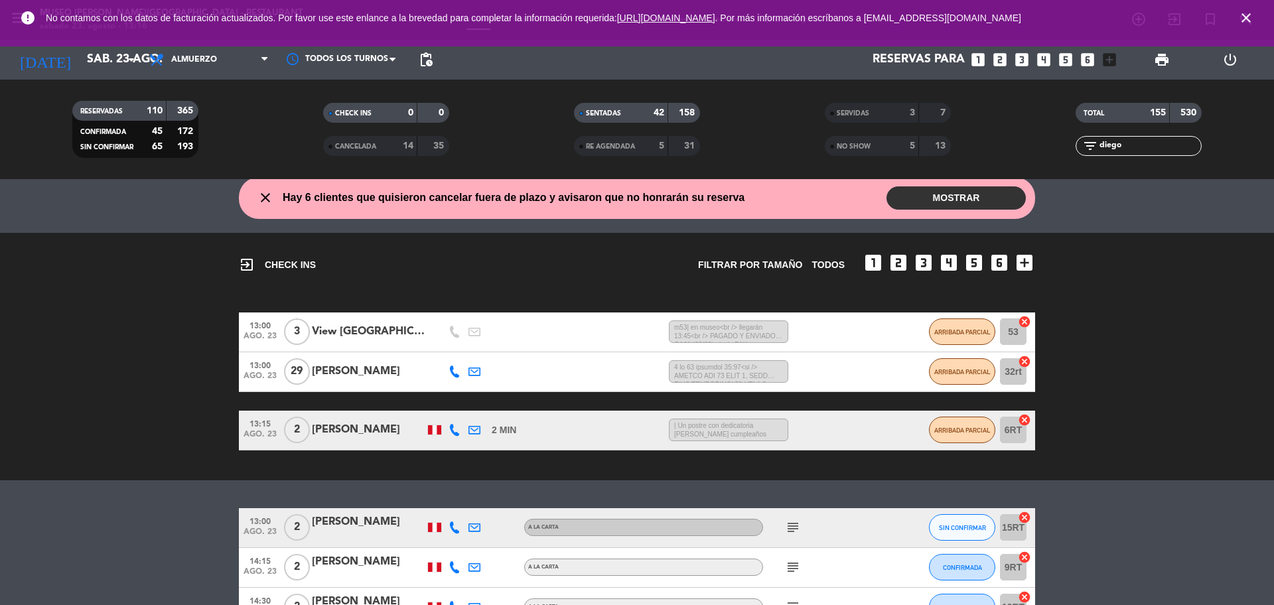
scroll to position [134, 0]
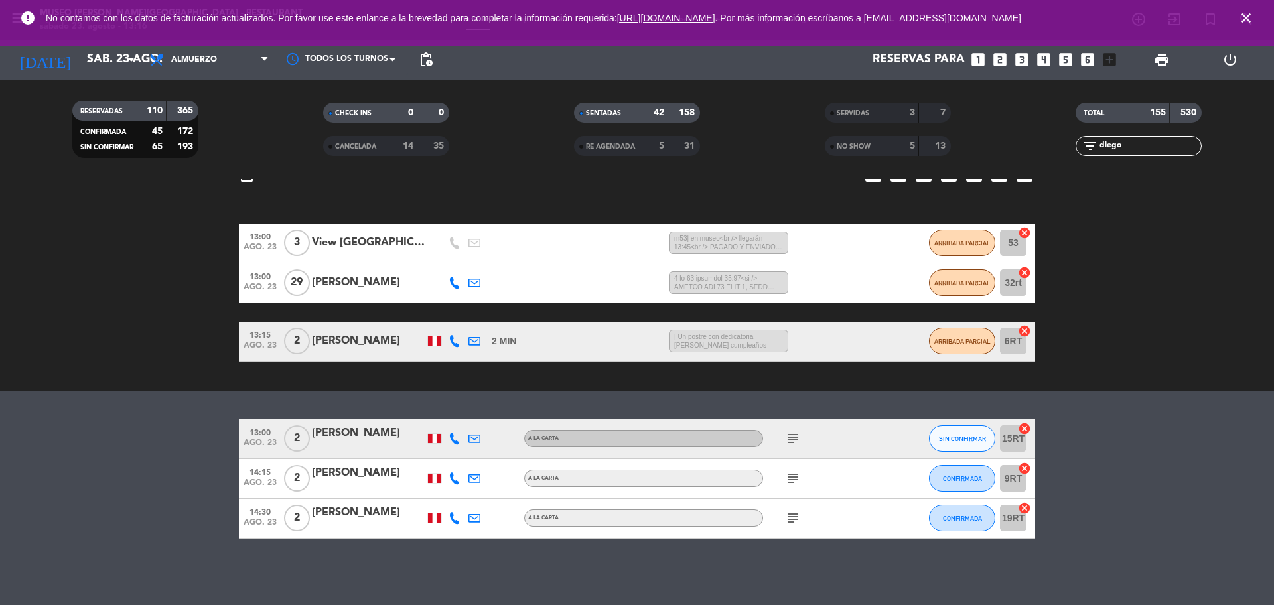
type input "diego"
drag, startPoint x: 1135, startPoint y: 152, endPoint x: 1091, endPoint y: 149, distance: 43.9
click at [1086, 152] on div "filter_list diego" at bounding box center [1139, 146] width 126 height 20
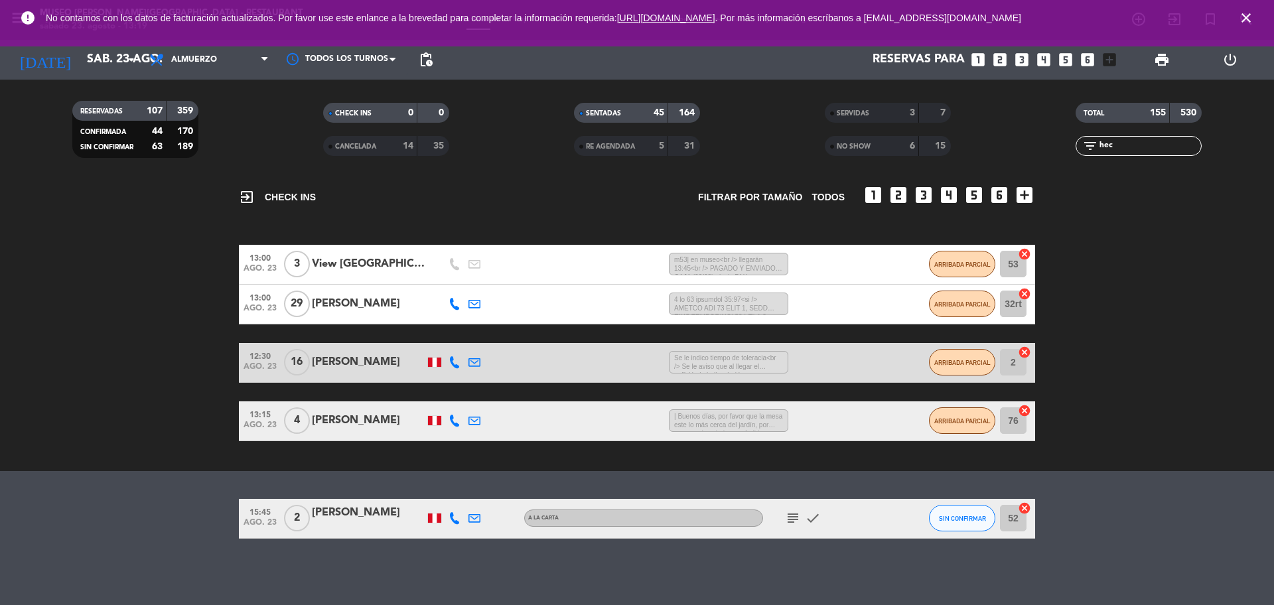
scroll to position [113, 0]
type input "hec"
click at [369, 526] on div at bounding box center [368, 527] width 113 height 11
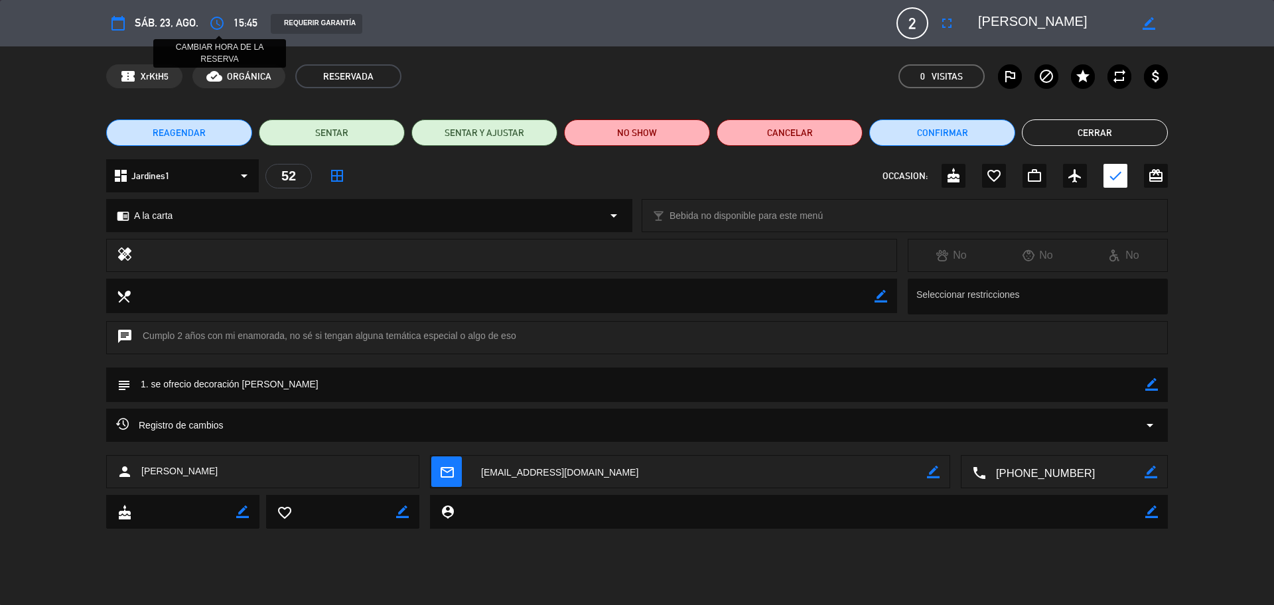
click at [218, 23] on icon "access_time" at bounding box center [217, 23] width 16 height 16
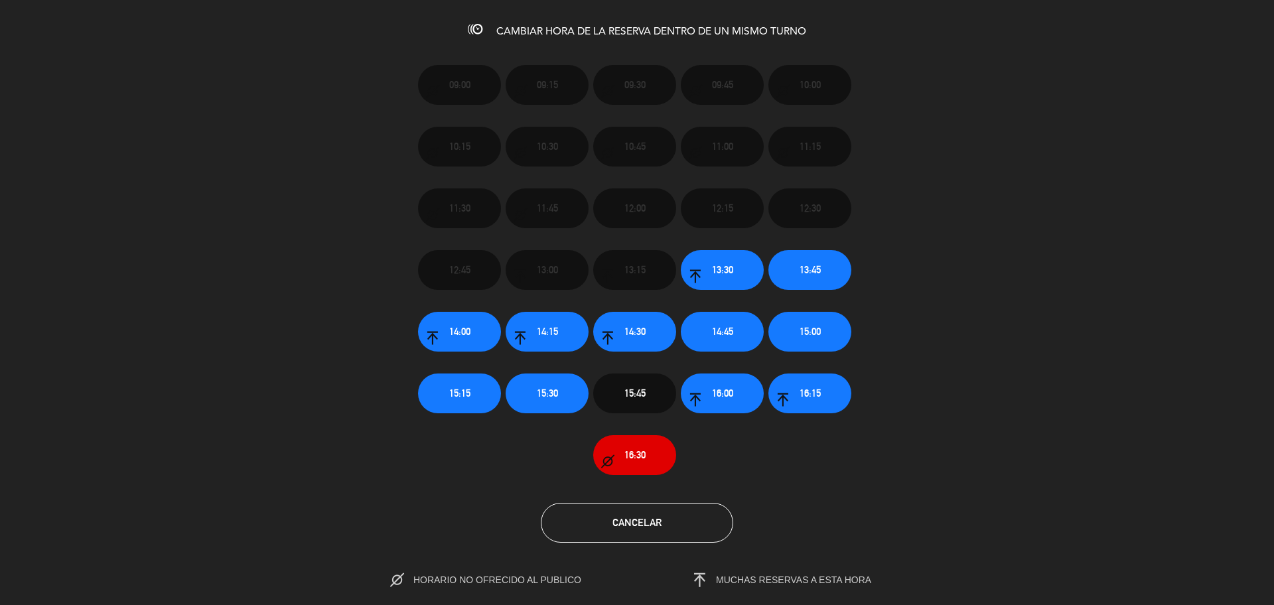
scroll to position [134, 0]
click at [706, 516] on button "Cancelar" at bounding box center [637, 523] width 192 height 40
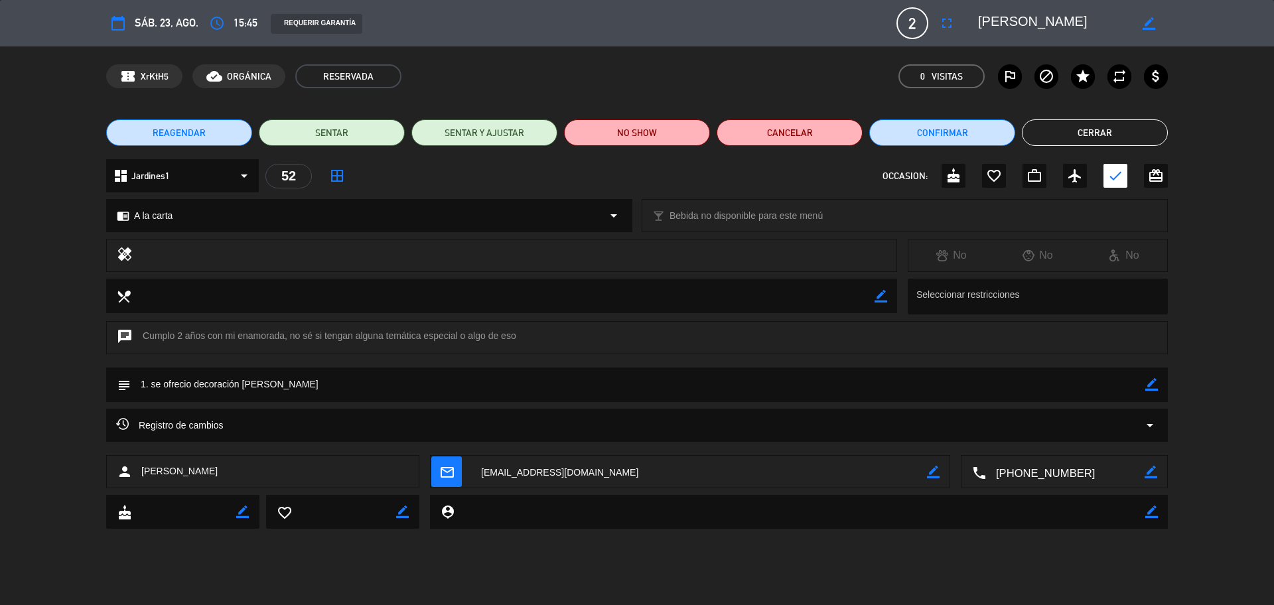
click at [1095, 126] on button "Cerrar" at bounding box center [1095, 132] width 146 height 27
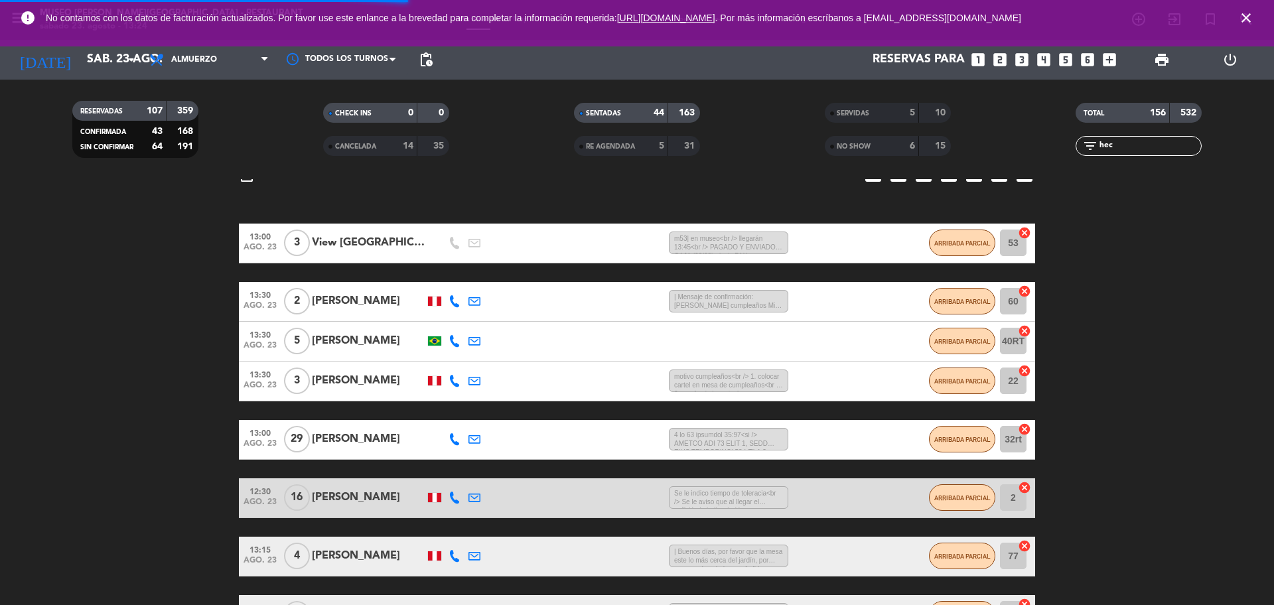
drag, startPoint x: 1146, startPoint y: 145, endPoint x: 1037, endPoint y: 141, distance: 109.0
click at [1037, 141] on div "filter_list hec" at bounding box center [1139, 146] width 251 height 20
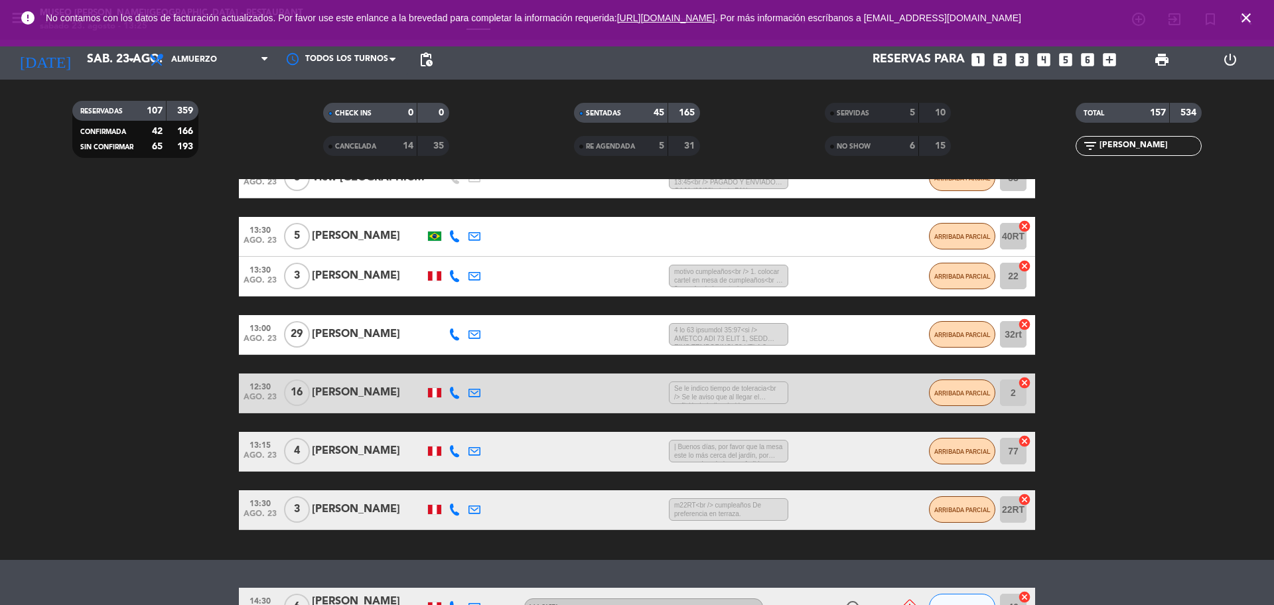
scroll to position [328, 0]
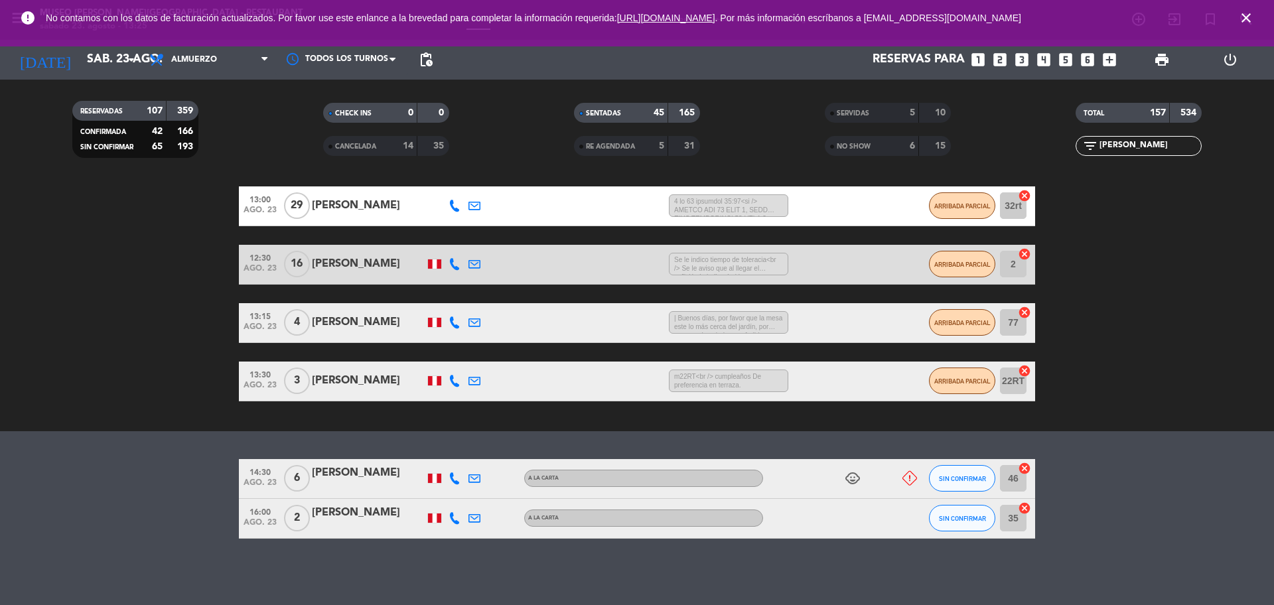
type input "jorge"
click at [212, 65] on span "Almuerzo" at bounding box center [209, 59] width 133 height 29
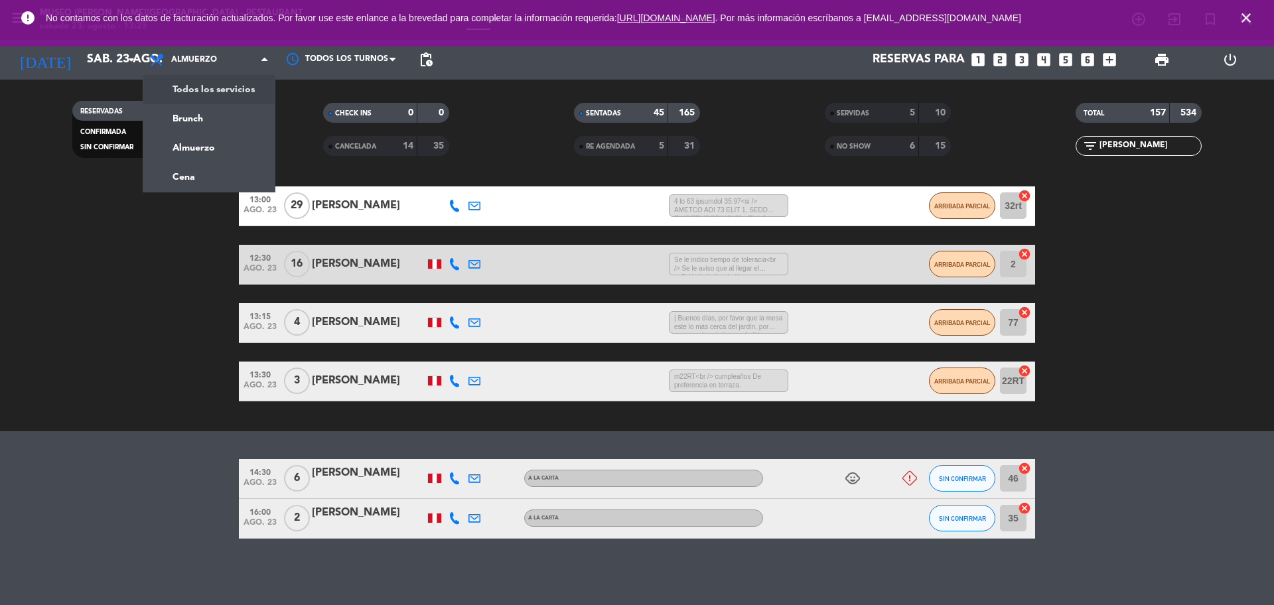
click at [214, 84] on div "menu Museo Larco Café - Restaurant sábado 23. agosto - 13:25 Mis reservas Mapa …" at bounding box center [637, 89] width 1274 height 179
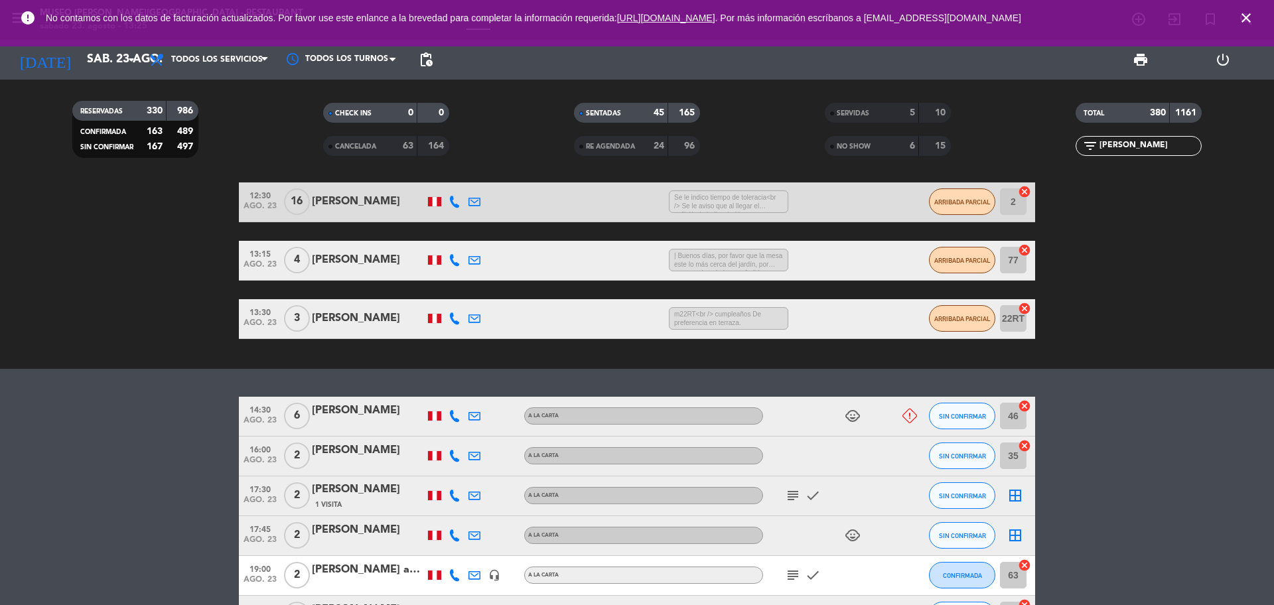
scroll to position [454, 0]
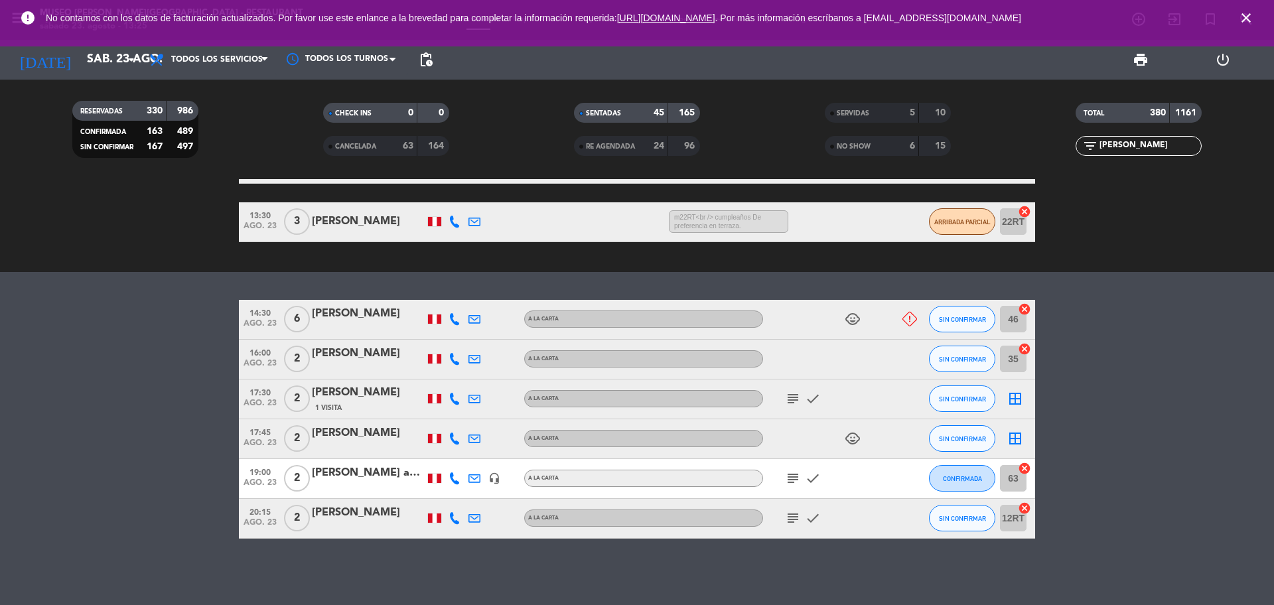
click at [362, 401] on div "Jorge Luis Prado Coronel" at bounding box center [368, 392] width 113 height 17
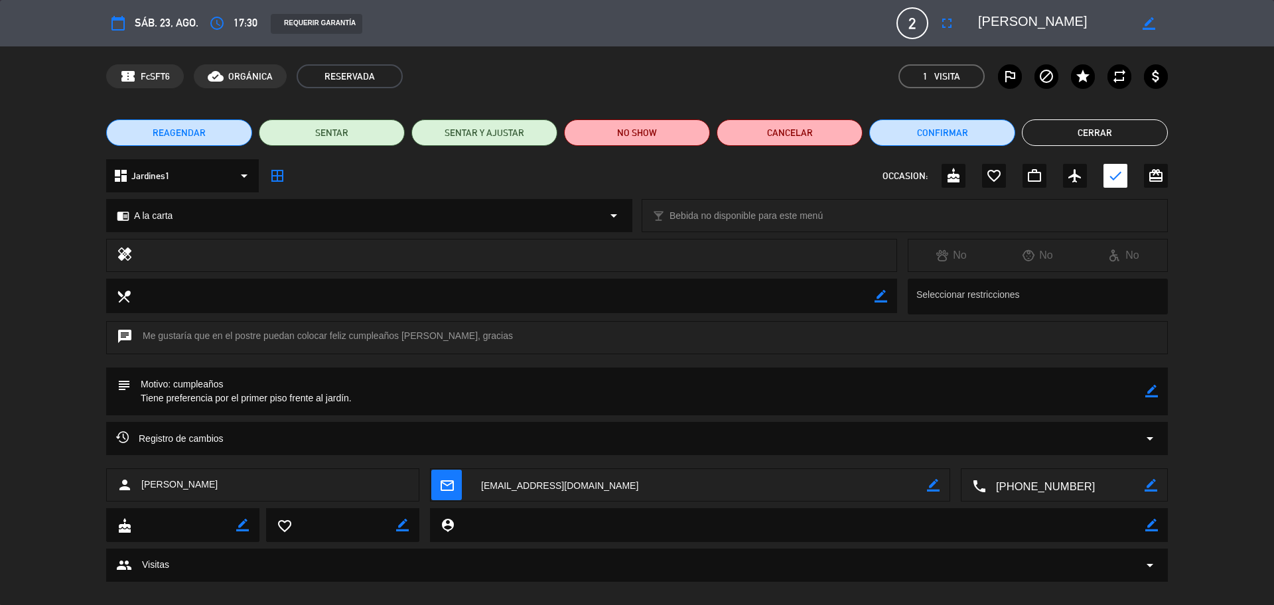
click at [1148, 393] on icon "border_color" at bounding box center [1152, 391] width 13 height 13
click at [1110, 396] on textarea at bounding box center [638, 392] width 1015 height 48
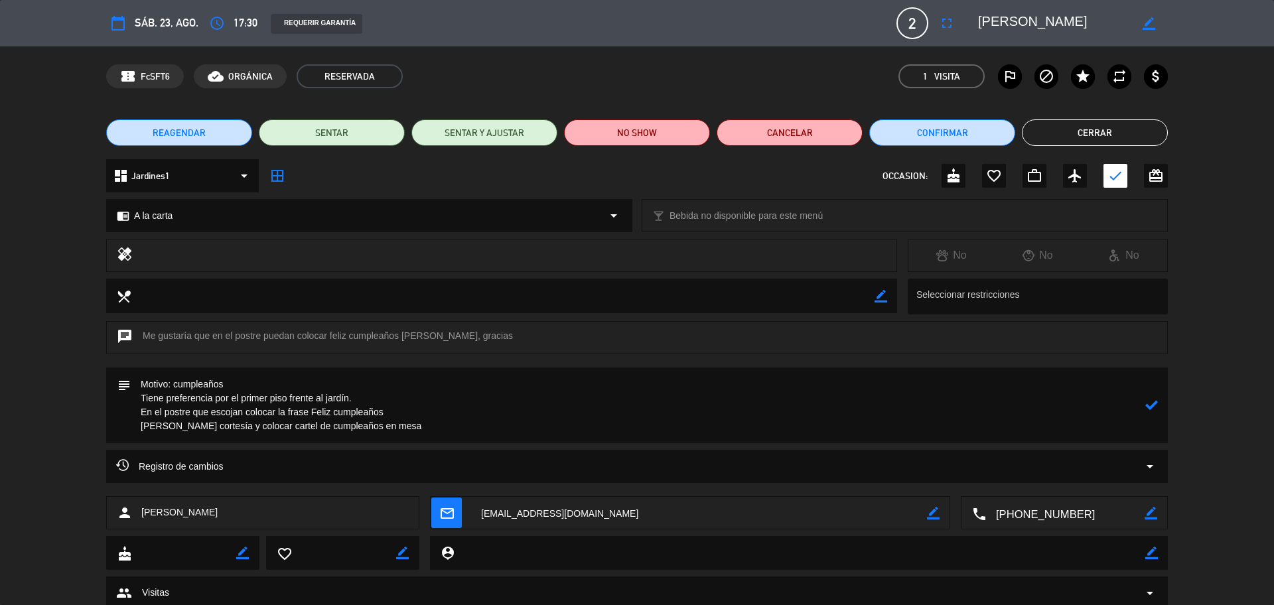
type textarea "Motivo: cumpleaños Tiene preferencia por el primer piso frente al jardín. En el…"
click at [1150, 401] on icon at bounding box center [1152, 405] width 13 height 13
